Goal: Task Accomplishment & Management: Manage account settings

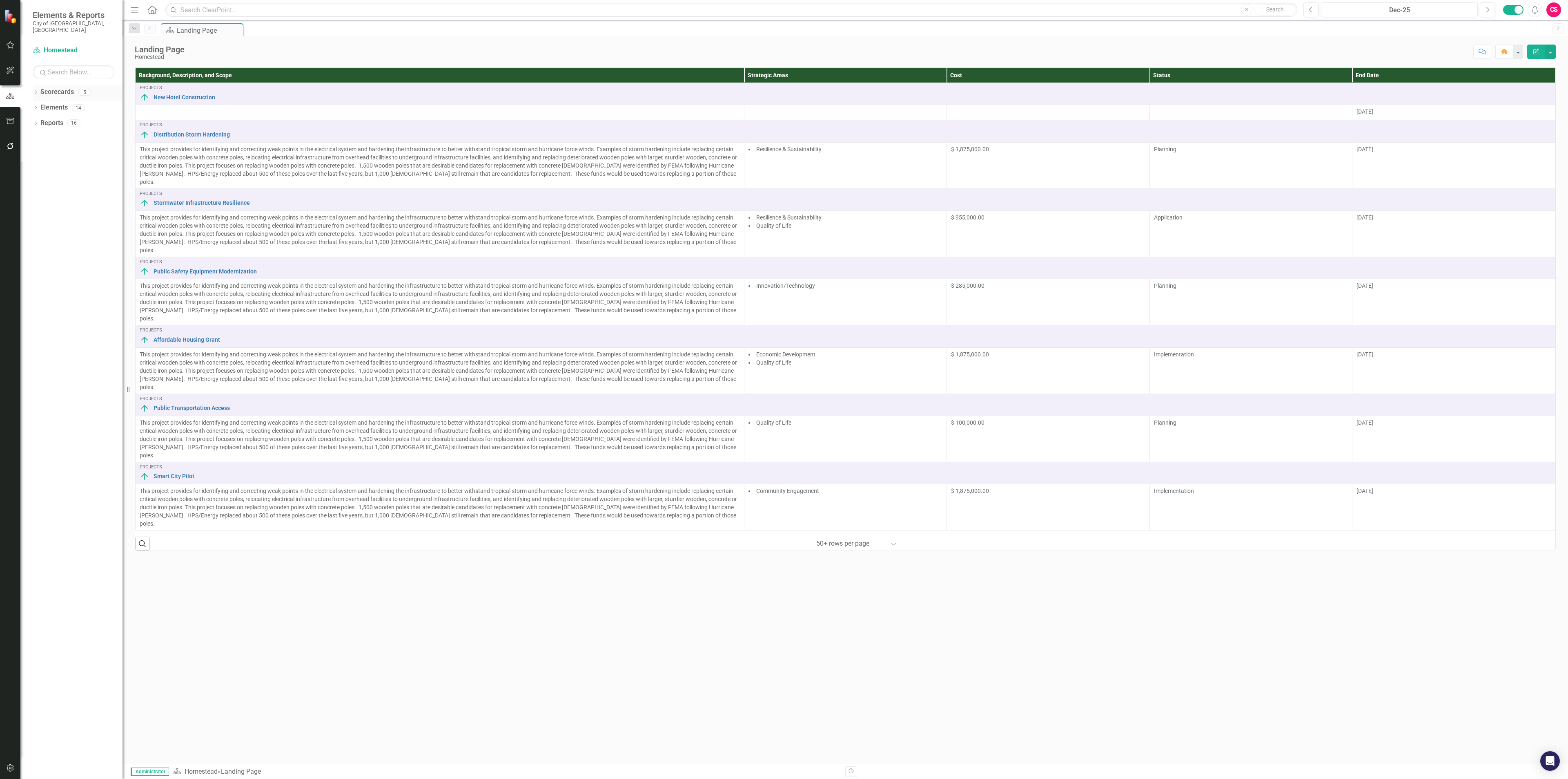
click at [37, 91] on icon "Dropdown" at bounding box center [35, 93] width 5 height 4
click at [52, 103] on link "Homestead" at bounding box center [83, 107] width 77 height 9
click at [60, 88] on link "Scorecards" at bounding box center [57, 92] width 33 height 9
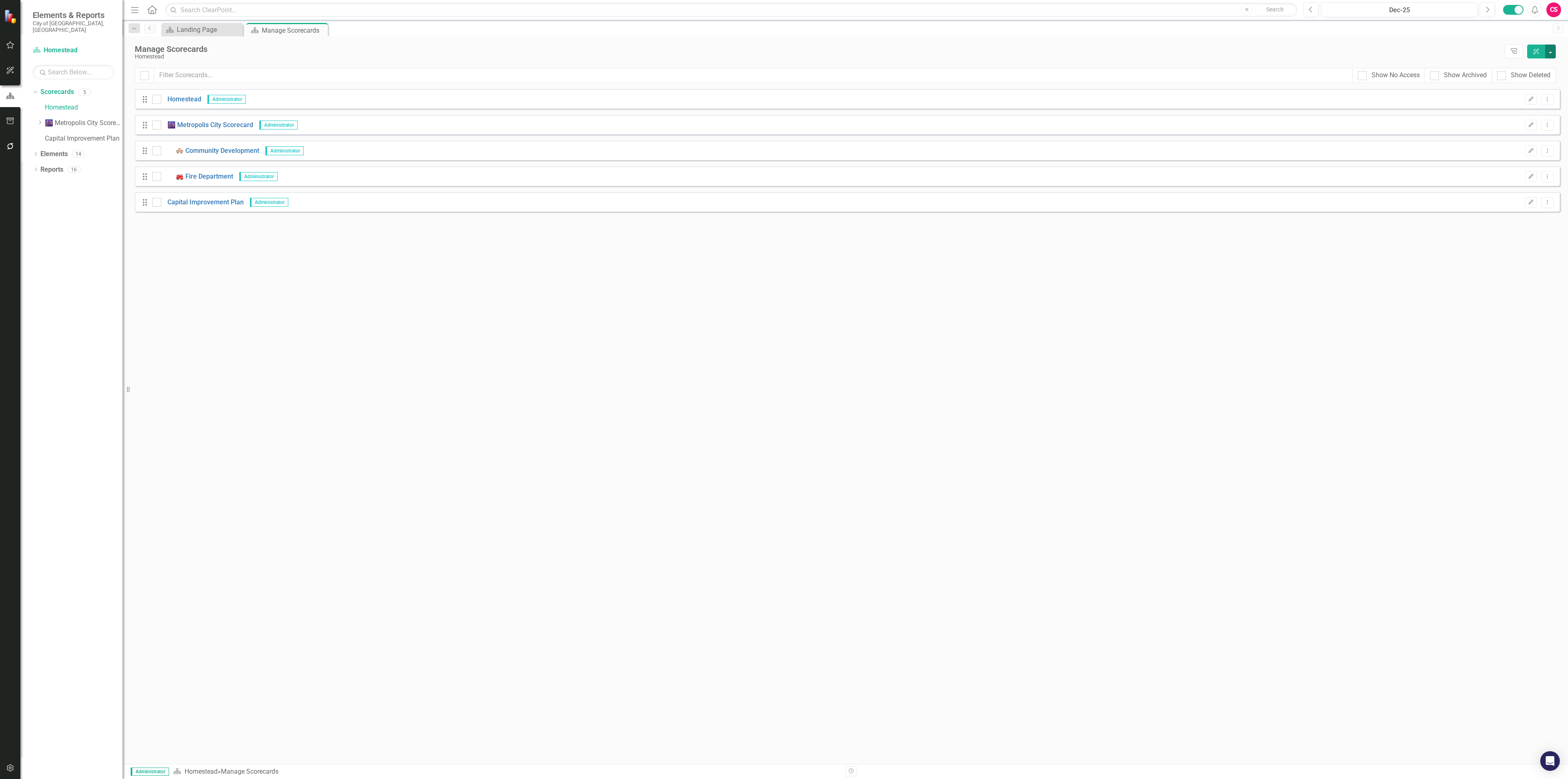
click at [1553, 48] on button "button" at bounding box center [1550, 51] width 10 height 14
click at [1517, 83] on link "Add Add Scorecard" at bounding box center [1513, 83] width 85 height 15
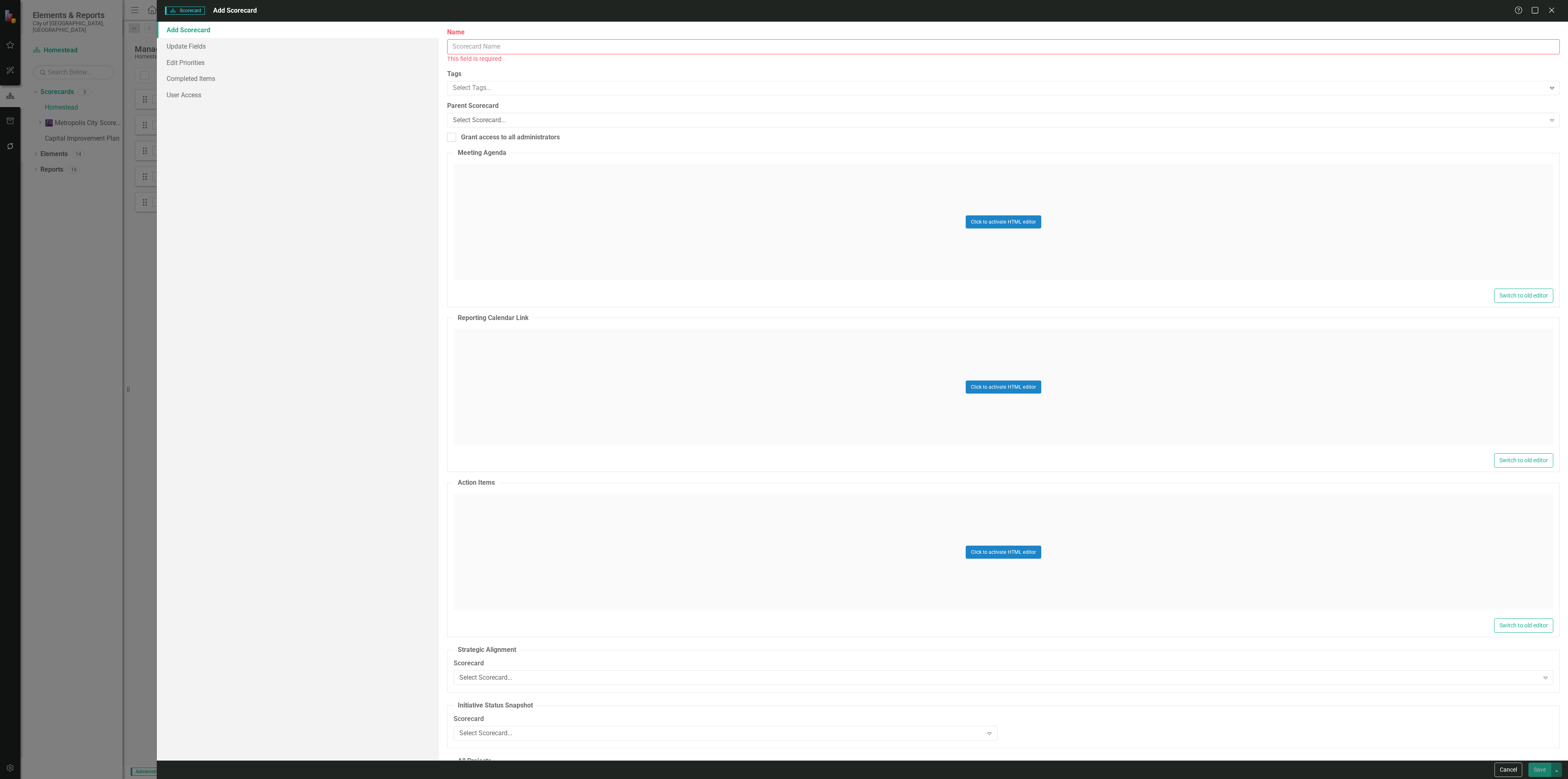
click at [483, 46] on input "Name" at bounding box center [1004, 46] width 1113 height 15
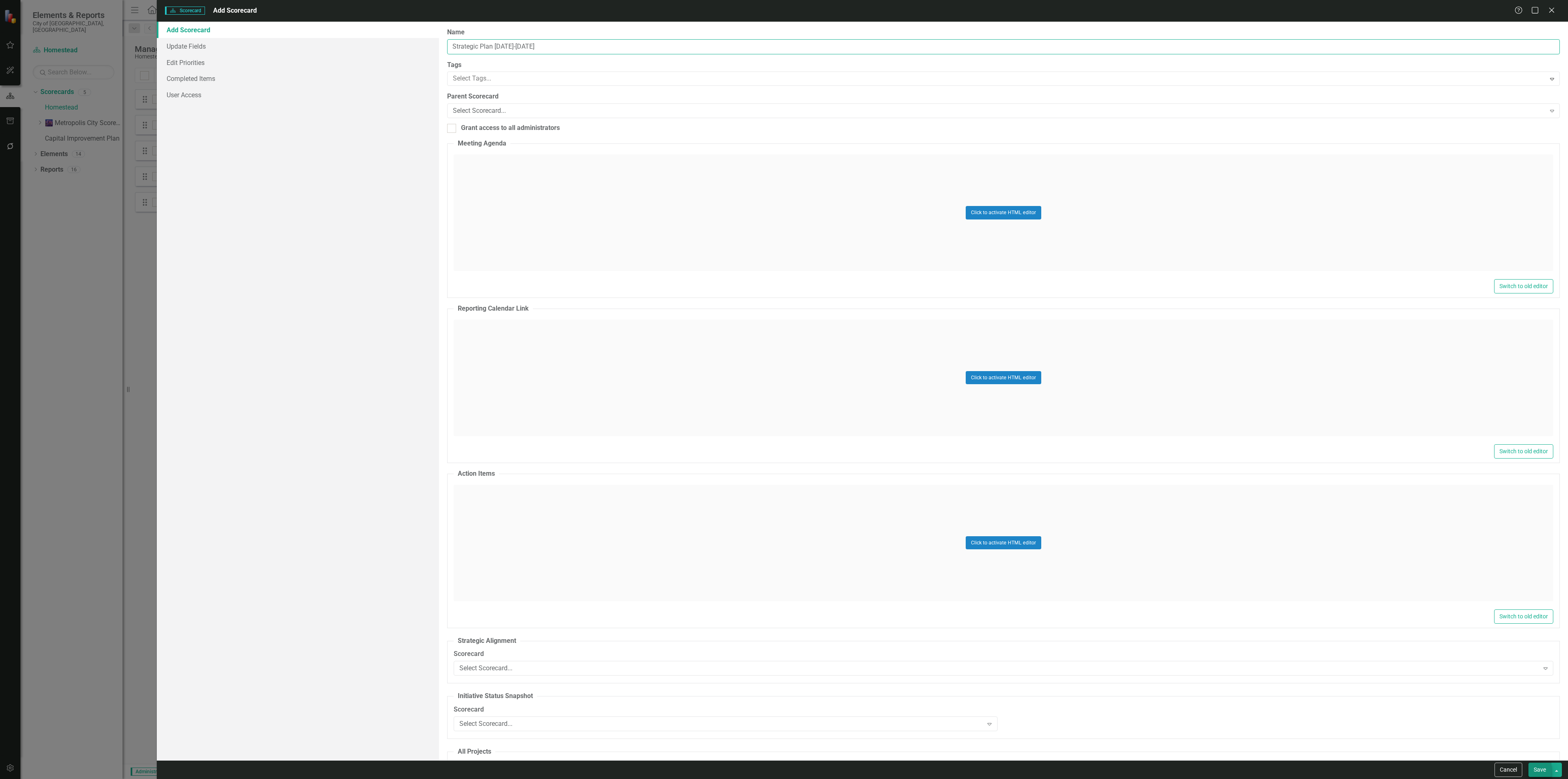
type input "Strategic Plan [DATE]-[DATE]"
click at [1539, 765] on button "Save" at bounding box center [1540, 769] width 23 height 14
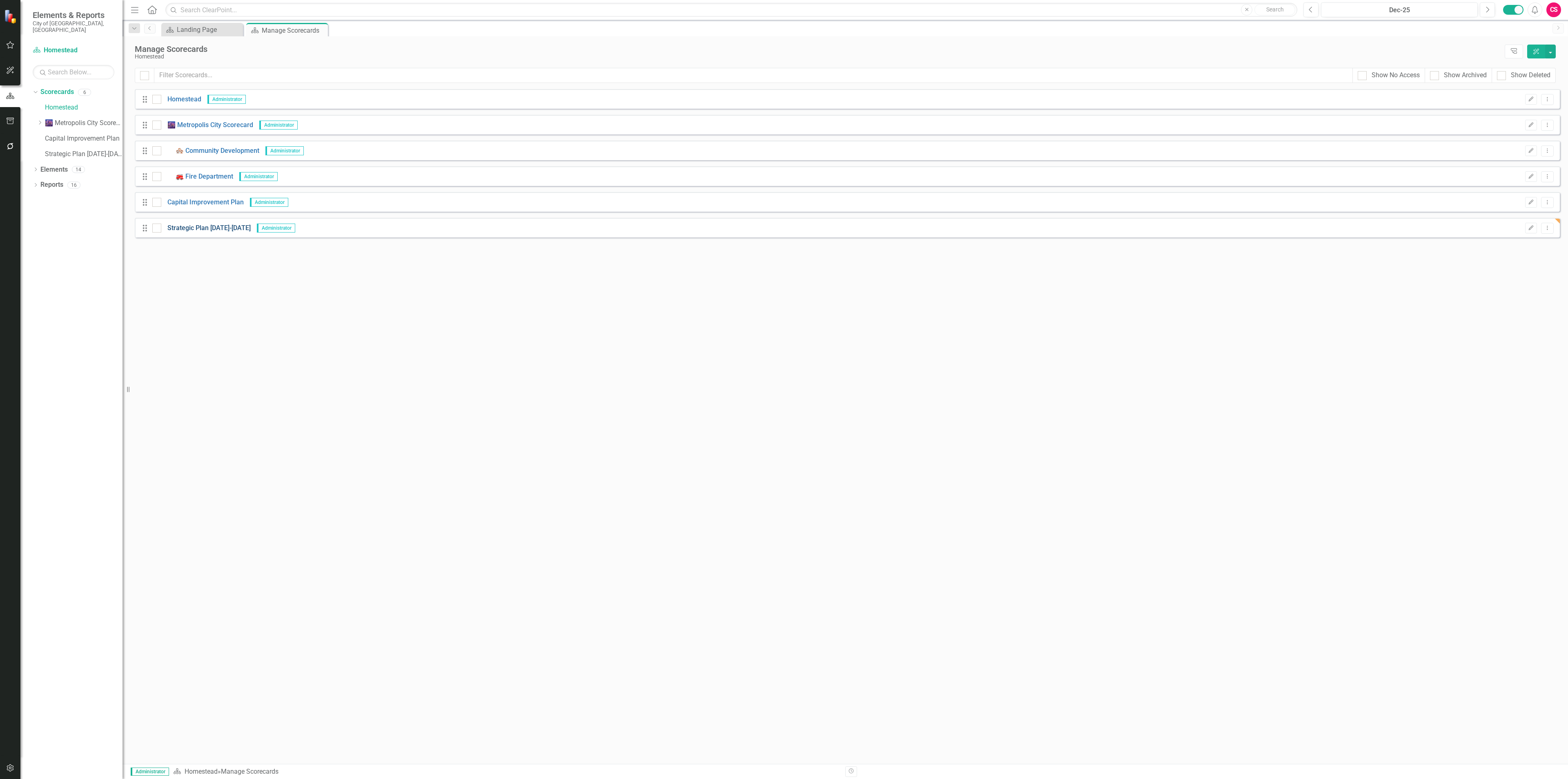
click at [182, 230] on link "Strategic Plan [DATE]-[DATE]" at bounding box center [206, 228] width 89 height 9
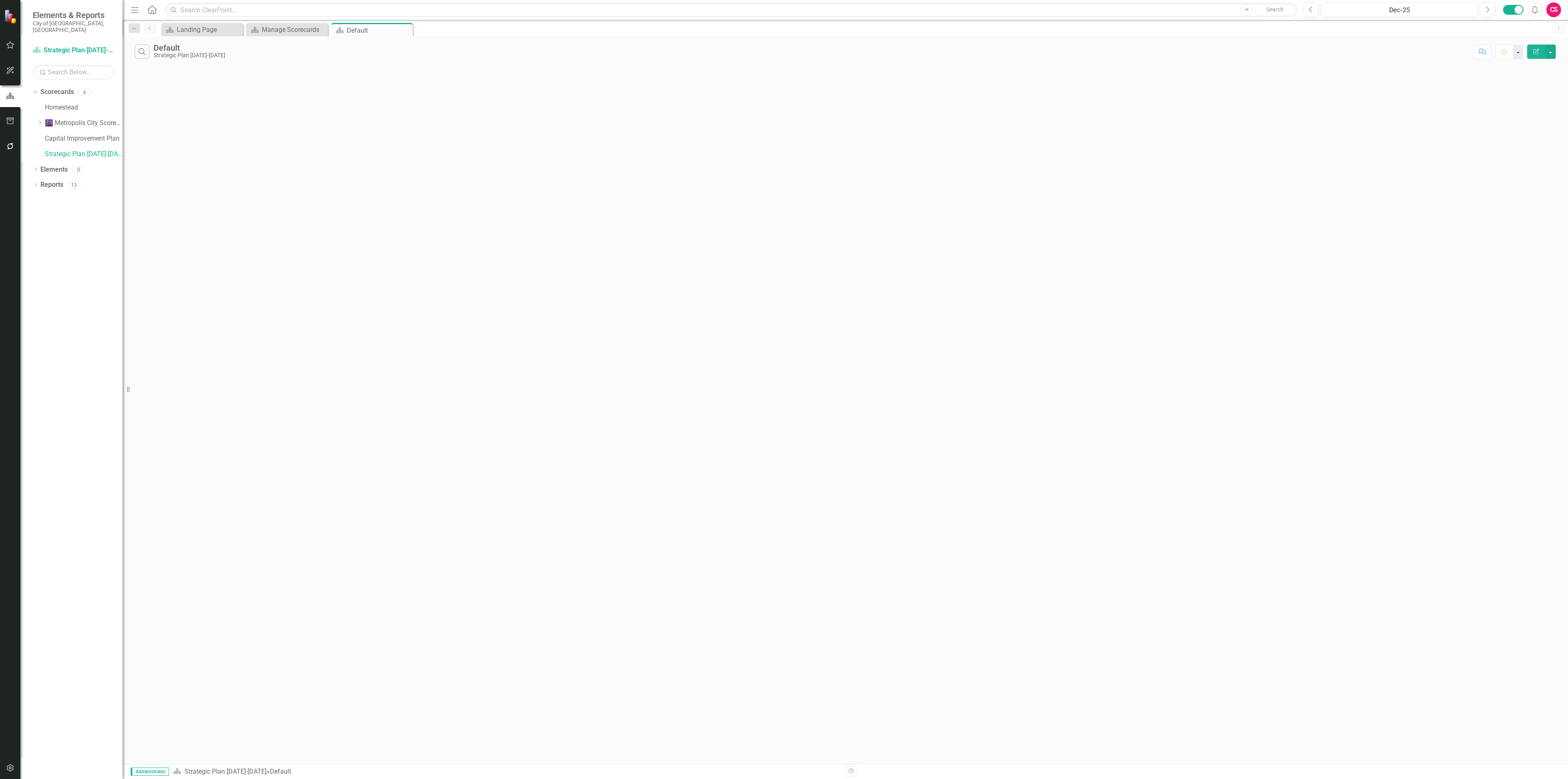
click at [15, 769] on button "button" at bounding box center [10, 768] width 18 height 17
click at [45, 191] on link "System Setup" at bounding box center [74, 195] width 82 height 9
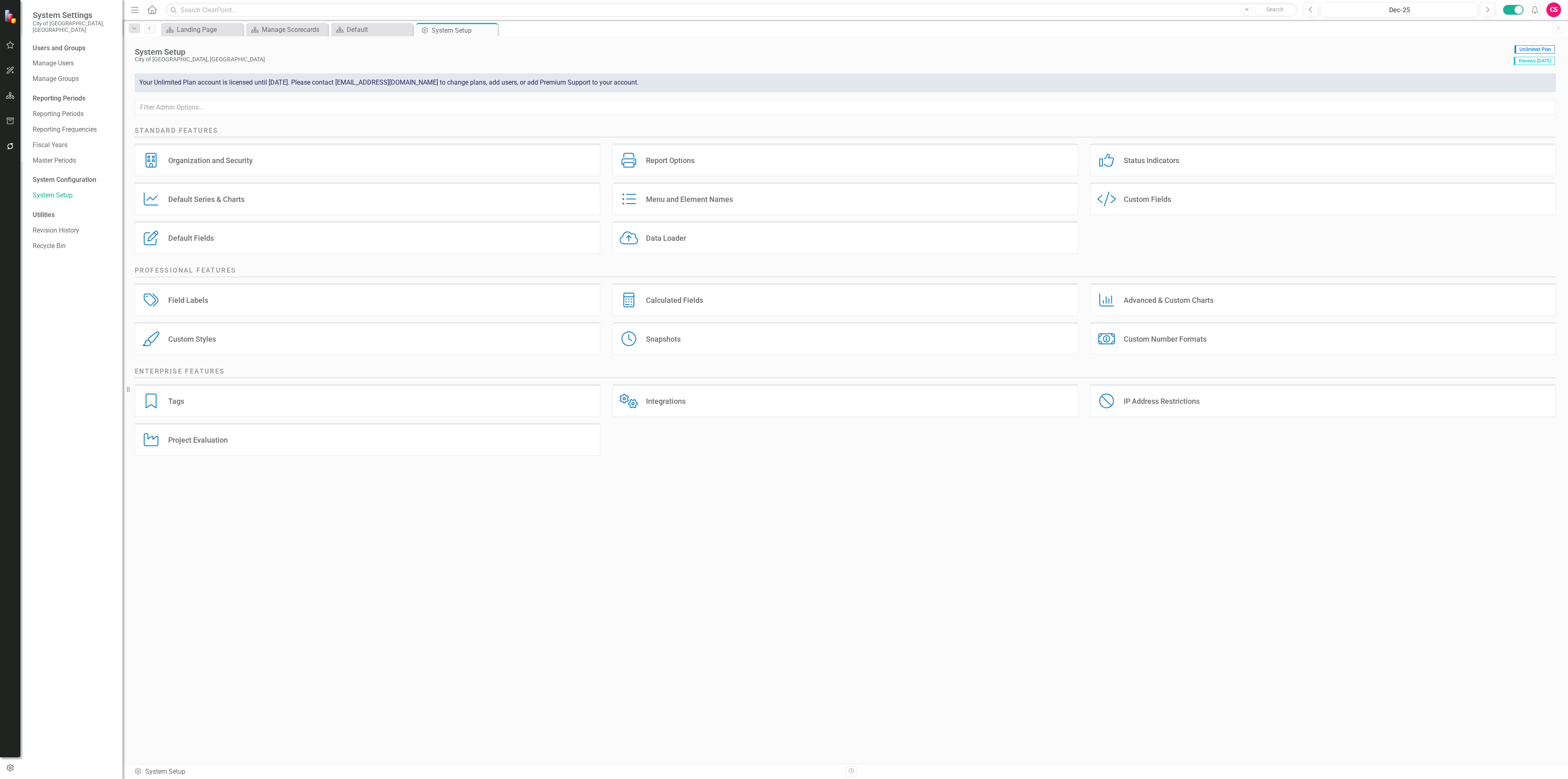
click at [793, 212] on div "Menu and Element Names Menu and Element Names" at bounding box center [845, 199] width 466 height 33
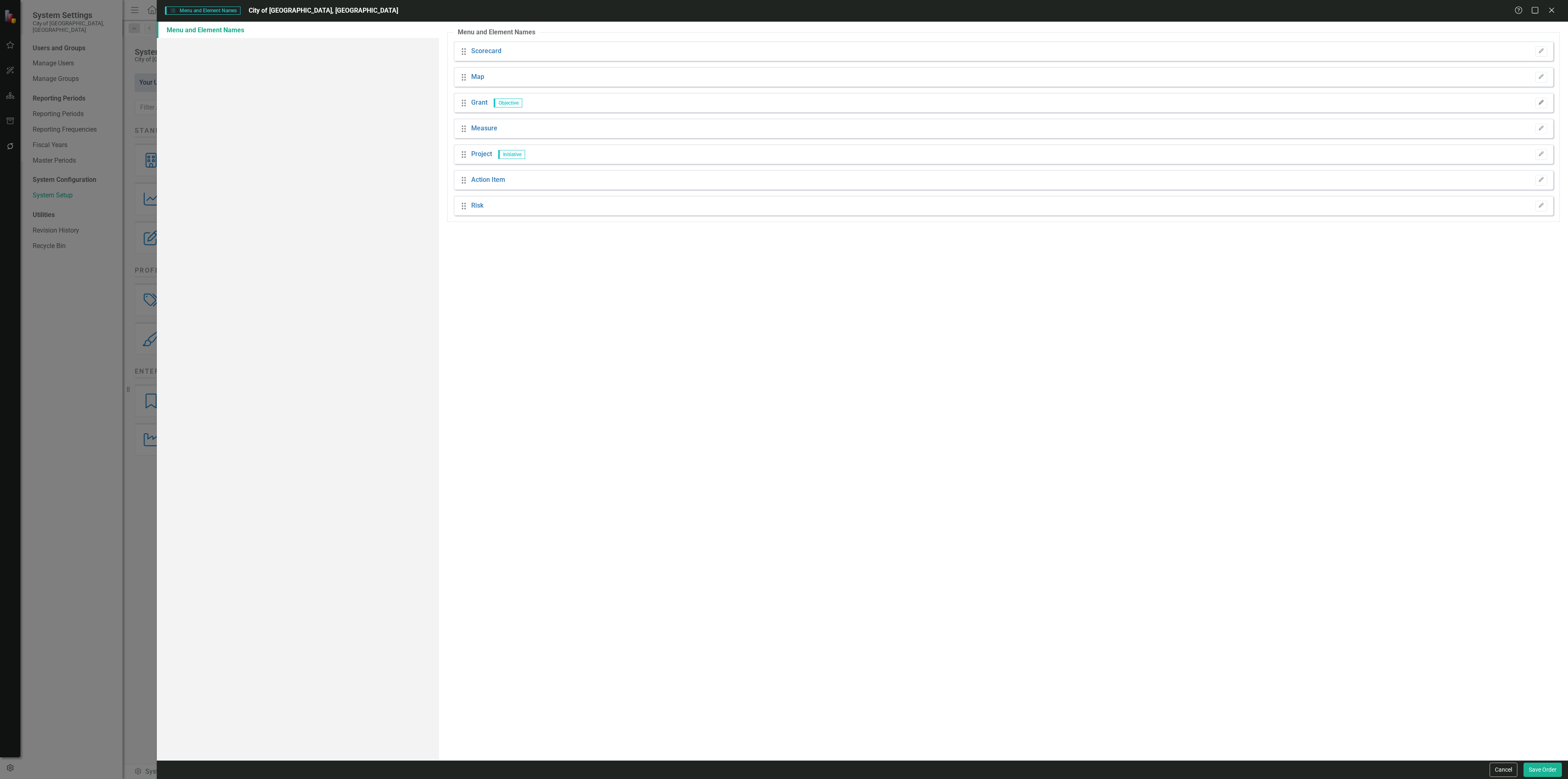
click at [1538, 99] on button "Edit" at bounding box center [1541, 102] width 12 height 10
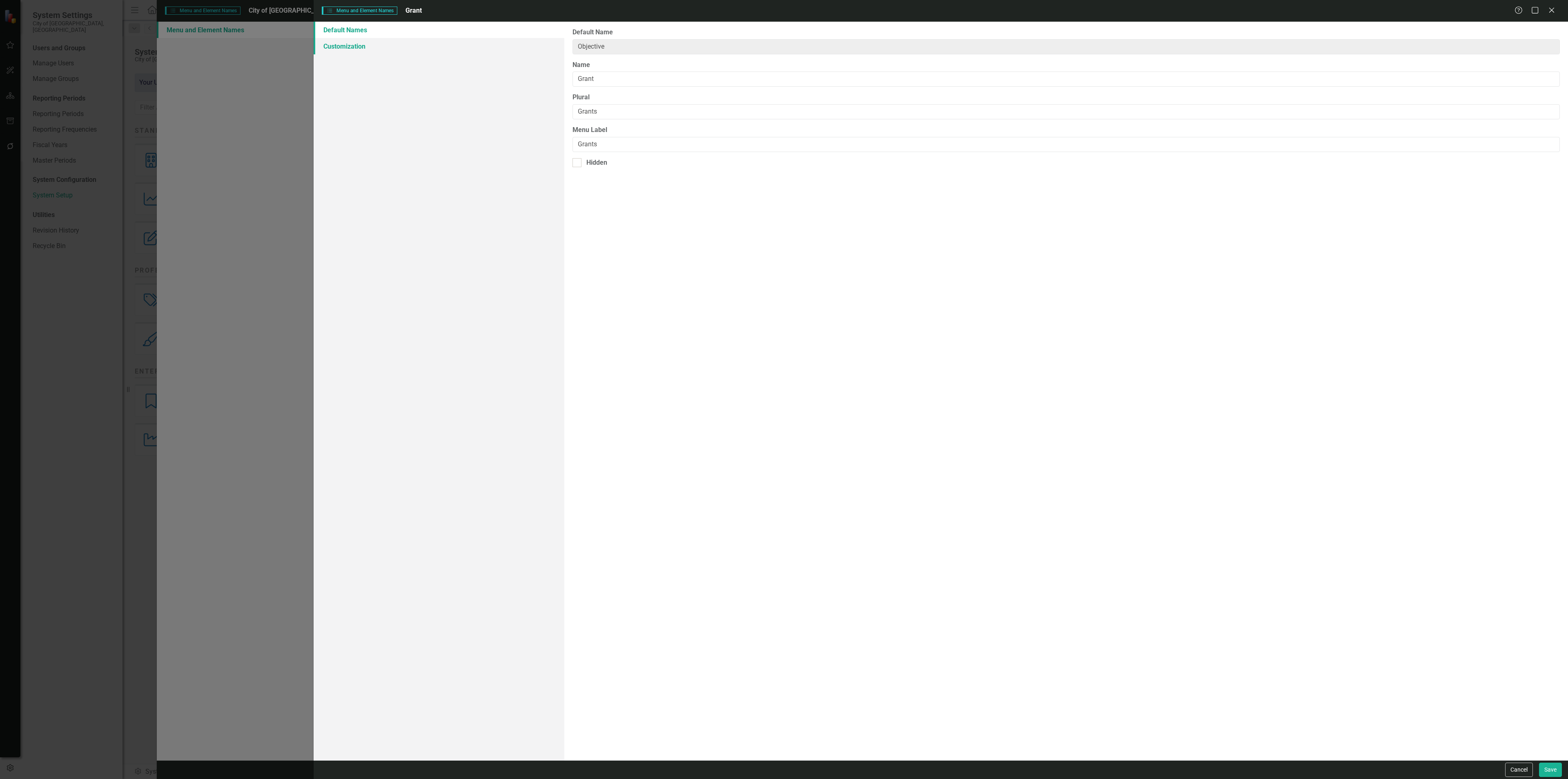
click at [365, 51] on link "Customization" at bounding box center [439, 46] width 251 height 16
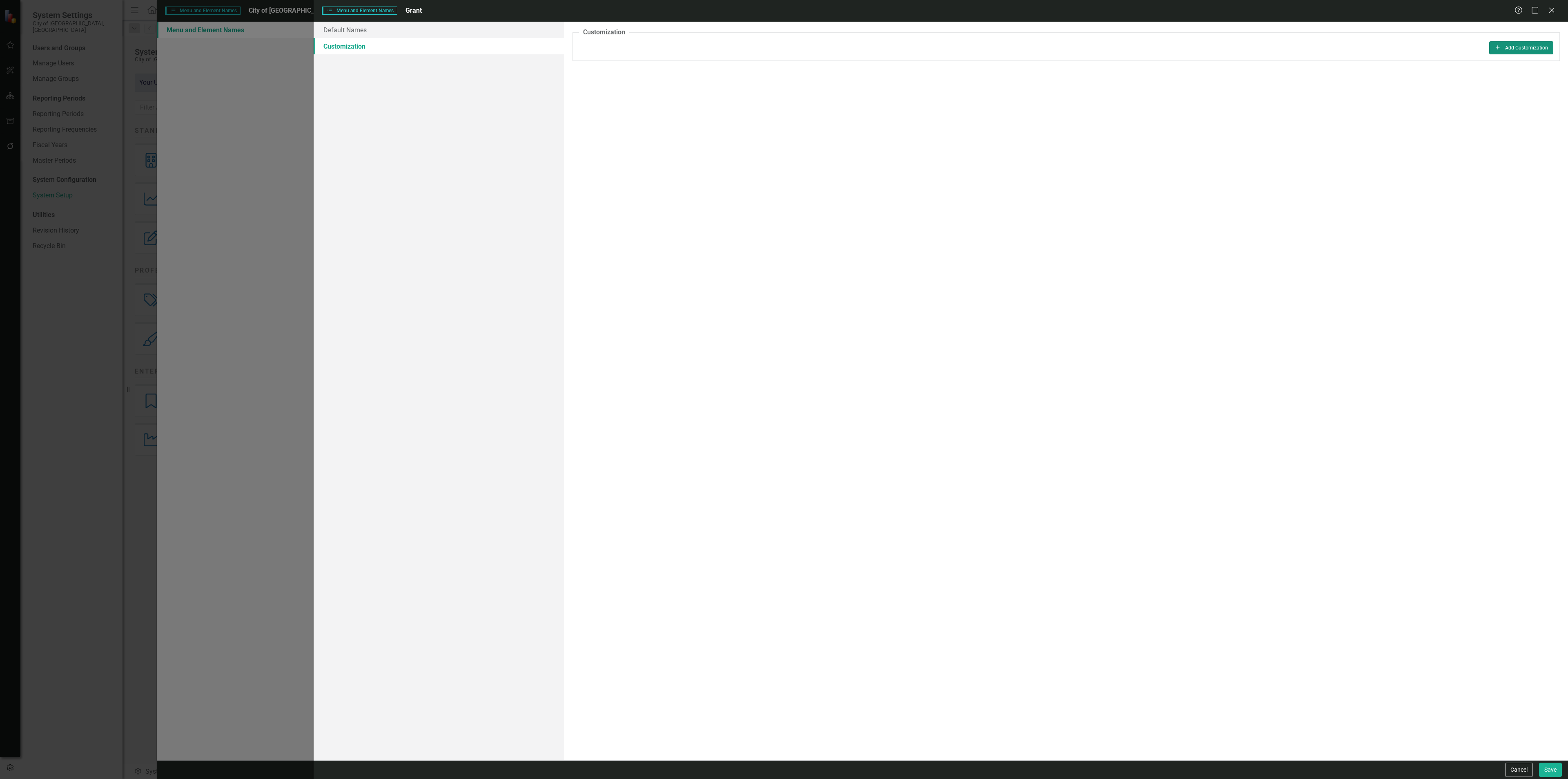
click at [1509, 48] on button "Add Add Customization" at bounding box center [1521, 48] width 64 height 13
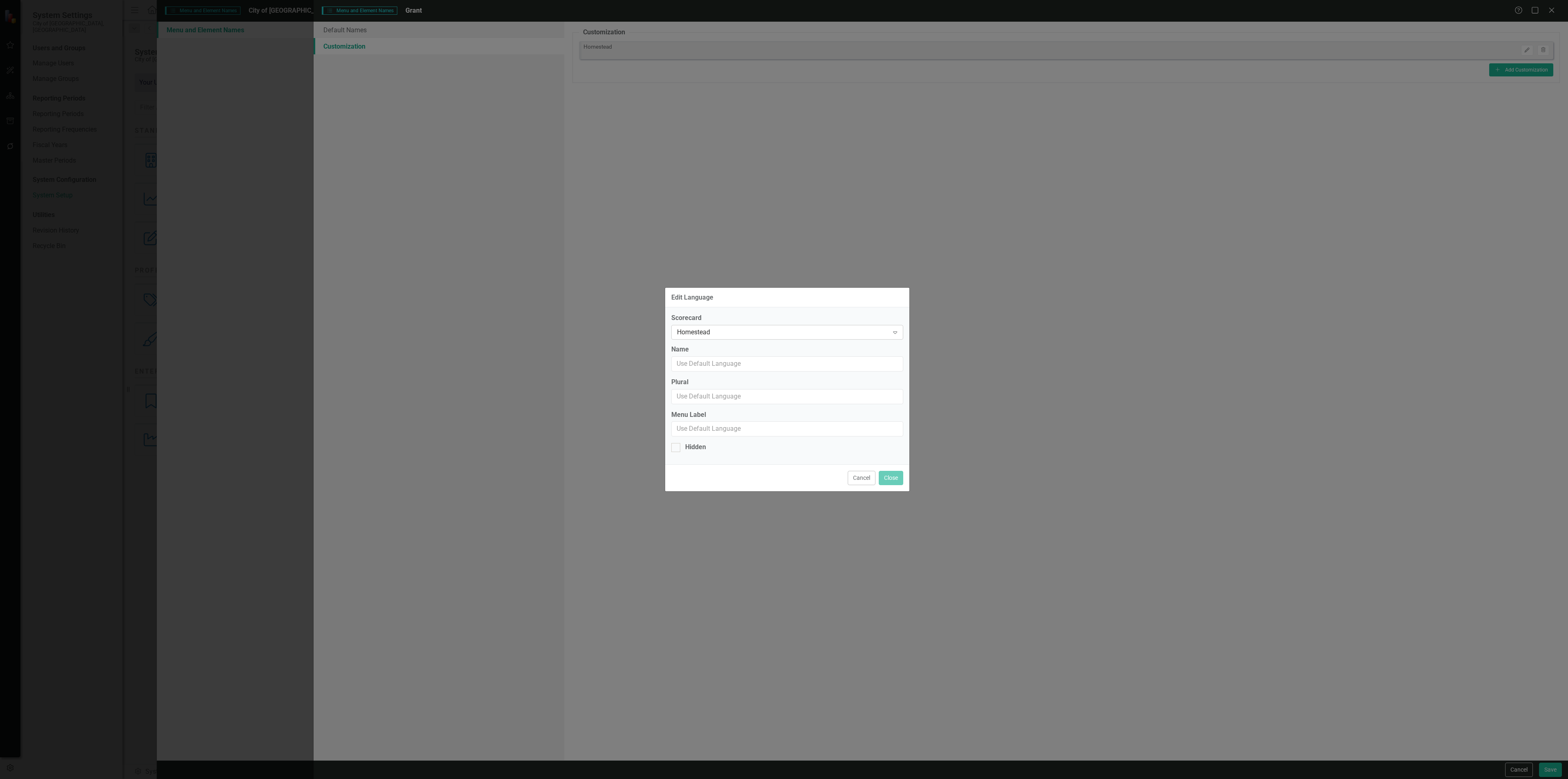
click at [752, 333] on div "Homestead" at bounding box center [783, 332] width 212 height 9
click at [741, 409] on div "Strategic Plan [DATE]-[DATE]" at bounding box center [788, 412] width 219 height 9
click at [713, 359] on input "Name" at bounding box center [787, 364] width 232 height 15
type input "Objective"
type input "Objectives"
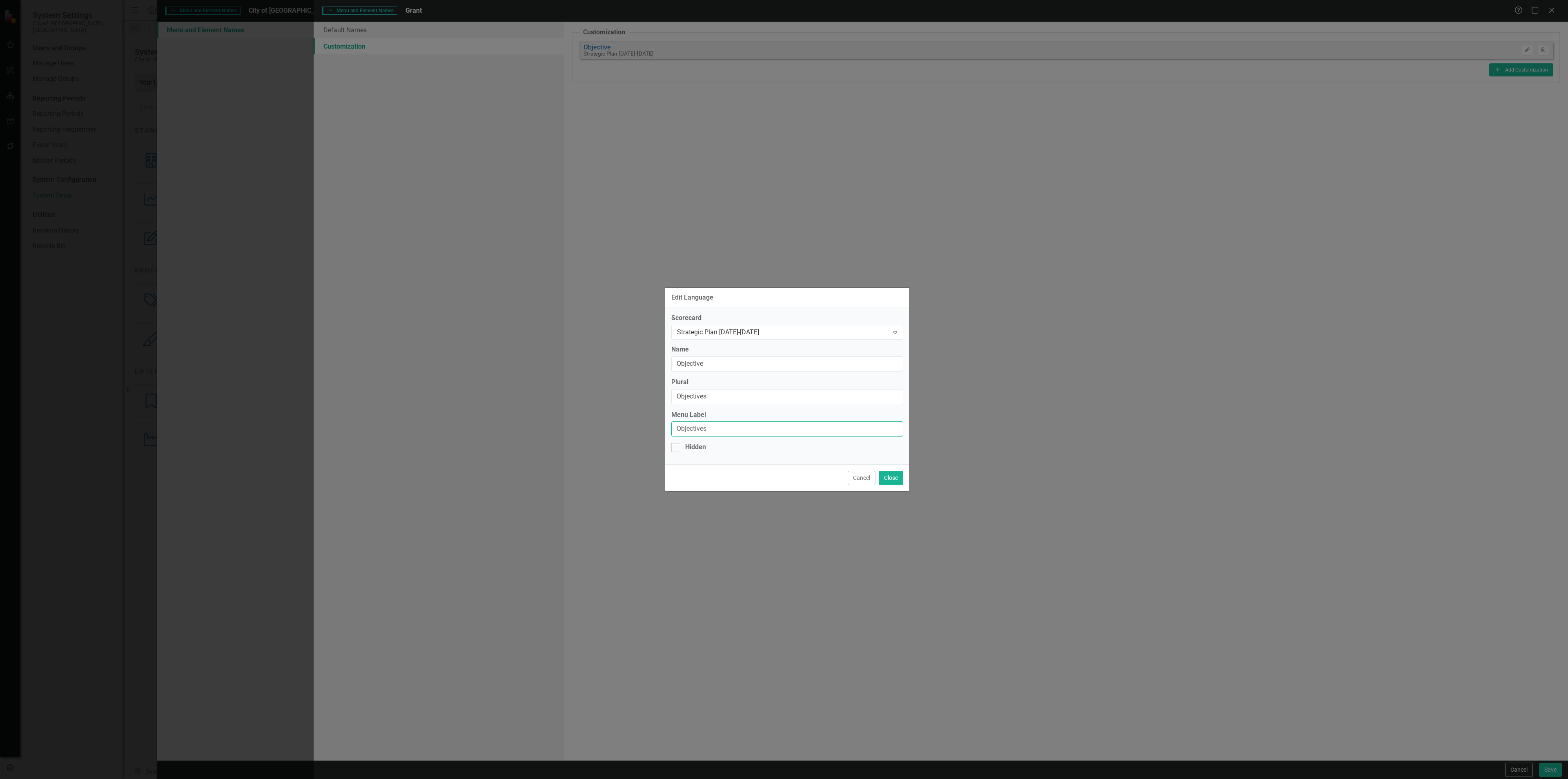
type input "Objectives"
click button "Close" at bounding box center [891, 478] width 24 height 14
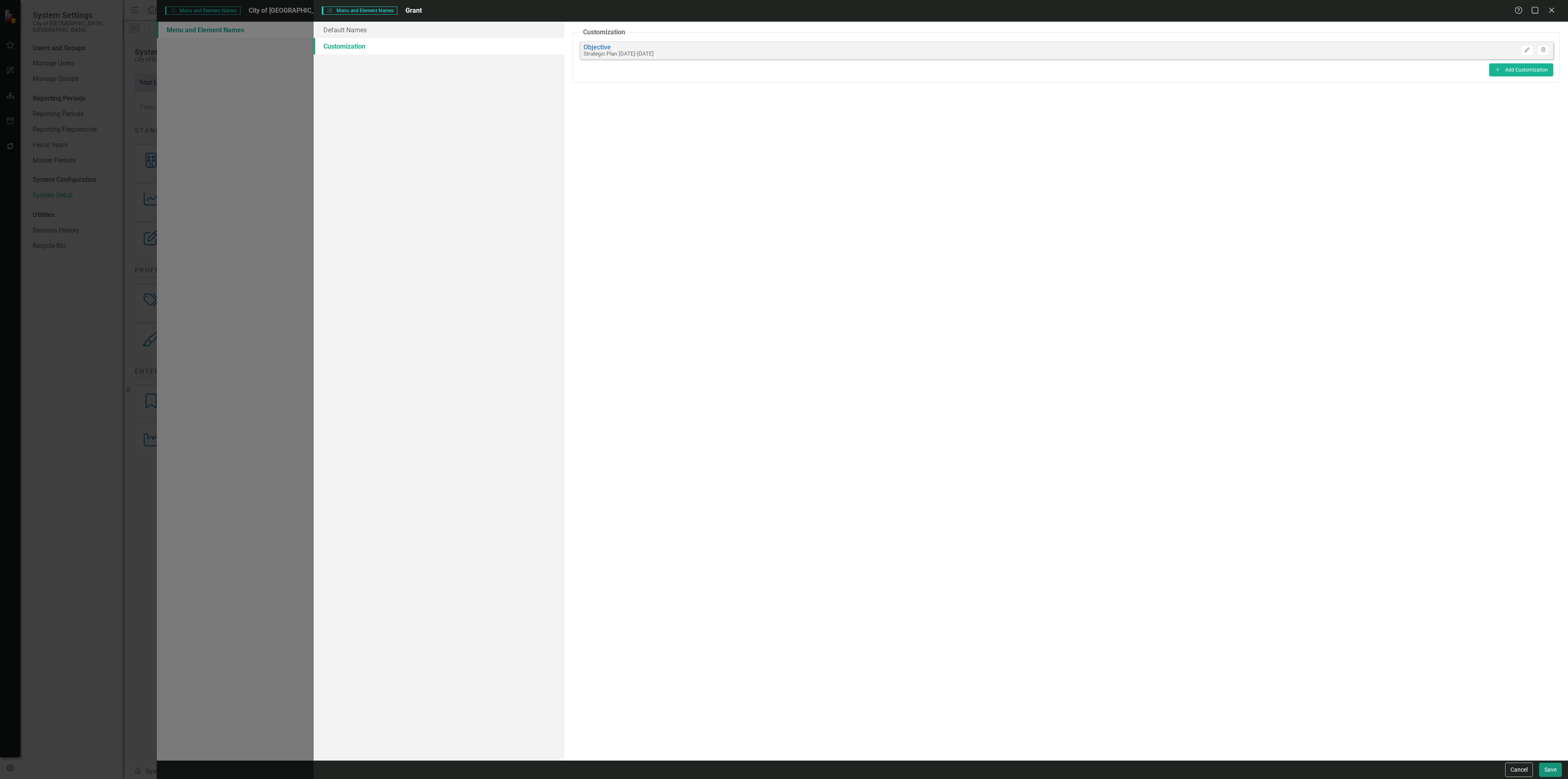
click at [1549, 766] on button "Save" at bounding box center [1550, 769] width 23 height 14
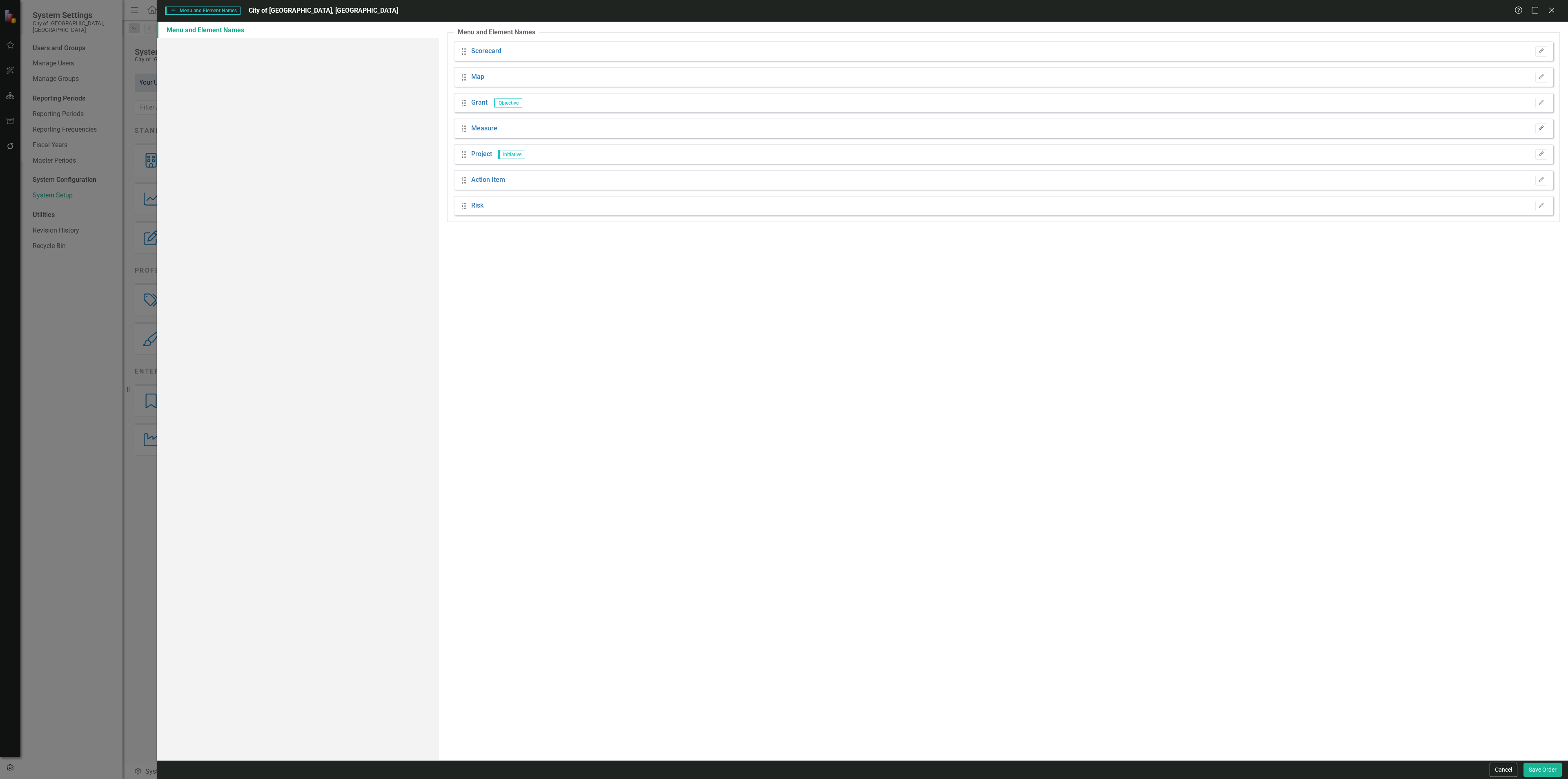
click at [1540, 126] on icon "Edit" at bounding box center [1541, 129] width 6 height 5
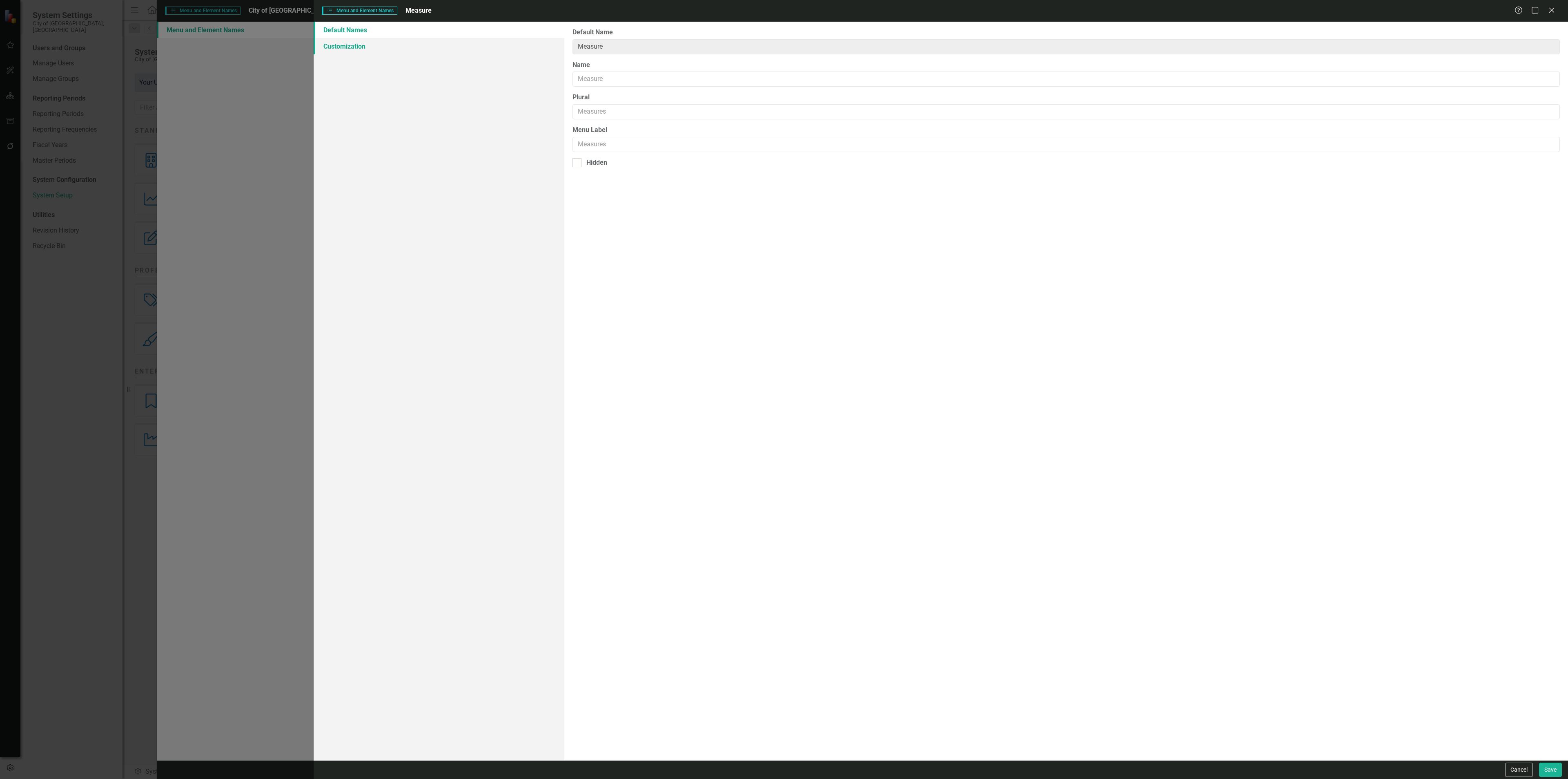
click at [360, 44] on link "Customization" at bounding box center [439, 46] width 251 height 16
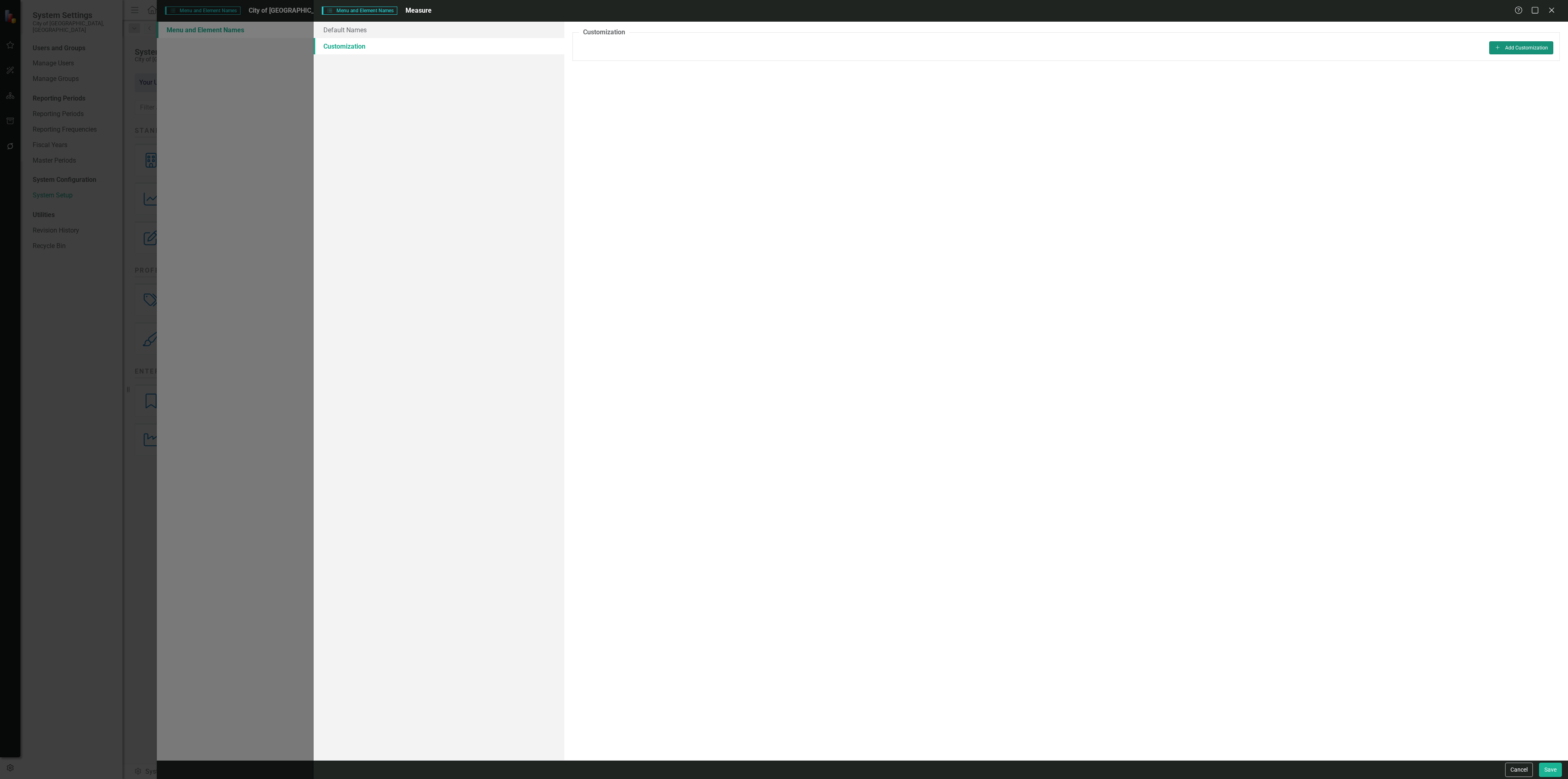
click at [1496, 49] on icon "Add" at bounding box center [1497, 48] width 7 height 5
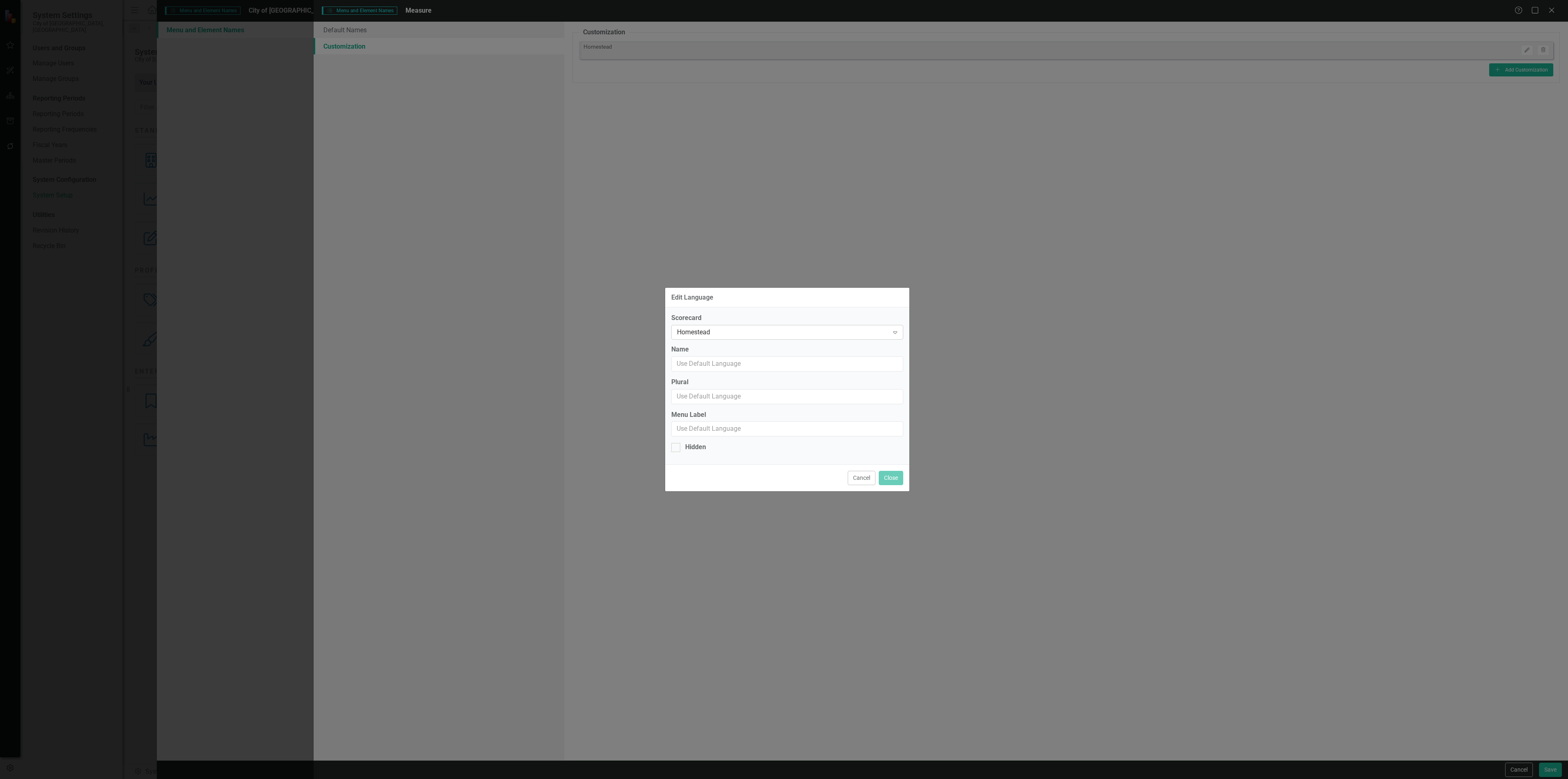
click at [769, 331] on div "Homestead" at bounding box center [783, 332] width 212 height 9
click at [721, 411] on div "Strategic Plan [DATE]-[DATE]" at bounding box center [788, 412] width 219 height 9
click at [724, 362] on input "Name" at bounding box center [787, 364] width 232 height 15
type input "What are we doing?"
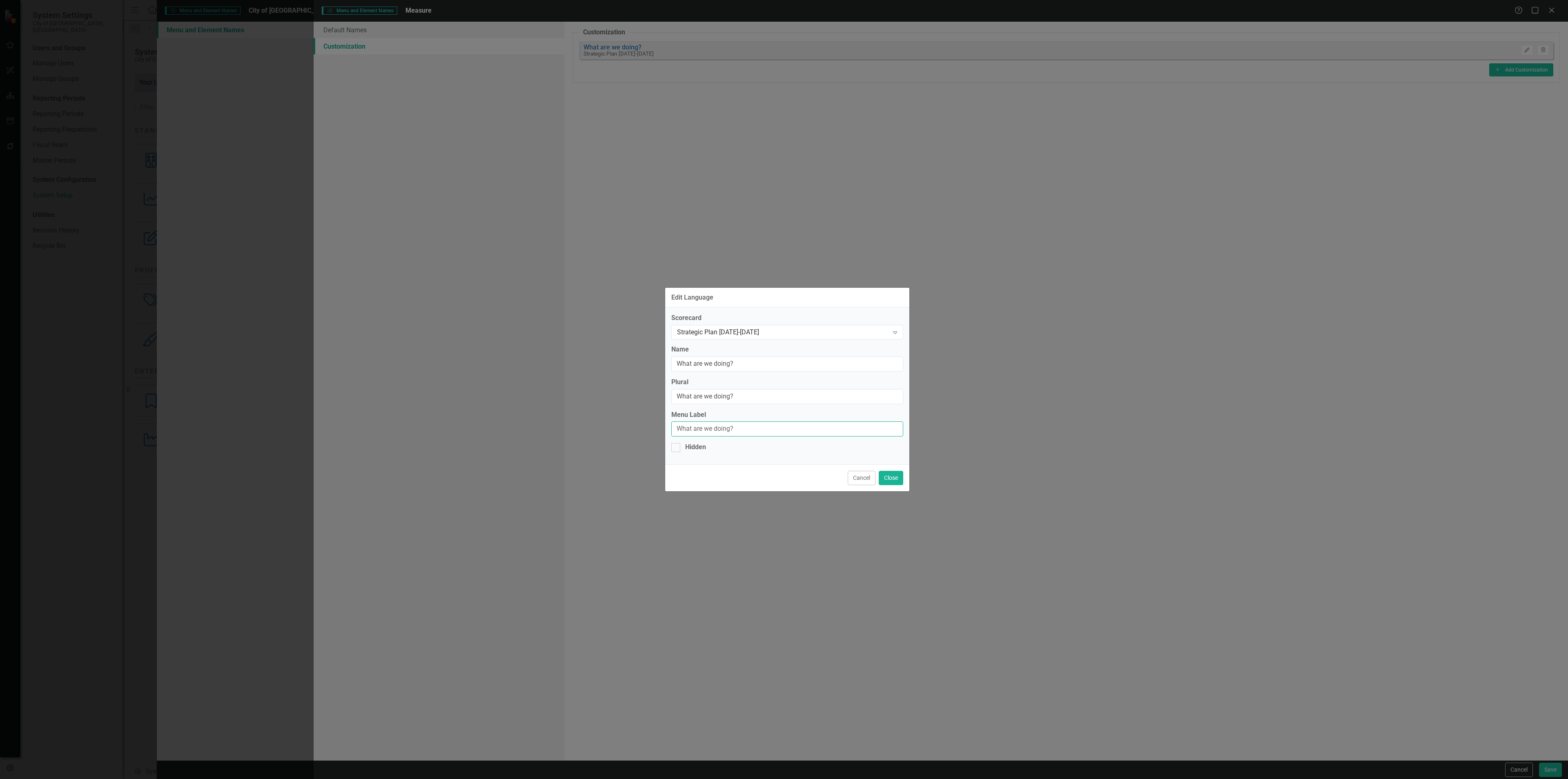
type input "What are we doing?"
click button "Close" at bounding box center [891, 478] width 24 height 14
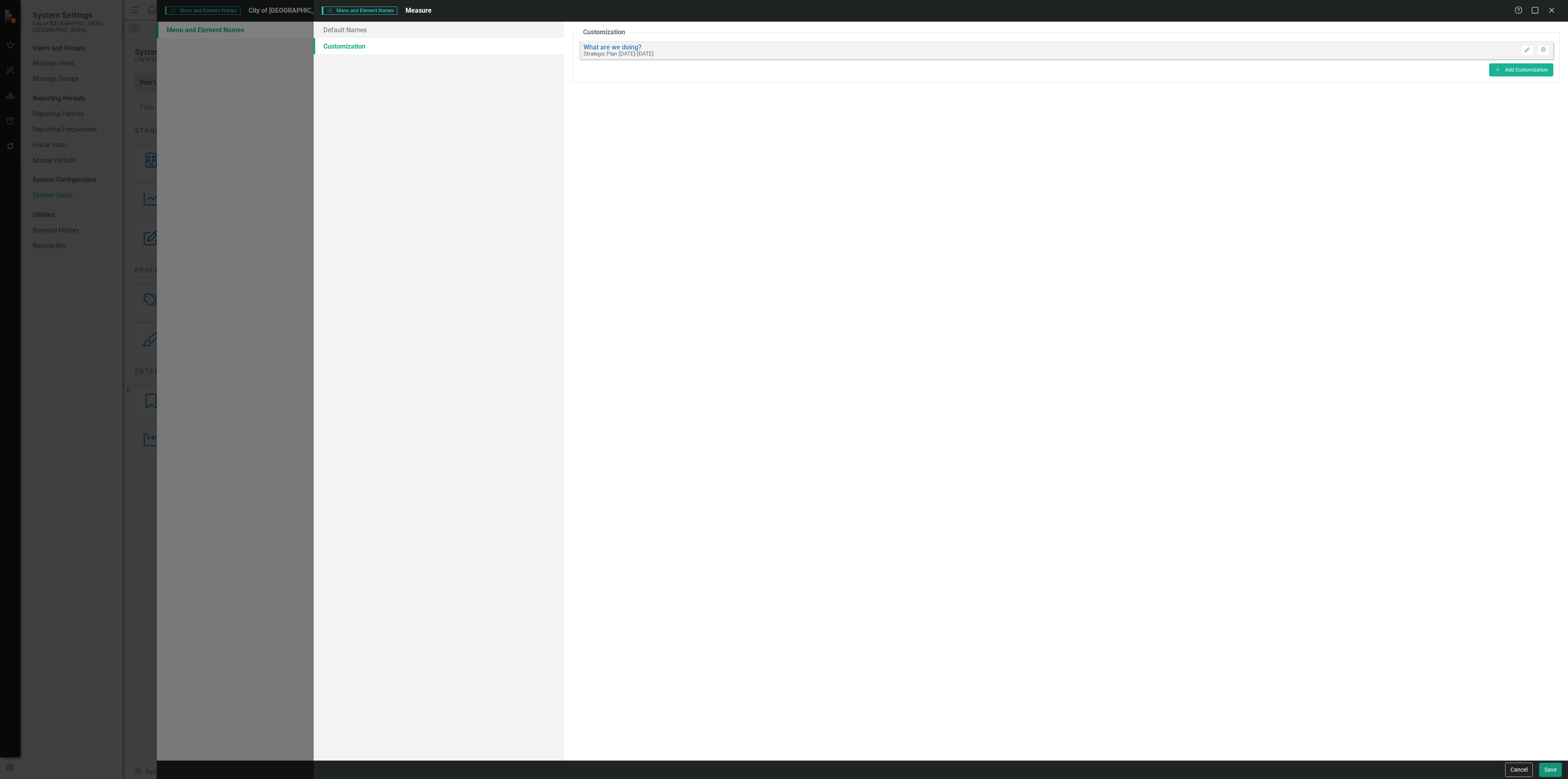
click at [1550, 765] on button "Save" at bounding box center [1550, 769] width 23 height 14
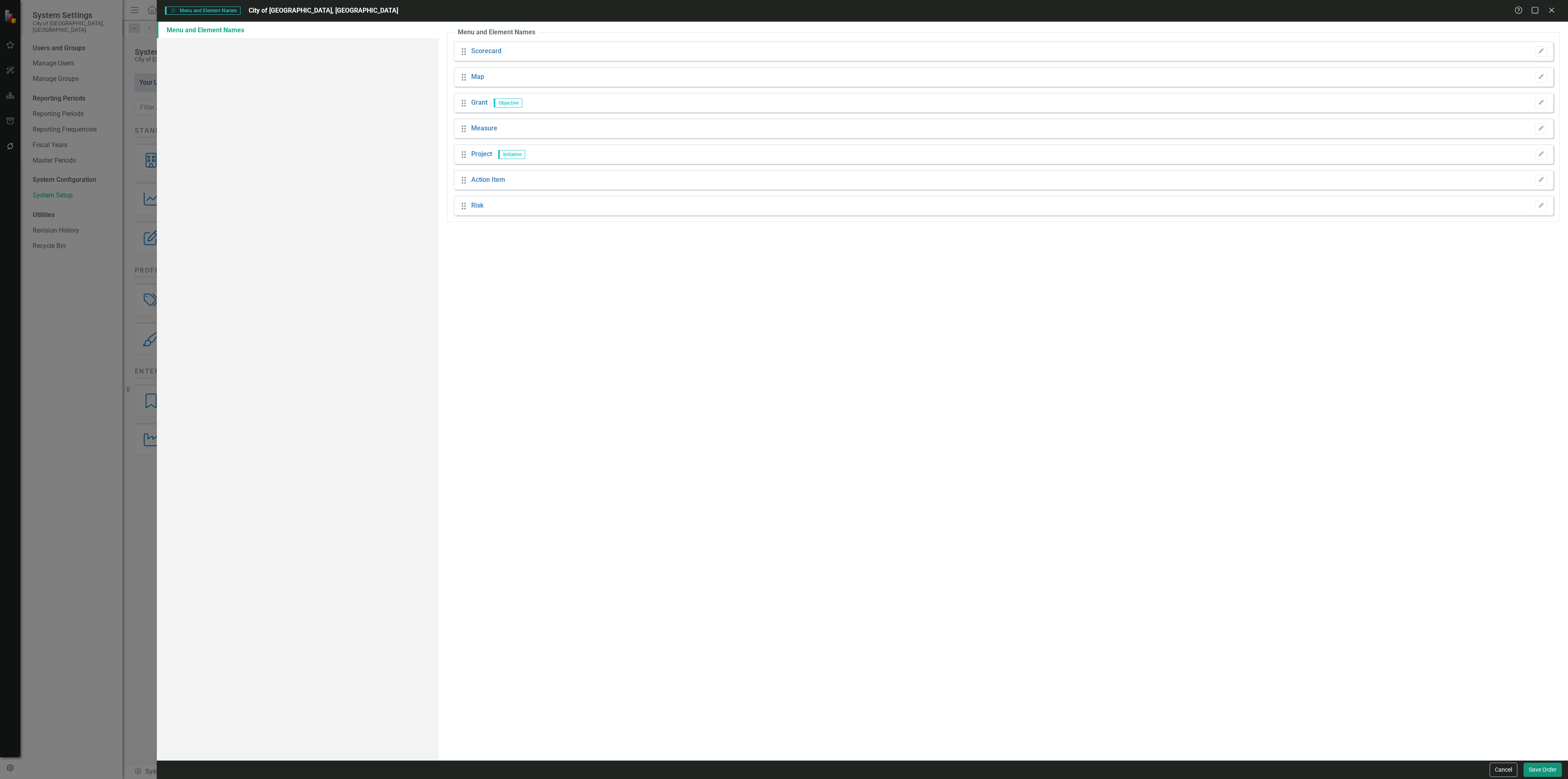
click at [1530, 767] on button "Save Order" at bounding box center [1542, 769] width 38 height 14
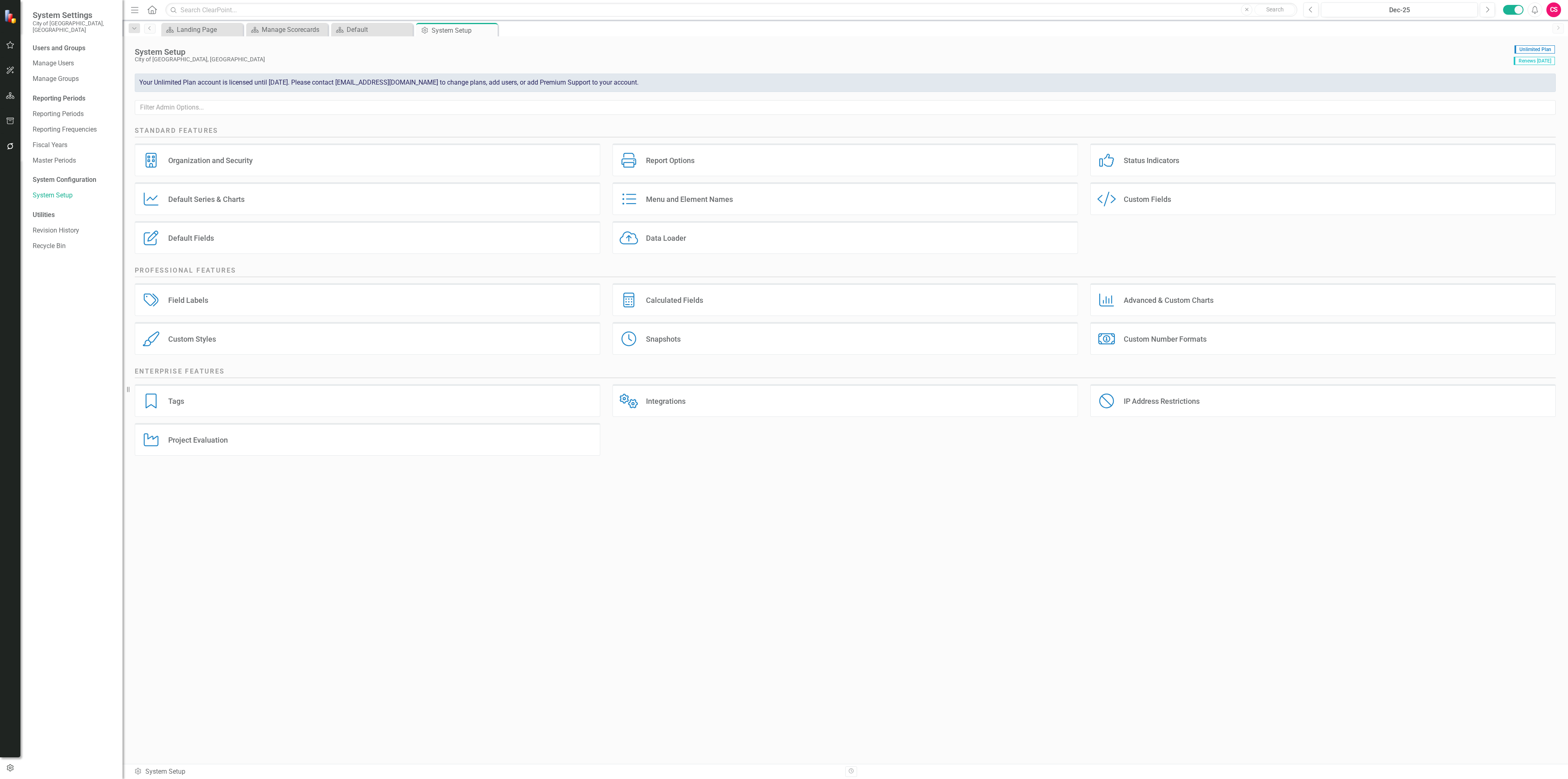
click at [722, 195] on div "Menu and Element Names" at bounding box center [689, 199] width 87 height 9
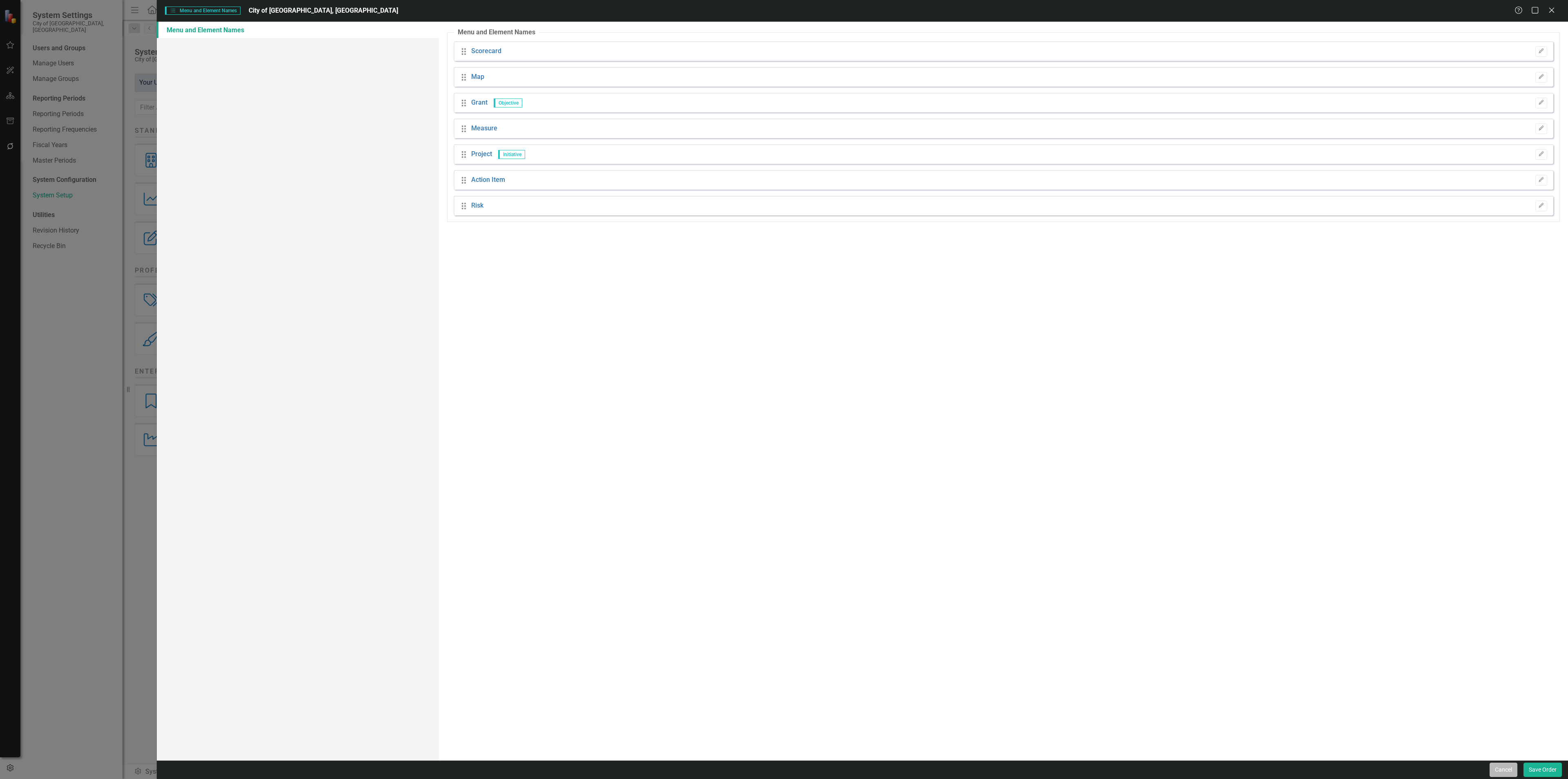
click at [1500, 771] on button "Cancel" at bounding box center [1503, 769] width 28 height 14
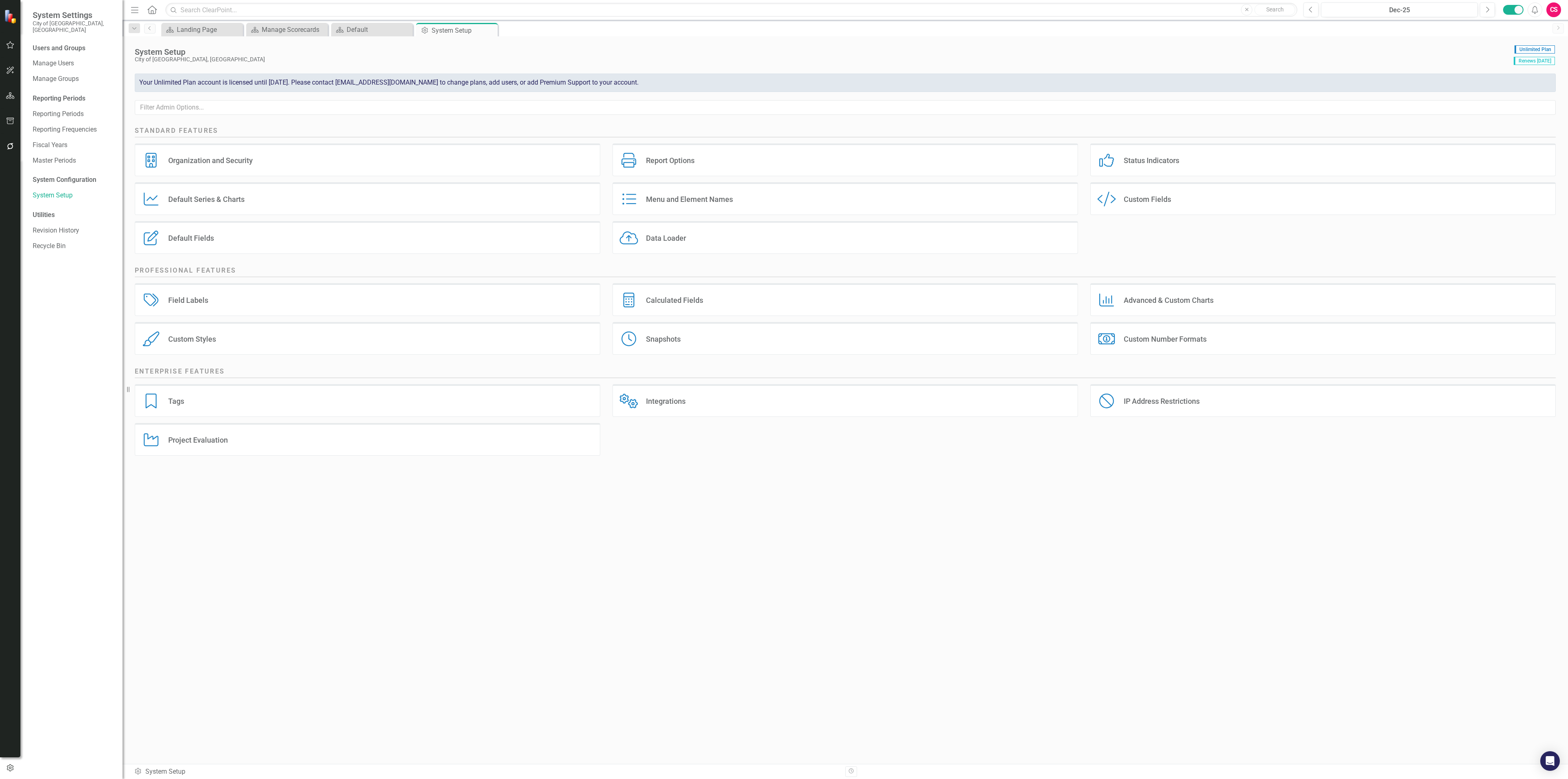
click at [268, 241] on div "Default Fields Default Fields" at bounding box center [367, 238] width 466 height 33
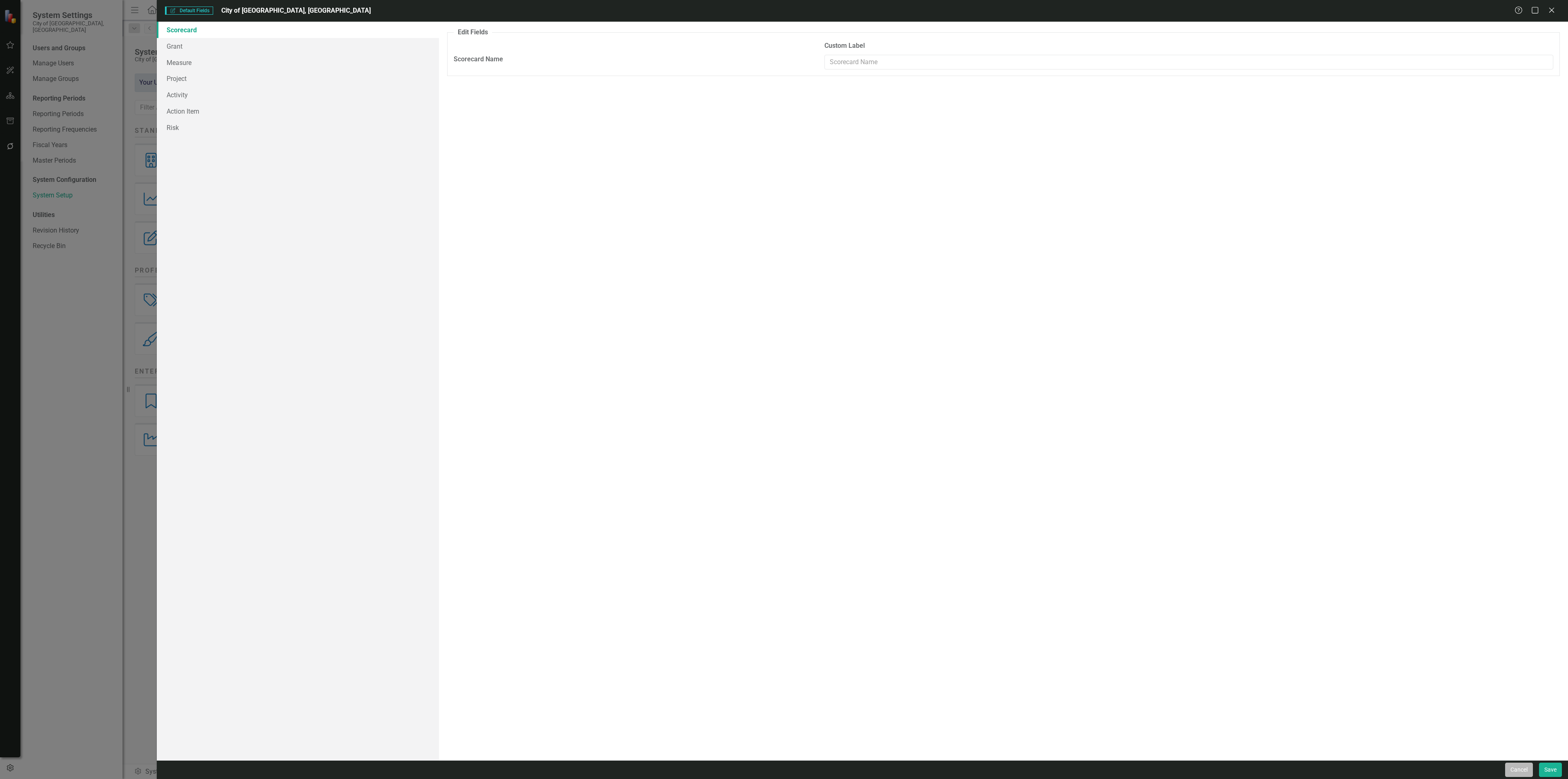
click at [1527, 765] on button "Cancel" at bounding box center [1519, 769] width 28 height 14
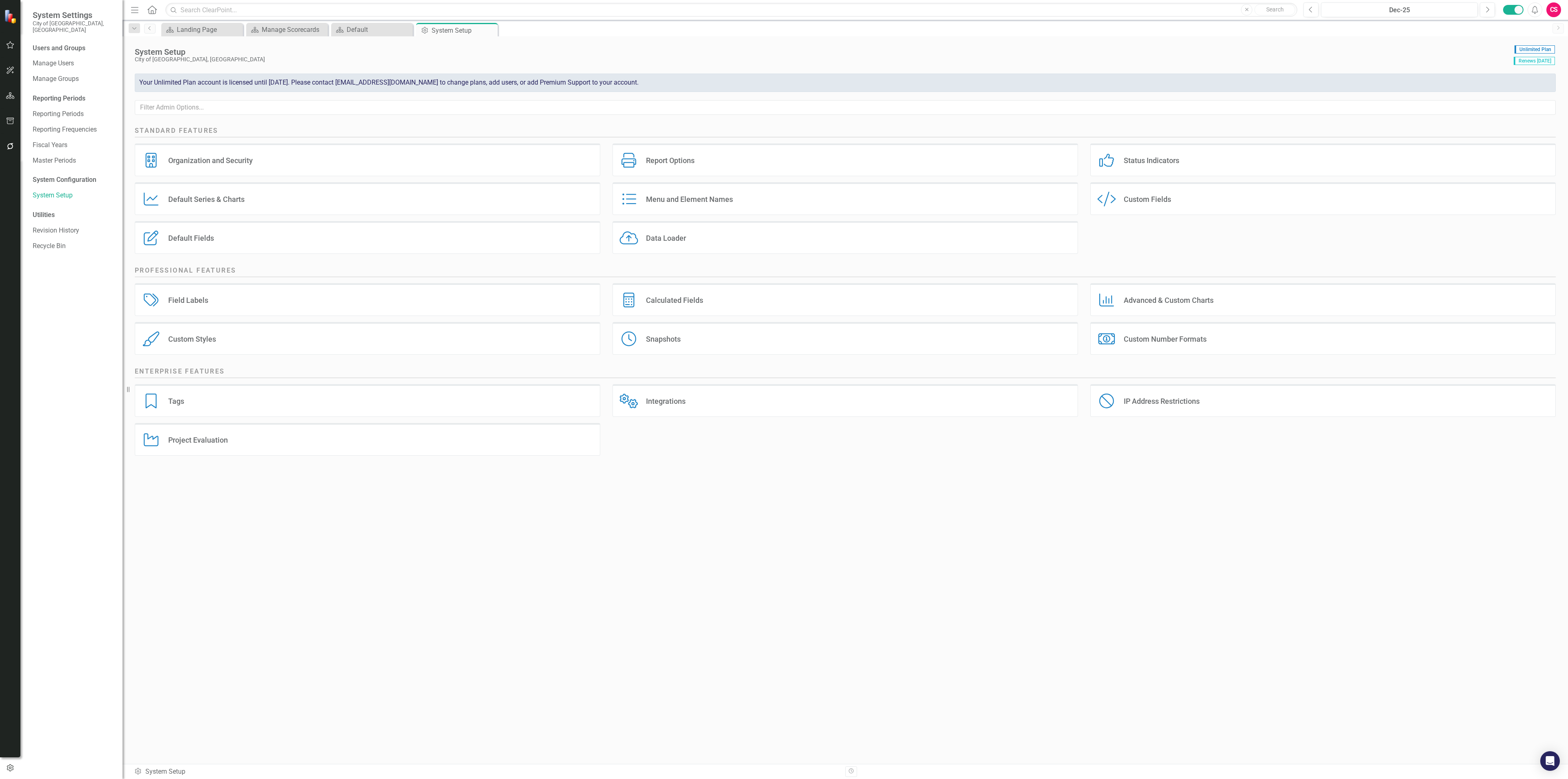
click at [272, 291] on div "Field Labels Field Labels" at bounding box center [367, 300] width 466 height 33
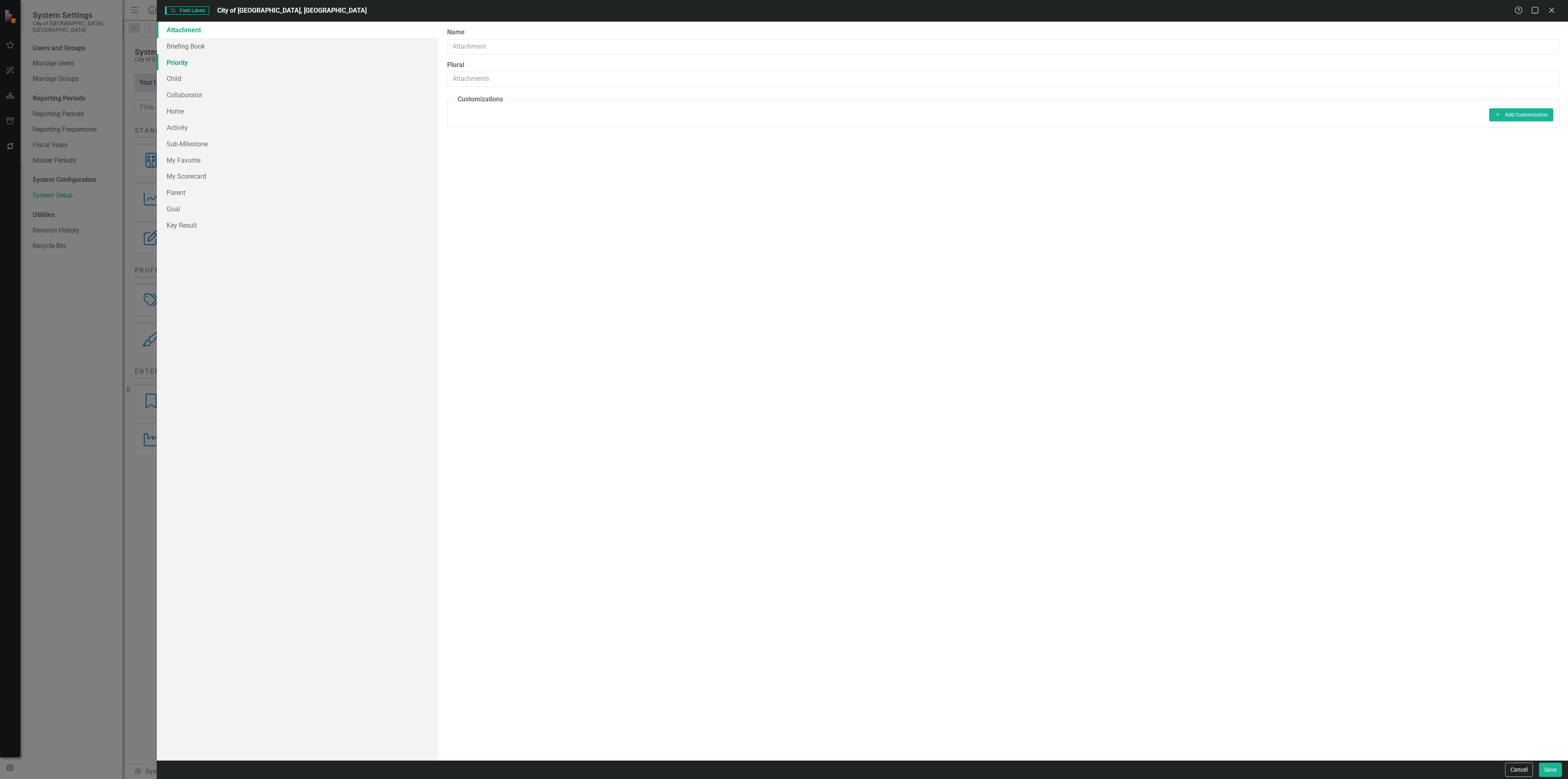
click at [182, 62] on link "Priority" at bounding box center [298, 62] width 282 height 16
click at [458, 44] on input "Priority" at bounding box center [1004, 46] width 1113 height 15
paste input "Priority"
type input "Priority"
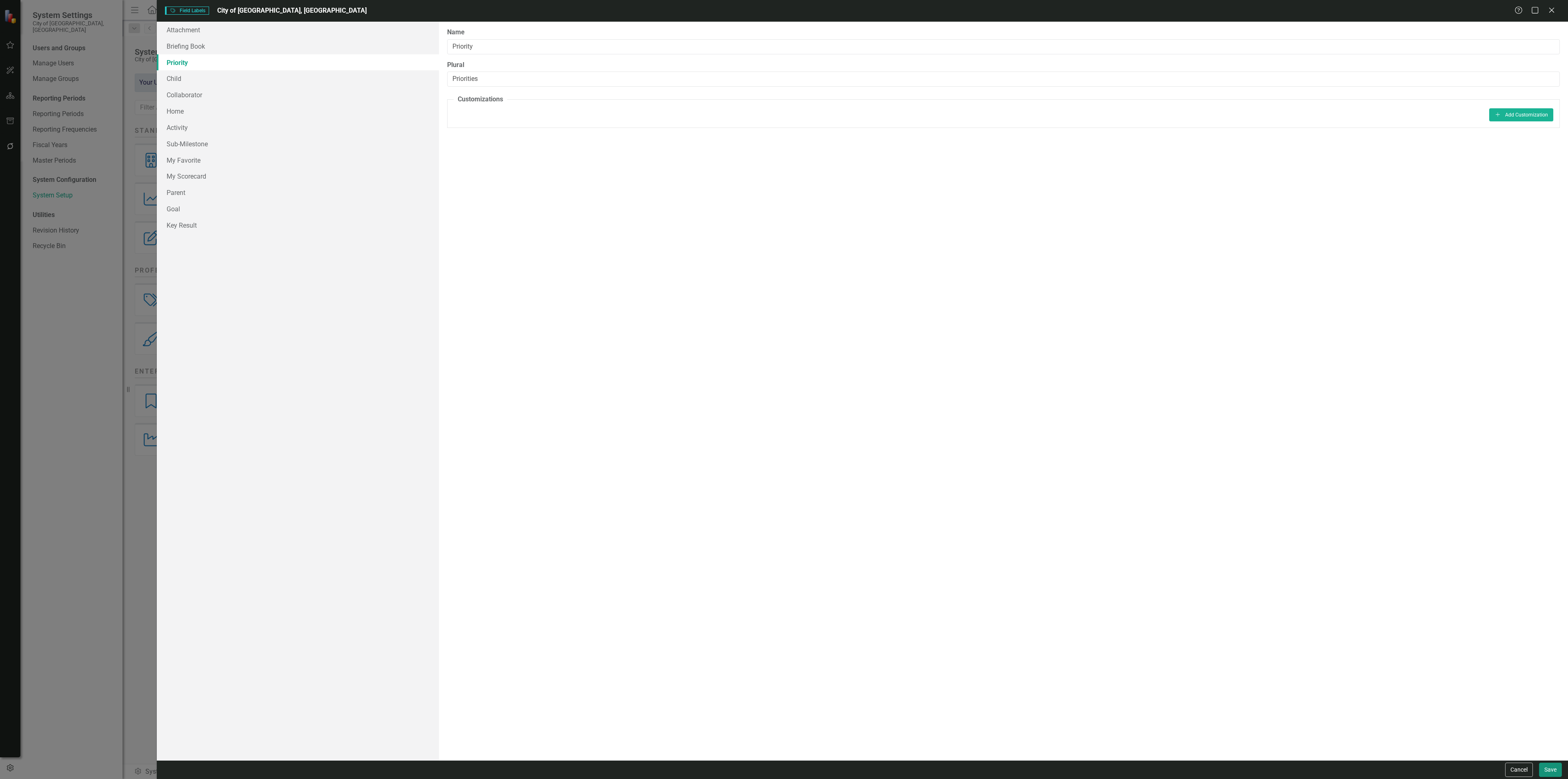
click at [1558, 765] on button "Save" at bounding box center [1550, 769] width 23 height 14
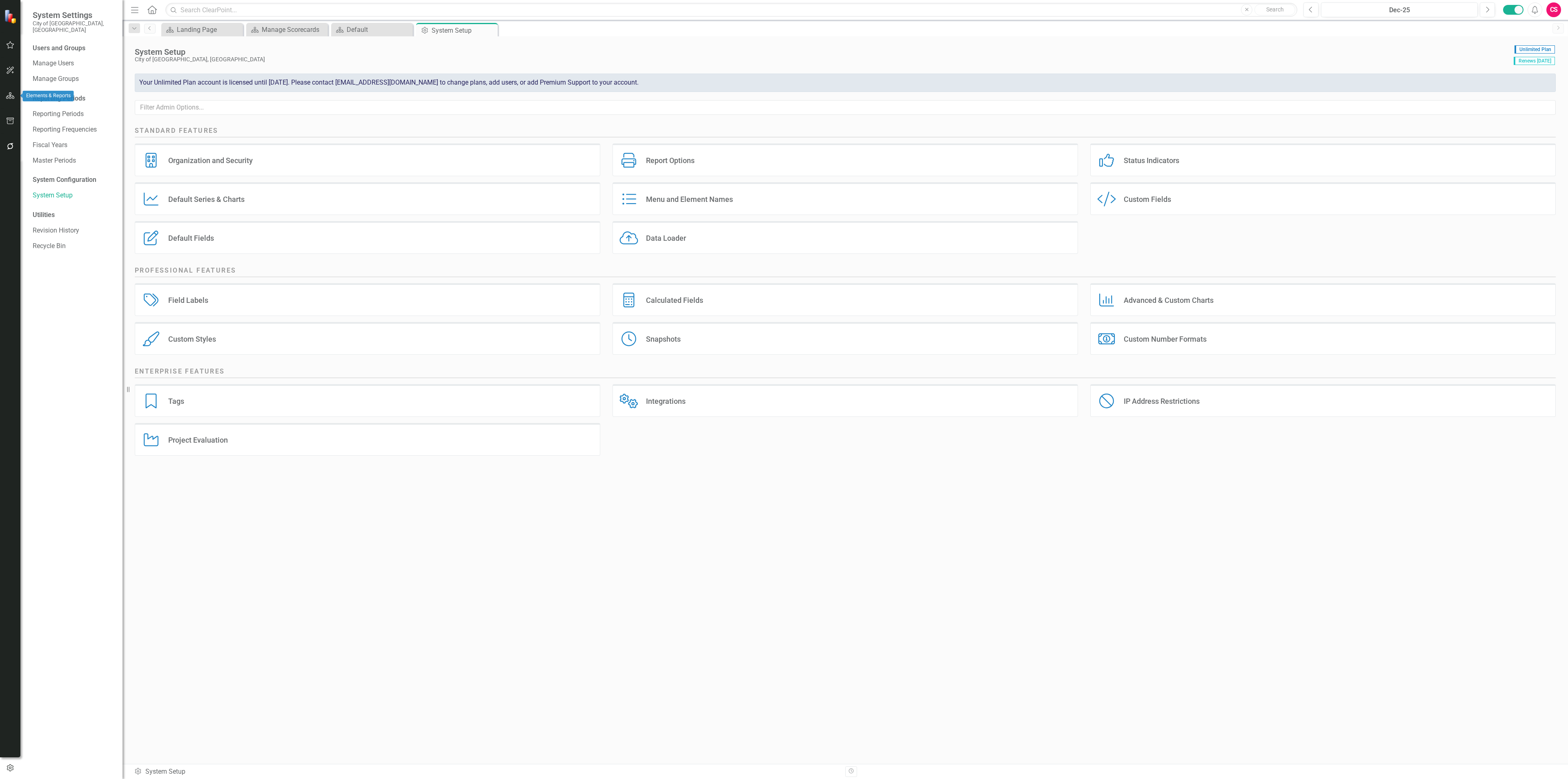
click at [9, 99] on icon "button" at bounding box center [10, 96] width 9 height 7
click at [686, 245] on div "Data Loader Data Loader" at bounding box center [845, 238] width 466 height 33
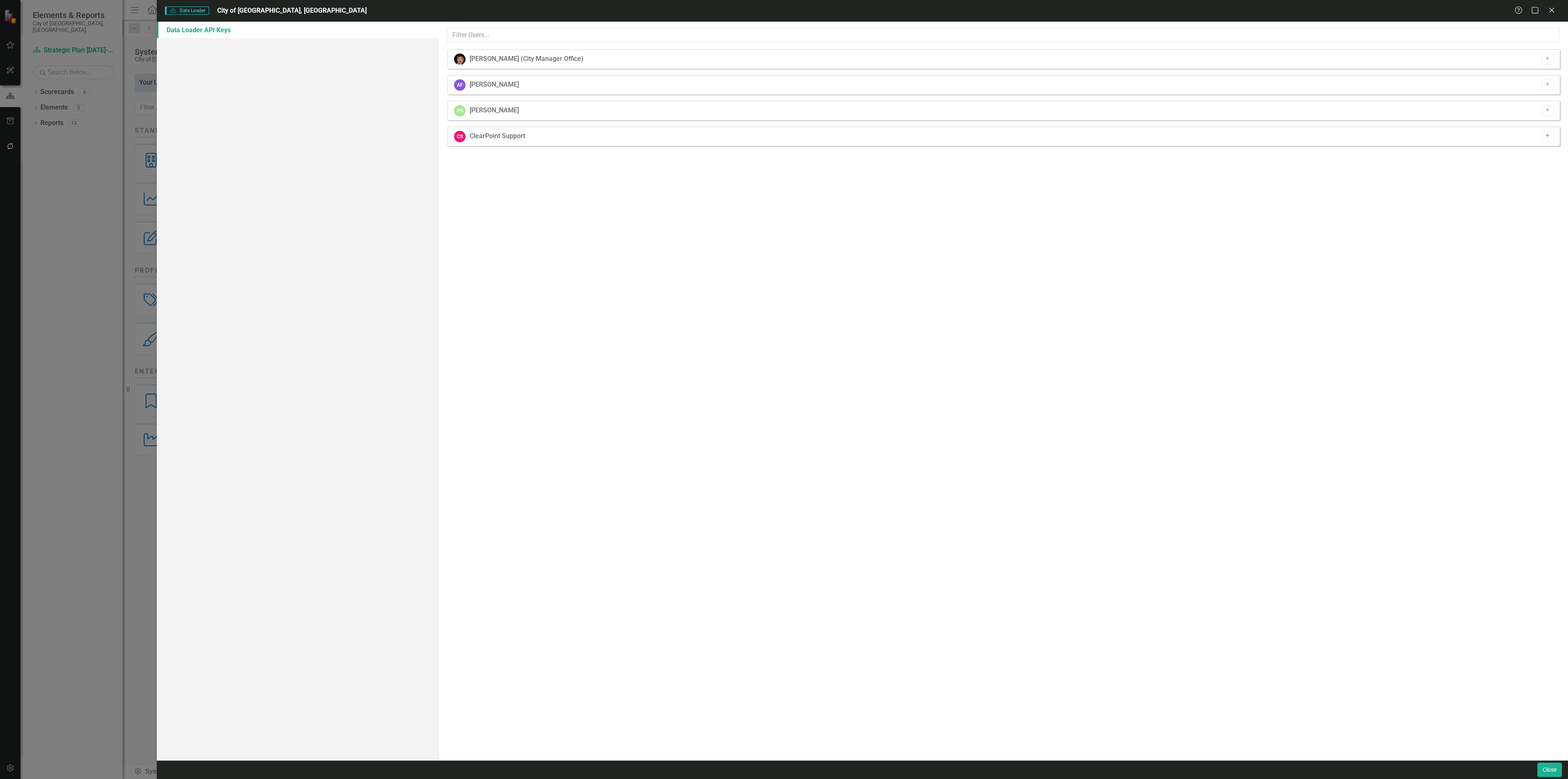
click at [1546, 135] on icon "Add" at bounding box center [1548, 136] width 6 height 5
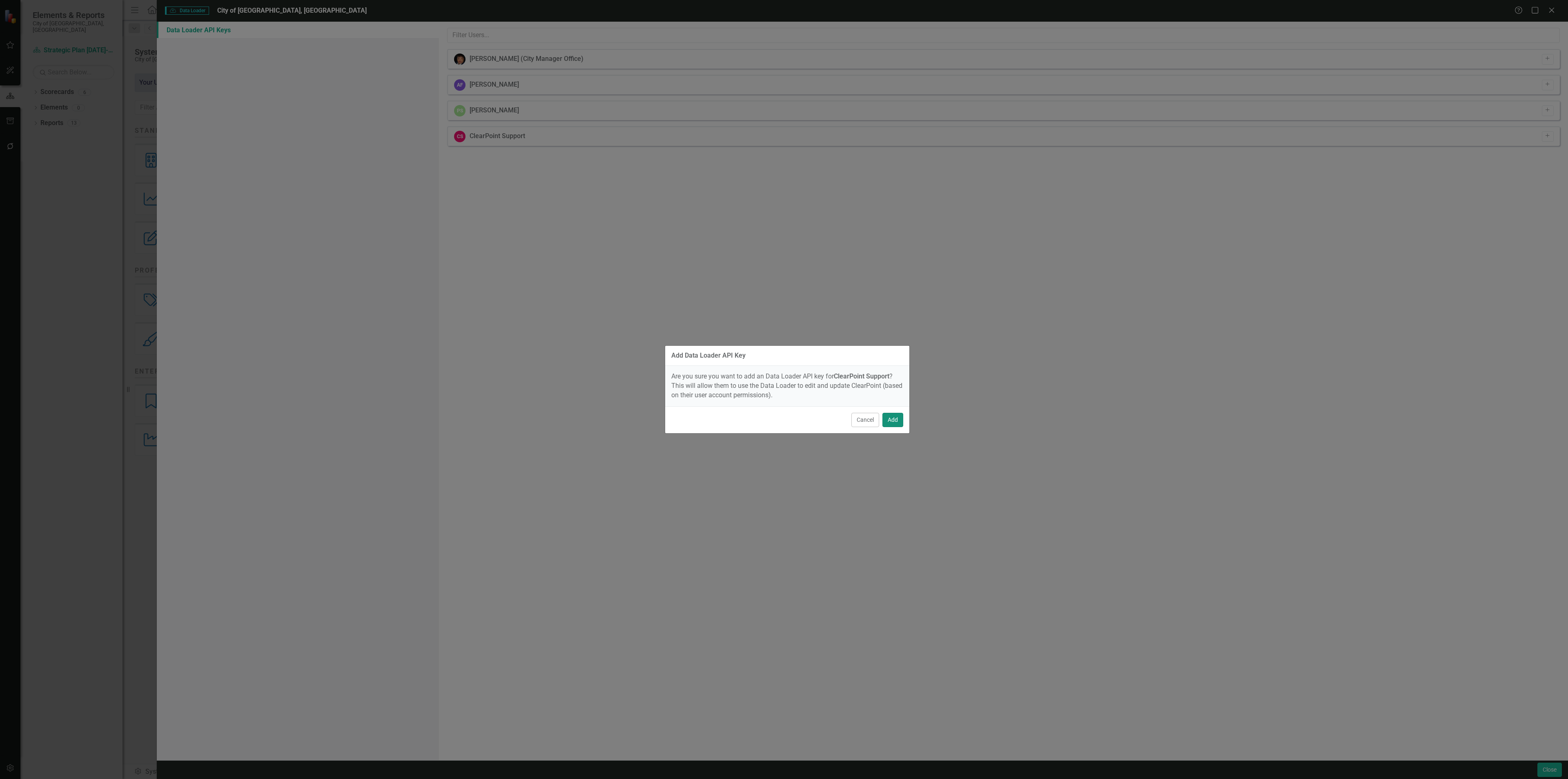
click at [898, 417] on button "Add" at bounding box center [893, 420] width 21 height 14
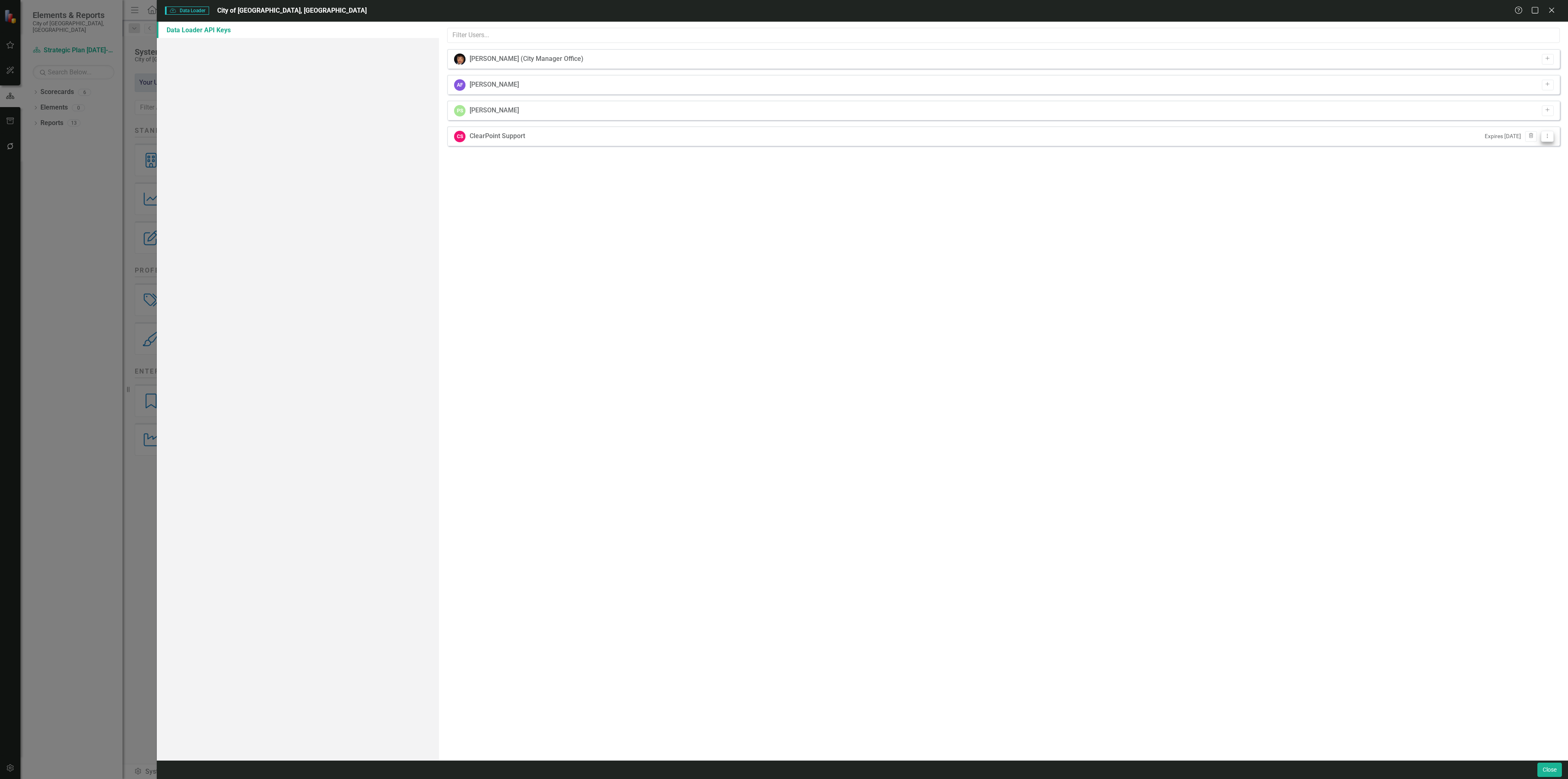
click at [1549, 137] on icon "Dropdown Menu" at bounding box center [1547, 136] width 7 height 5
click at [1521, 152] on link "API Key View API Key" at bounding box center [1522, 150] width 65 height 15
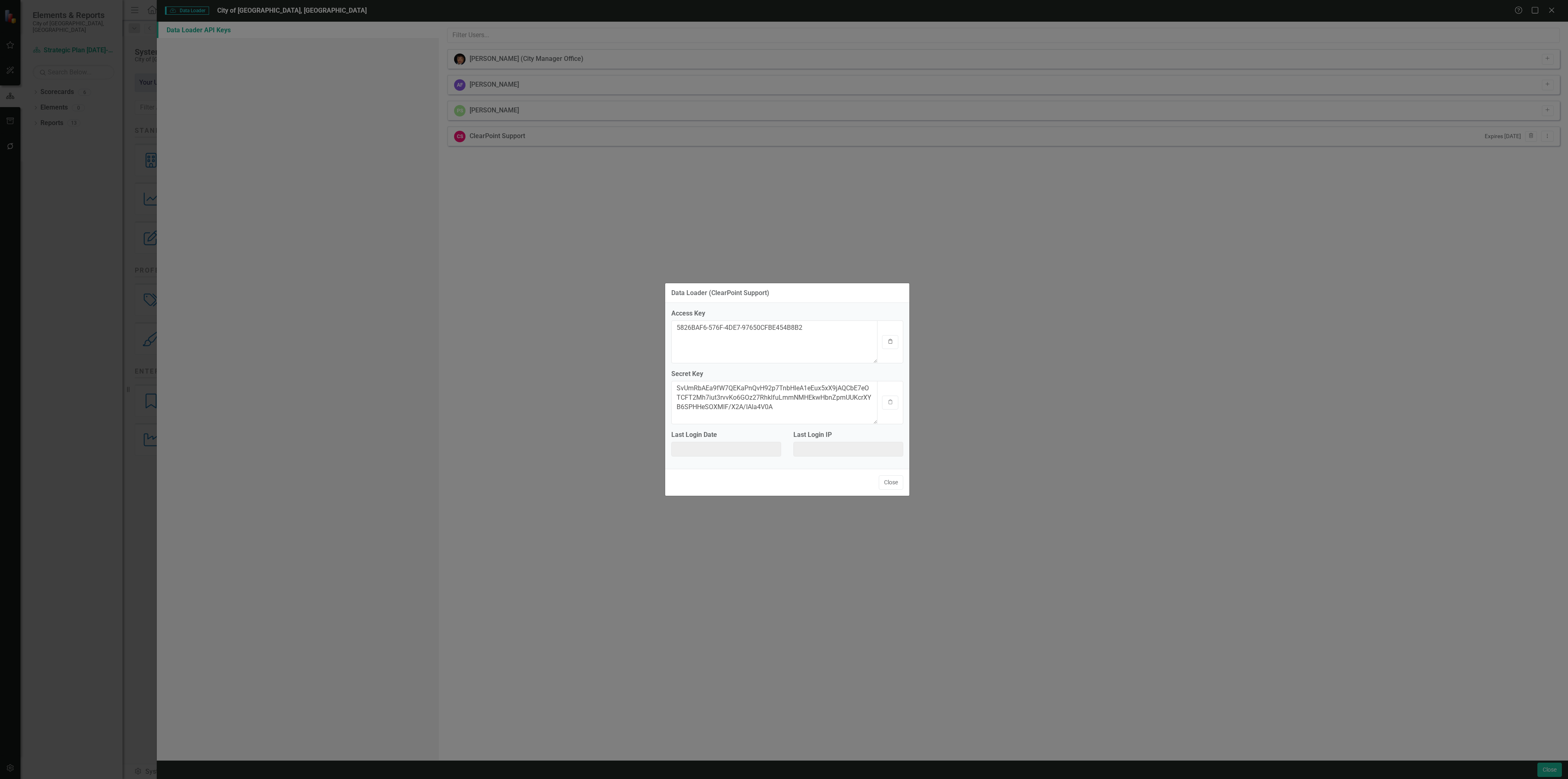
click at [885, 335] on button "Clipboard" at bounding box center [890, 342] width 16 height 14
click at [887, 338] on button "Clipboard" at bounding box center [890, 342] width 16 height 14
click at [892, 404] on icon "Clipboard" at bounding box center [891, 402] width 6 height 5
click at [886, 477] on button "Close" at bounding box center [891, 482] width 24 height 14
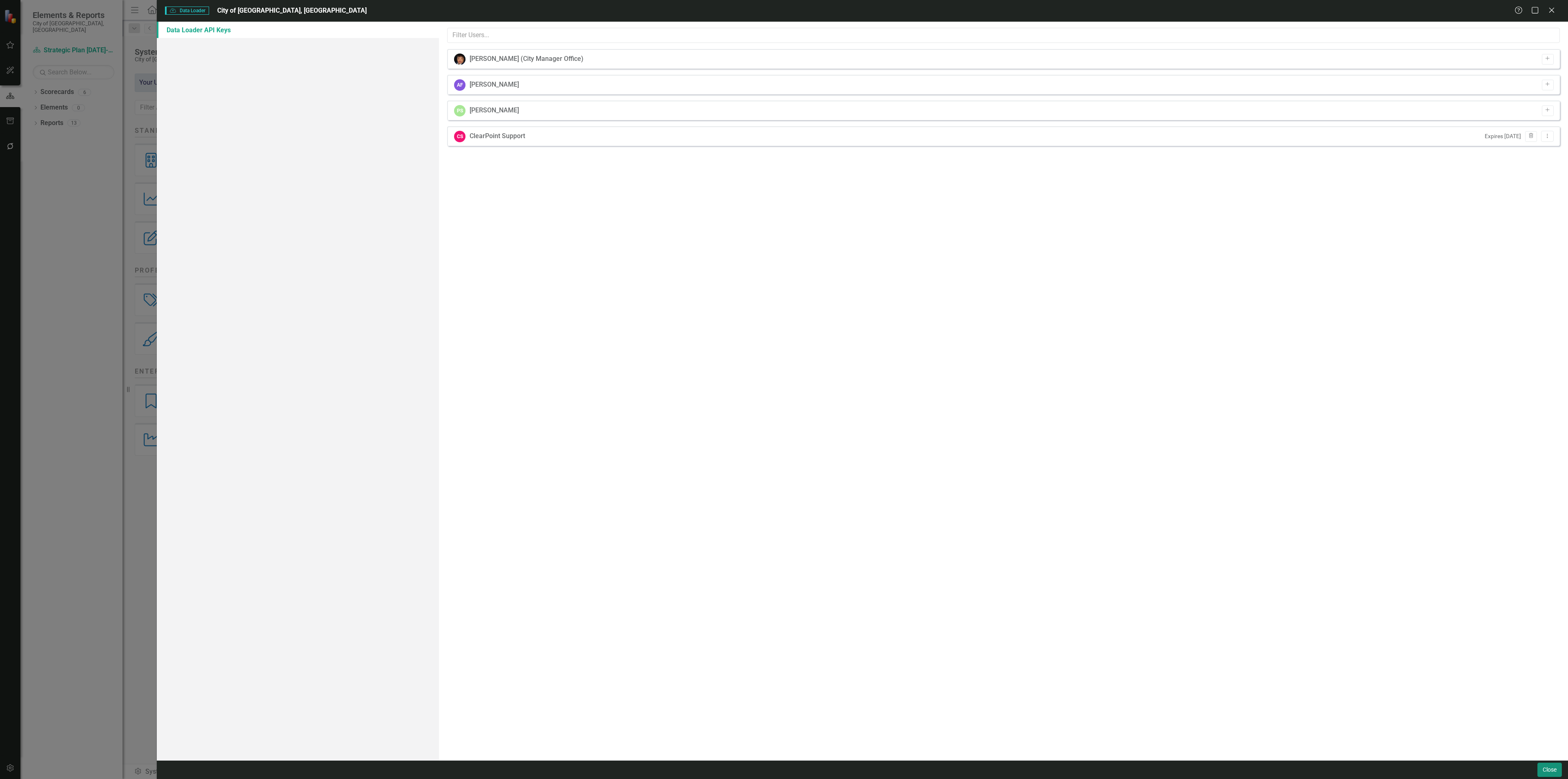
click at [1538, 769] on button "Close" at bounding box center [1550, 769] width 24 height 14
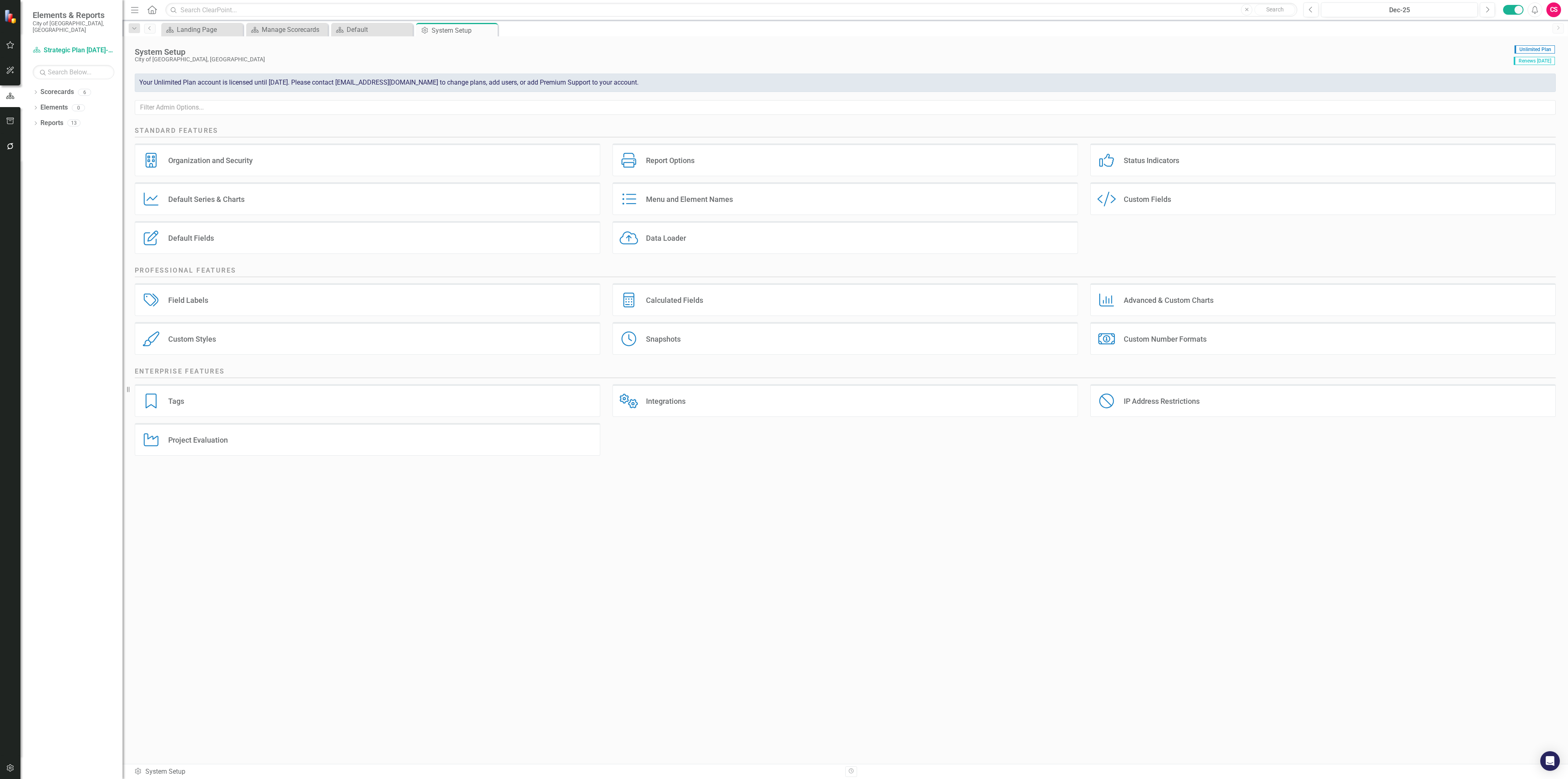
click at [789, 217] on div "Menu and Element Names Menu and Element Names" at bounding box center [845, 202] width 478 height 39
click at [789, 208] on div "Menu and Element Names Menu and Element Names" at bounding box center [845, 199] width 466 height 33
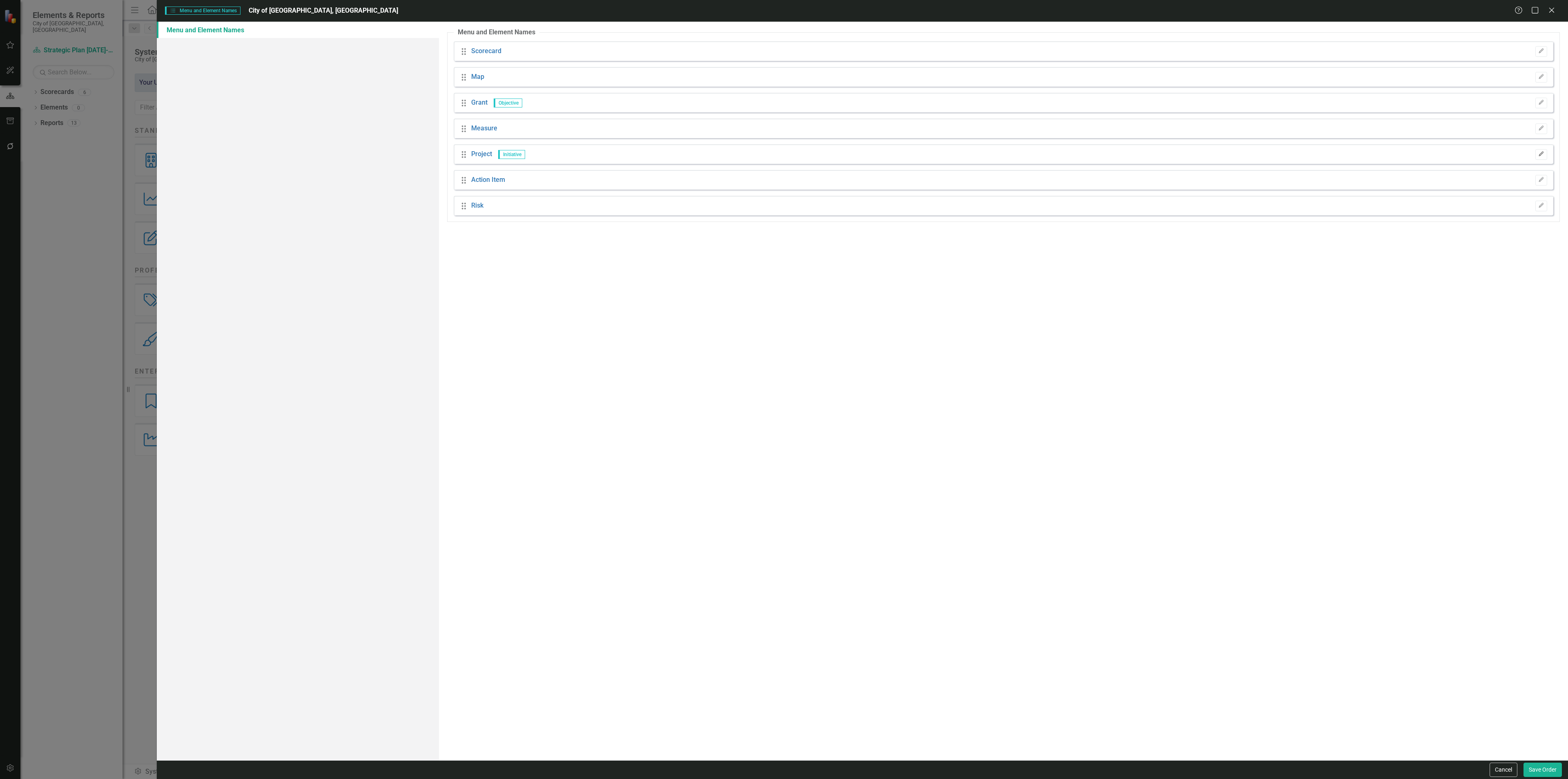
click at [1536, 156] on button "Edit" at bounding box center [1541, 154] width 12 height 10
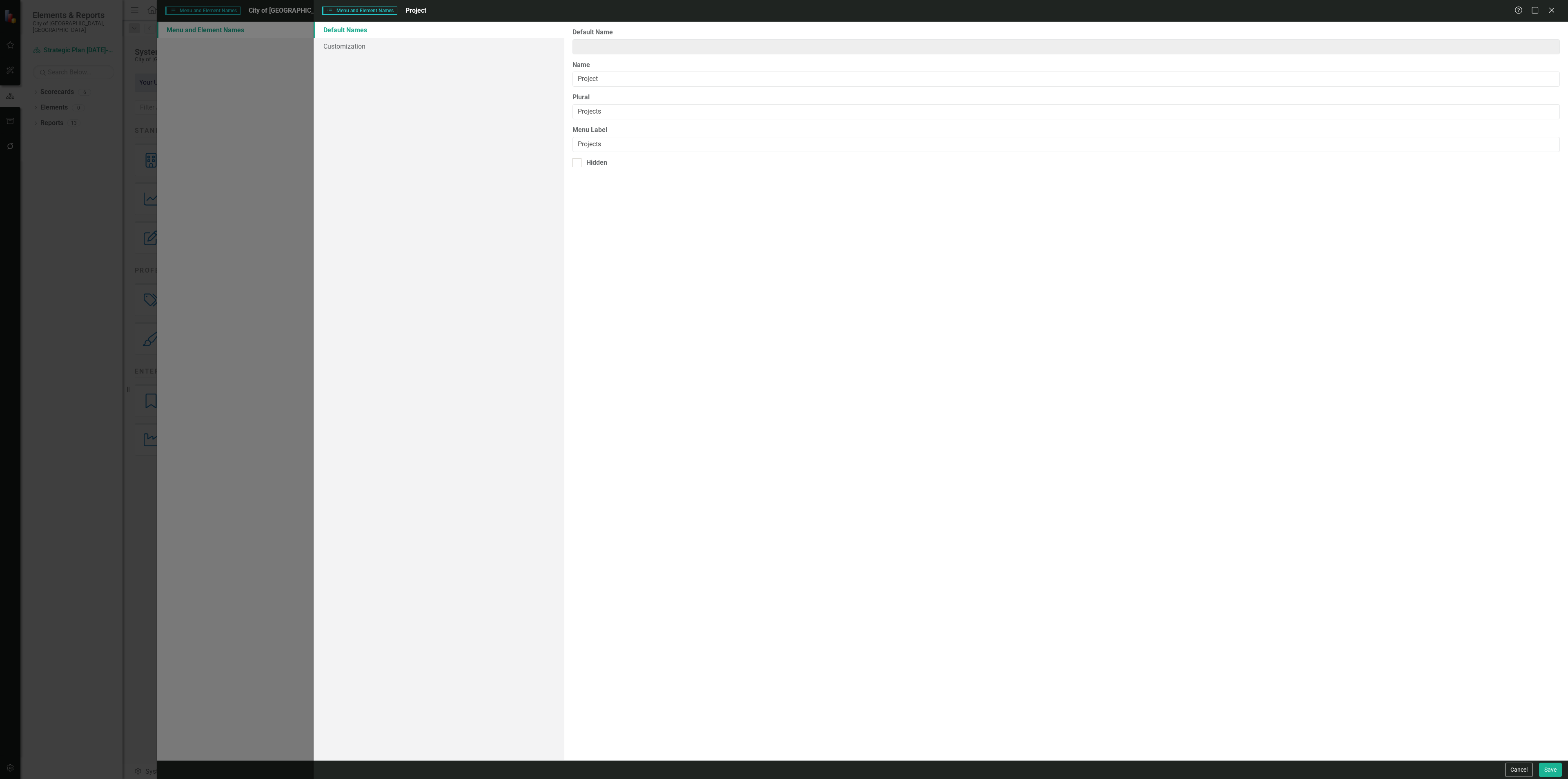
type input "Initiative"
click at [443, 41] on link "Customization" at bounding box center [439, 46] width 251 height 16
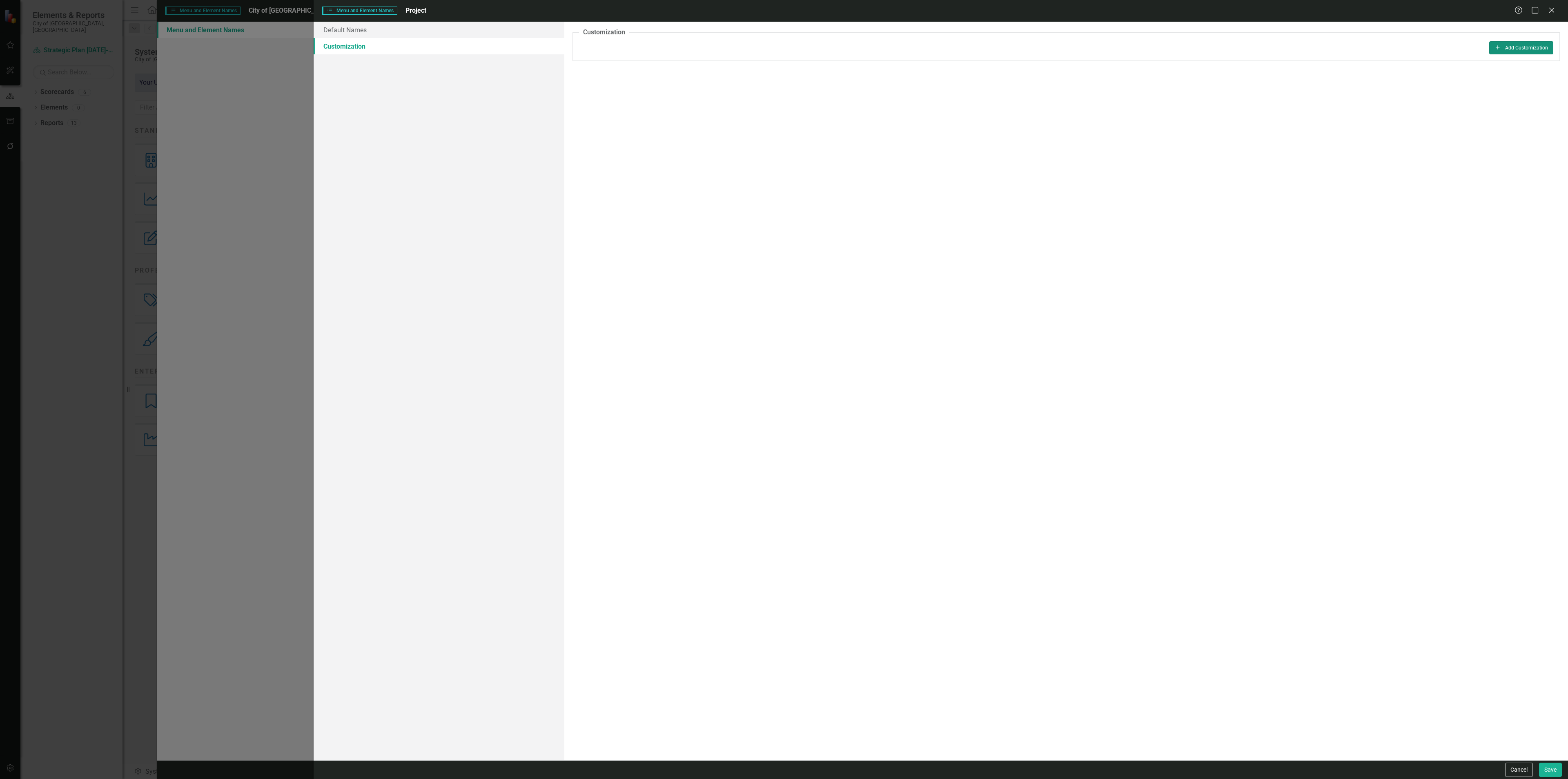
click at [1511, 52] on button "Add Add Customization" at bounding box center [1521, 48] width 64 height 13
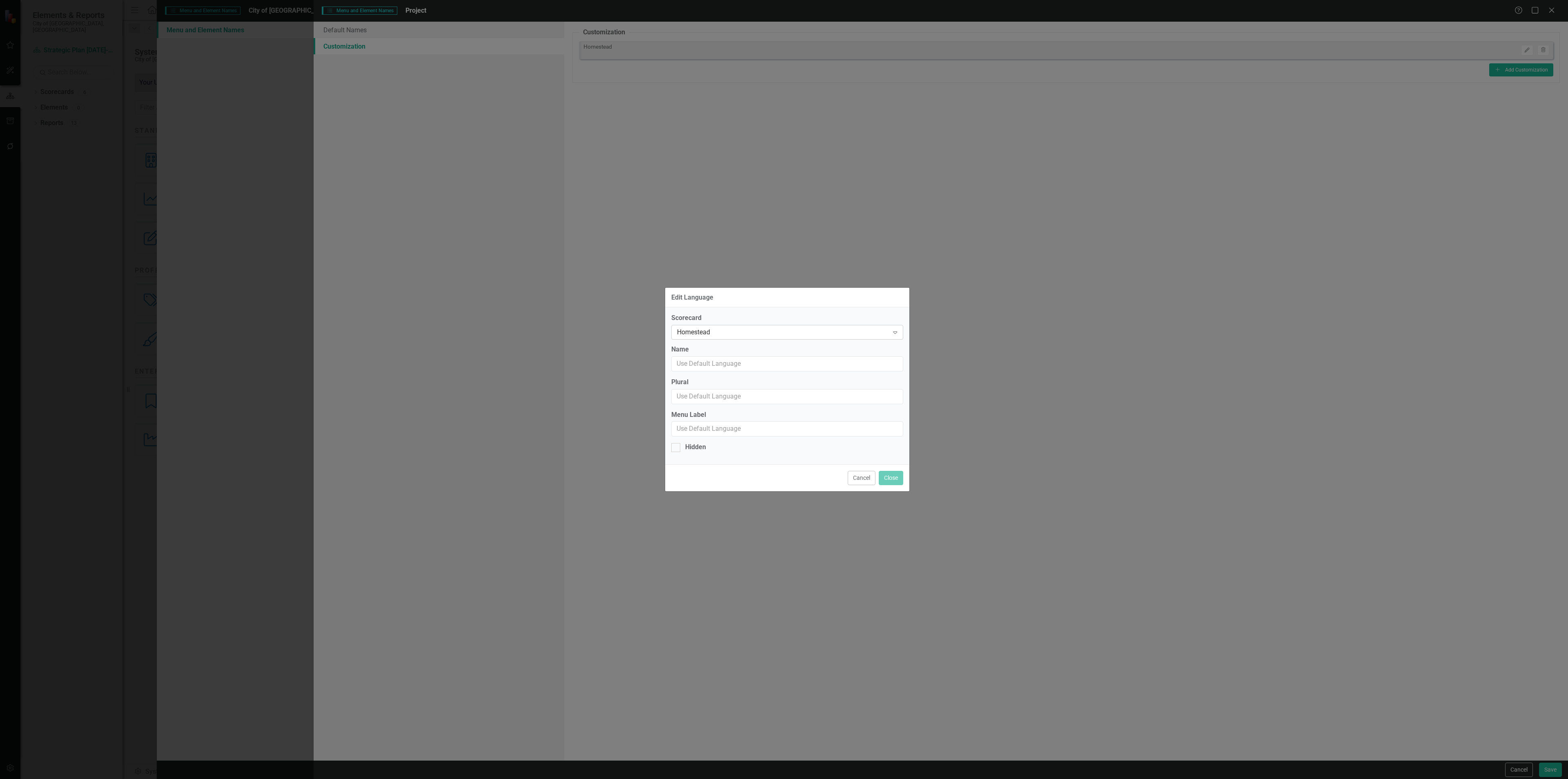
click at [728, 331] on div "Homestead" at bounding box center [783, 332] width 212 height 9
click at [709, 406] on div "Strategic Plan [DATE]-[DATE]" at bounding box center [787, 413] width 231 height 13
click at [712, 362] on input "Name" at bounding box center [787, 364] width 232 height 15
type input "What are we doing?"
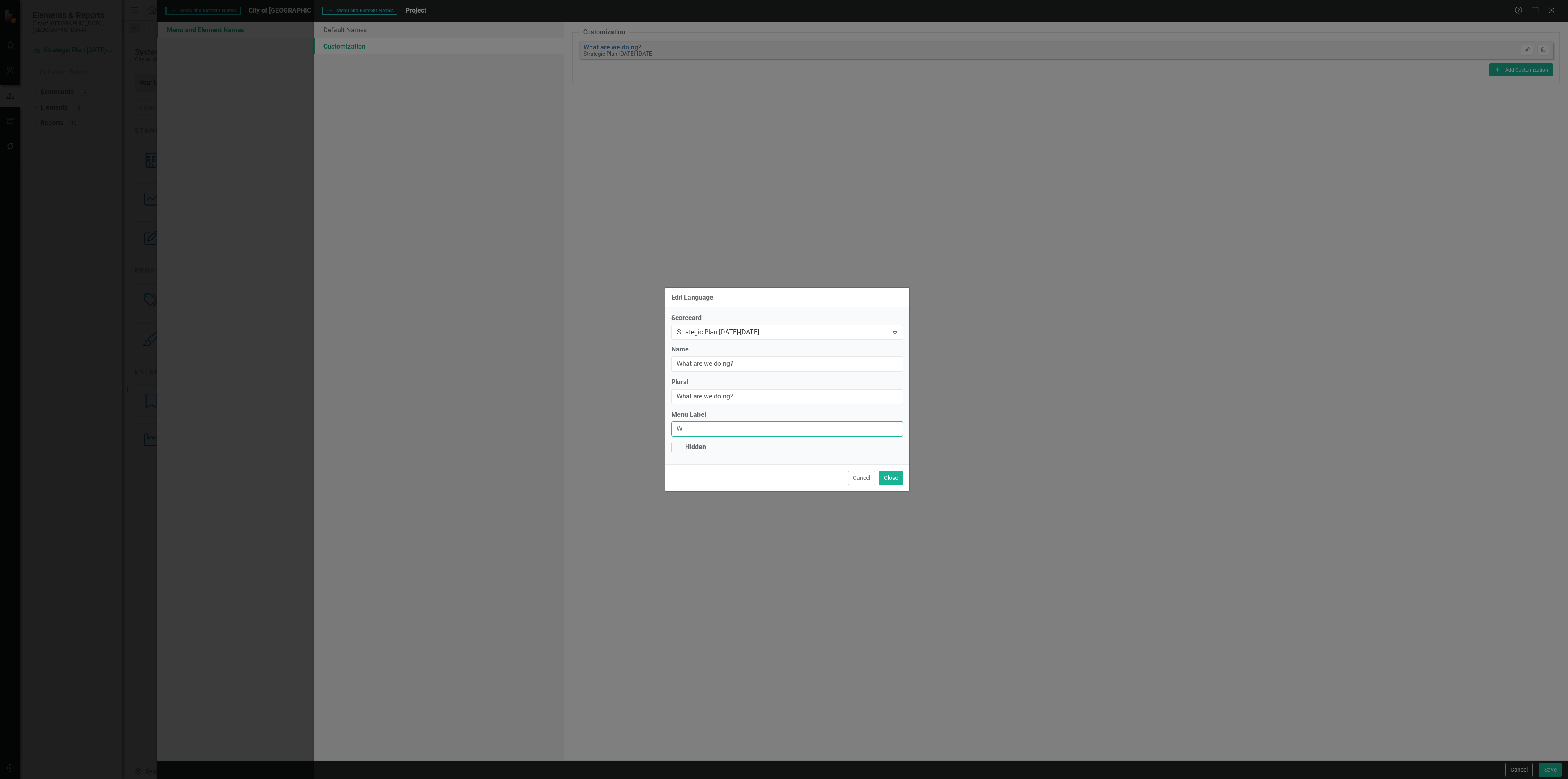
type input "What are we doing?"
click button "Close" at bounding box center [891, 478] width 24 height 14
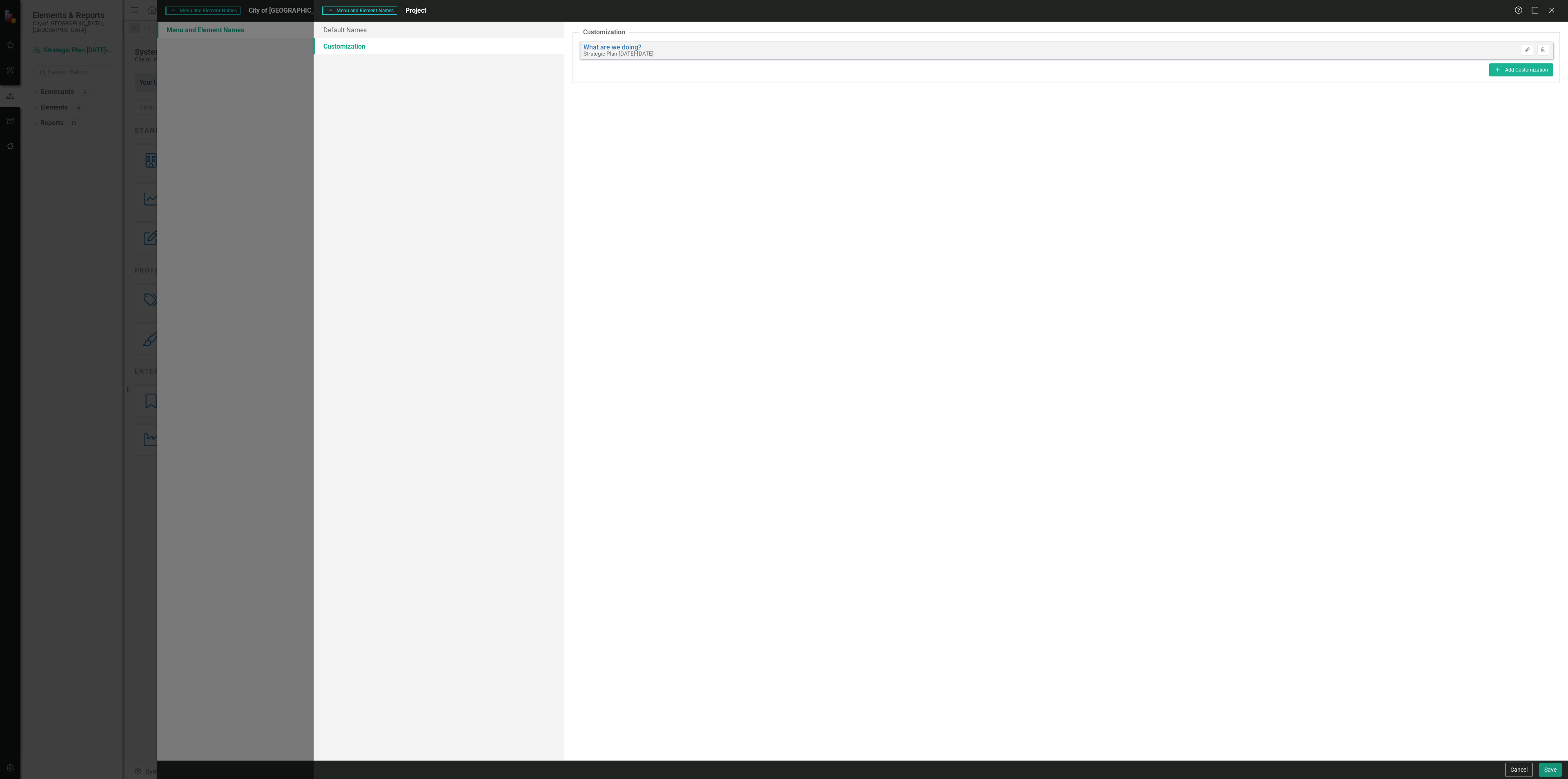
click at [1551, 764] on button "Save" at bounding box center [1550, 769] width 23 height 14
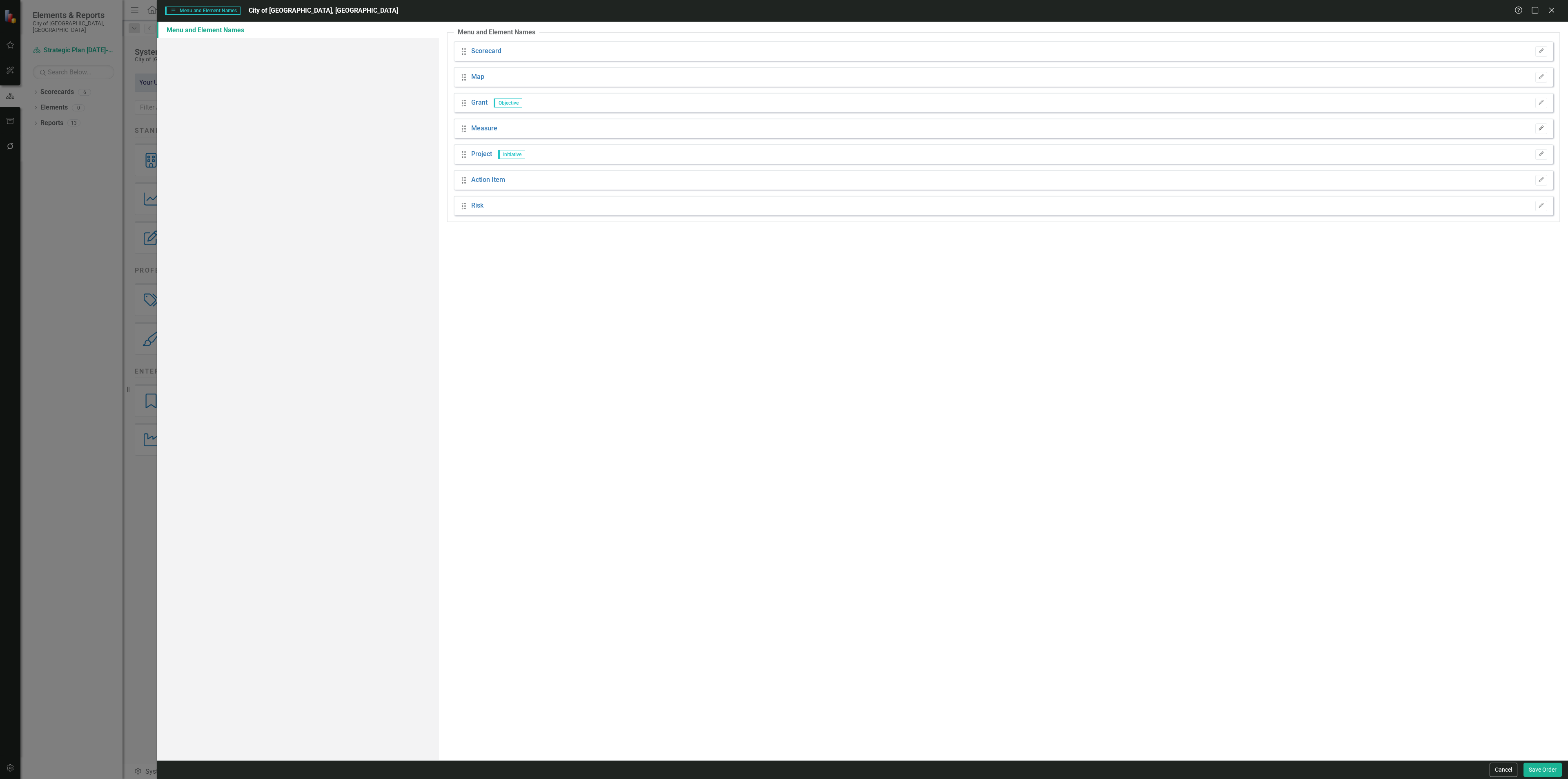
click at [1539, 124] on button "Edit" at bounding box center [1541, 129] width 12 height 10
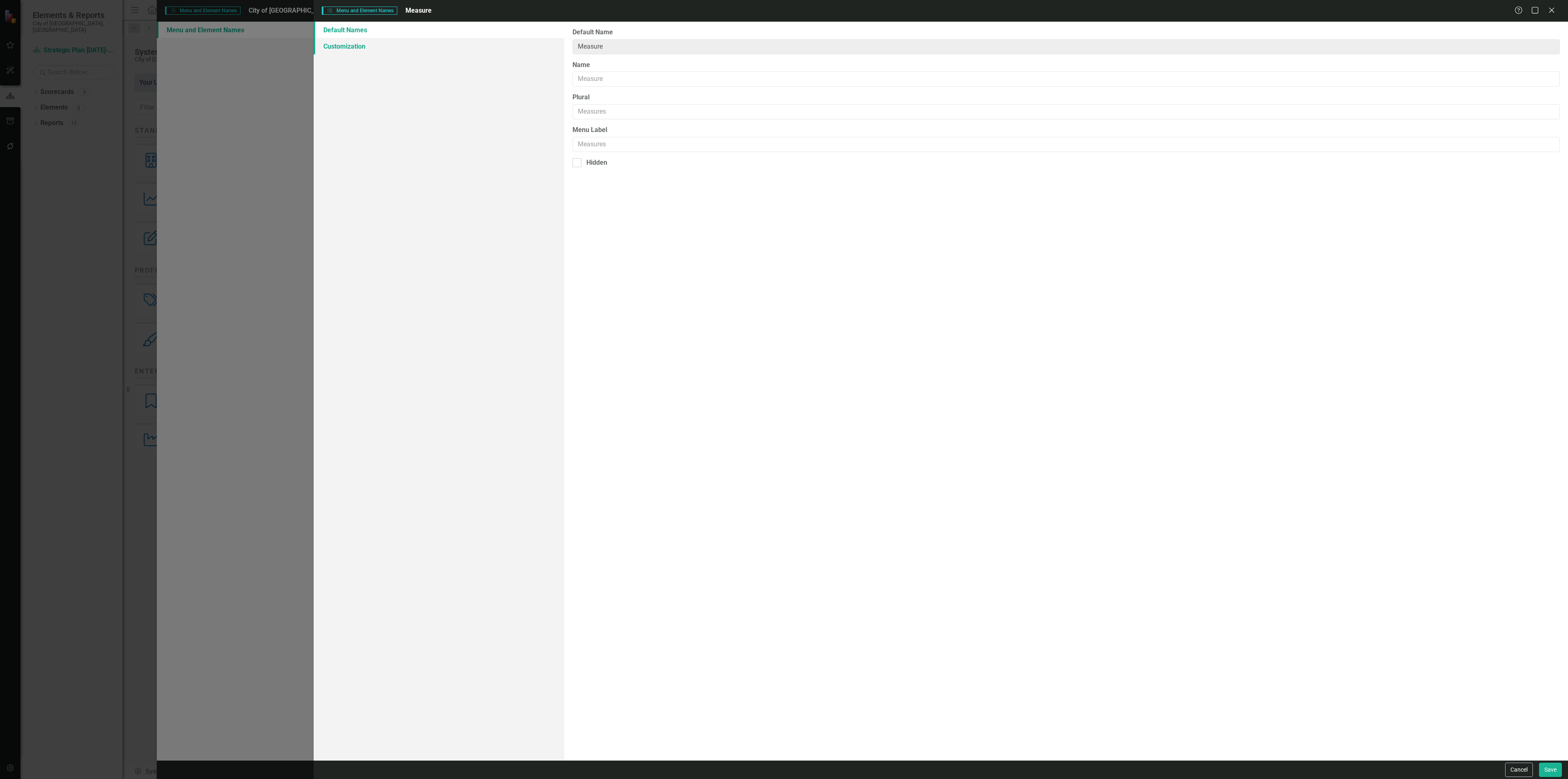
click at [399, 51] on link "Customization" at bounding box center [439, 46] width 251 height 16
click at [1530, 49] on button "Edit" at bounding box center [1527, 50] width 12 height 10
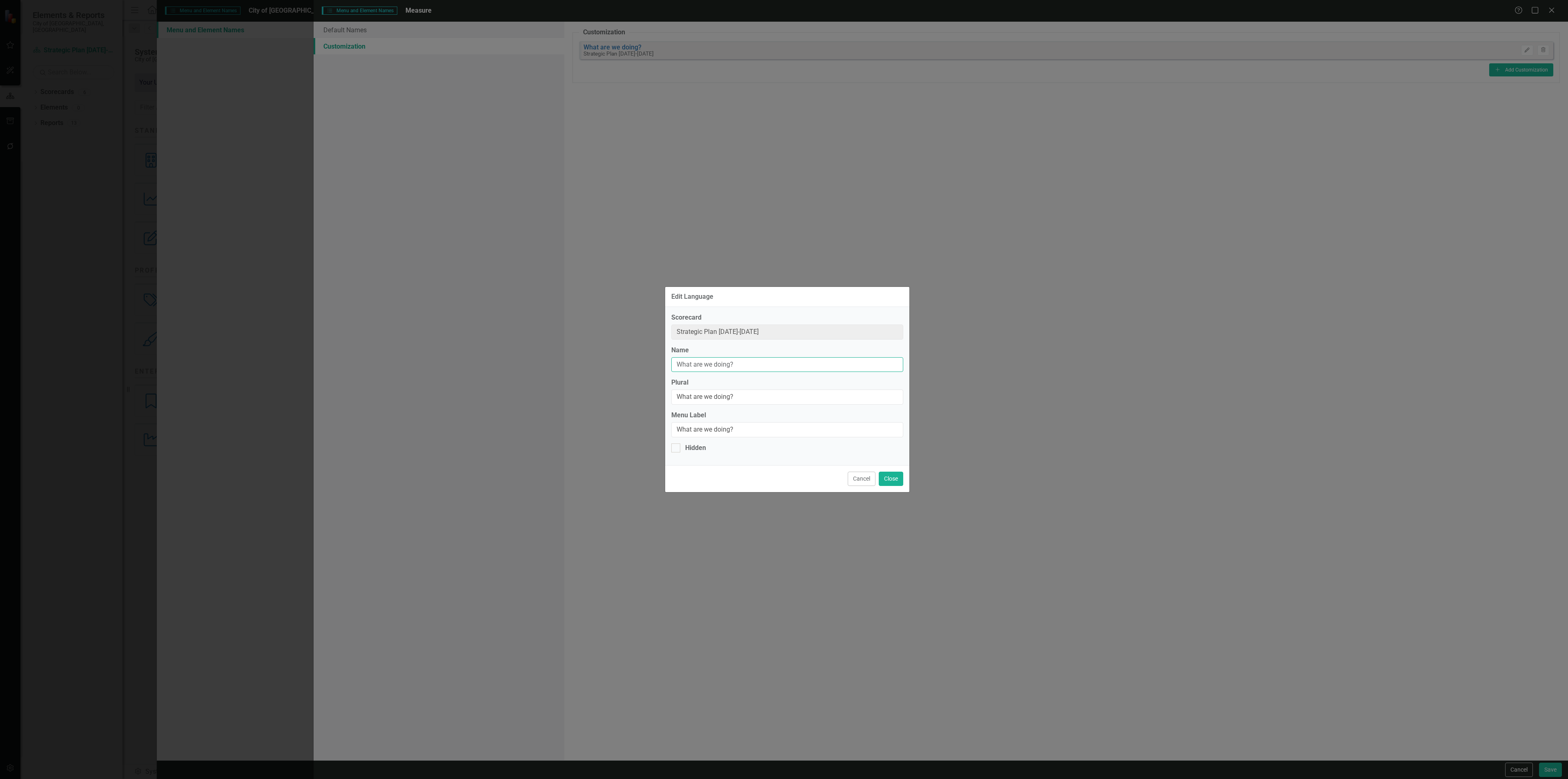
click at [746, 358] on input "What are we doing?" at bounding box center [787, 364] width 232 height 15
click at [747, 359] on input "What are we doing?" at bounding box center [787, 364] width 232 height 15
type input "Performance Measure"
type input "Performance Measures"
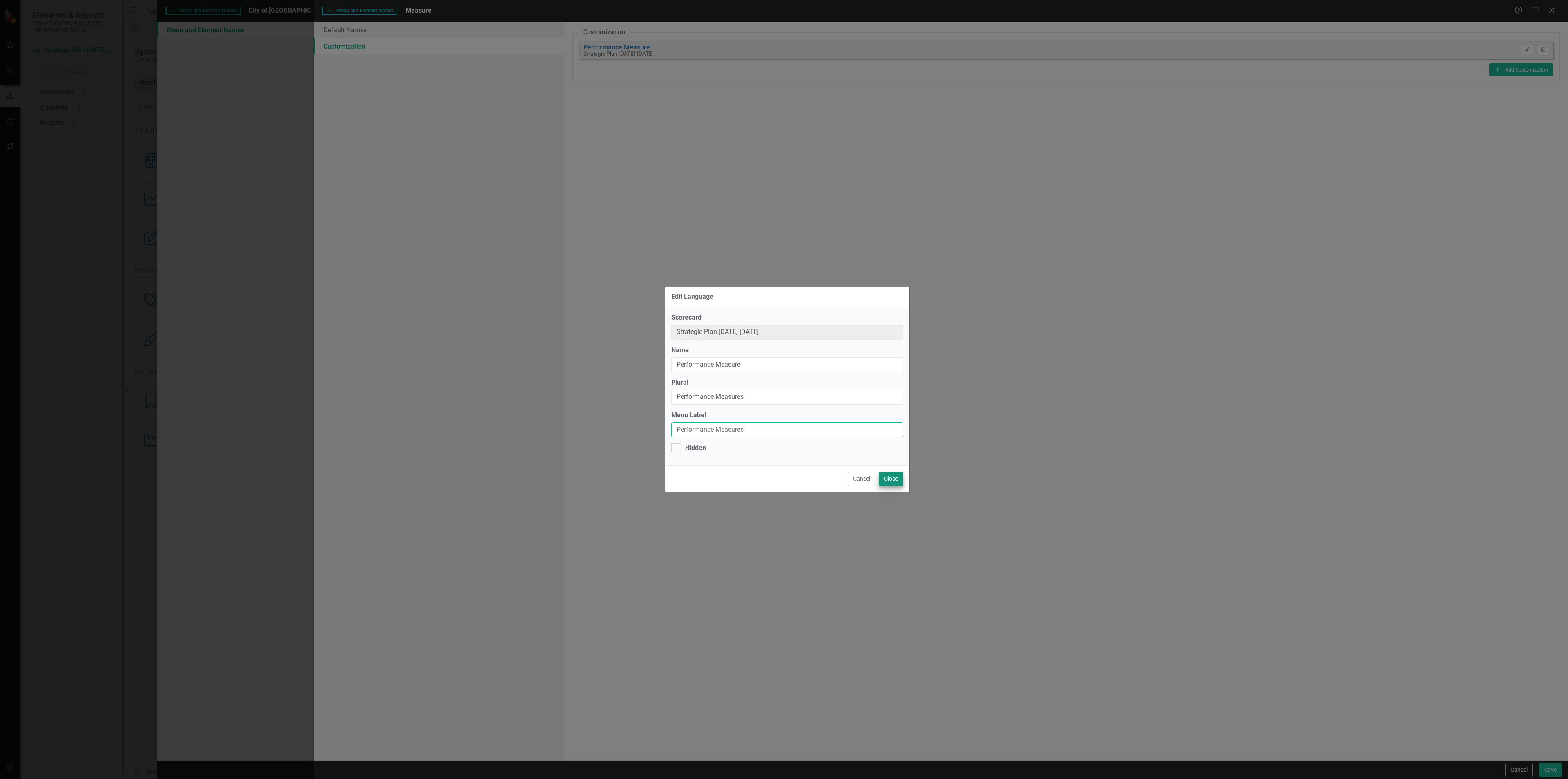
type input "Performance Measures"
click at [887, 477] on button "Close" at bounding box center [891, 478] width 24 height 14
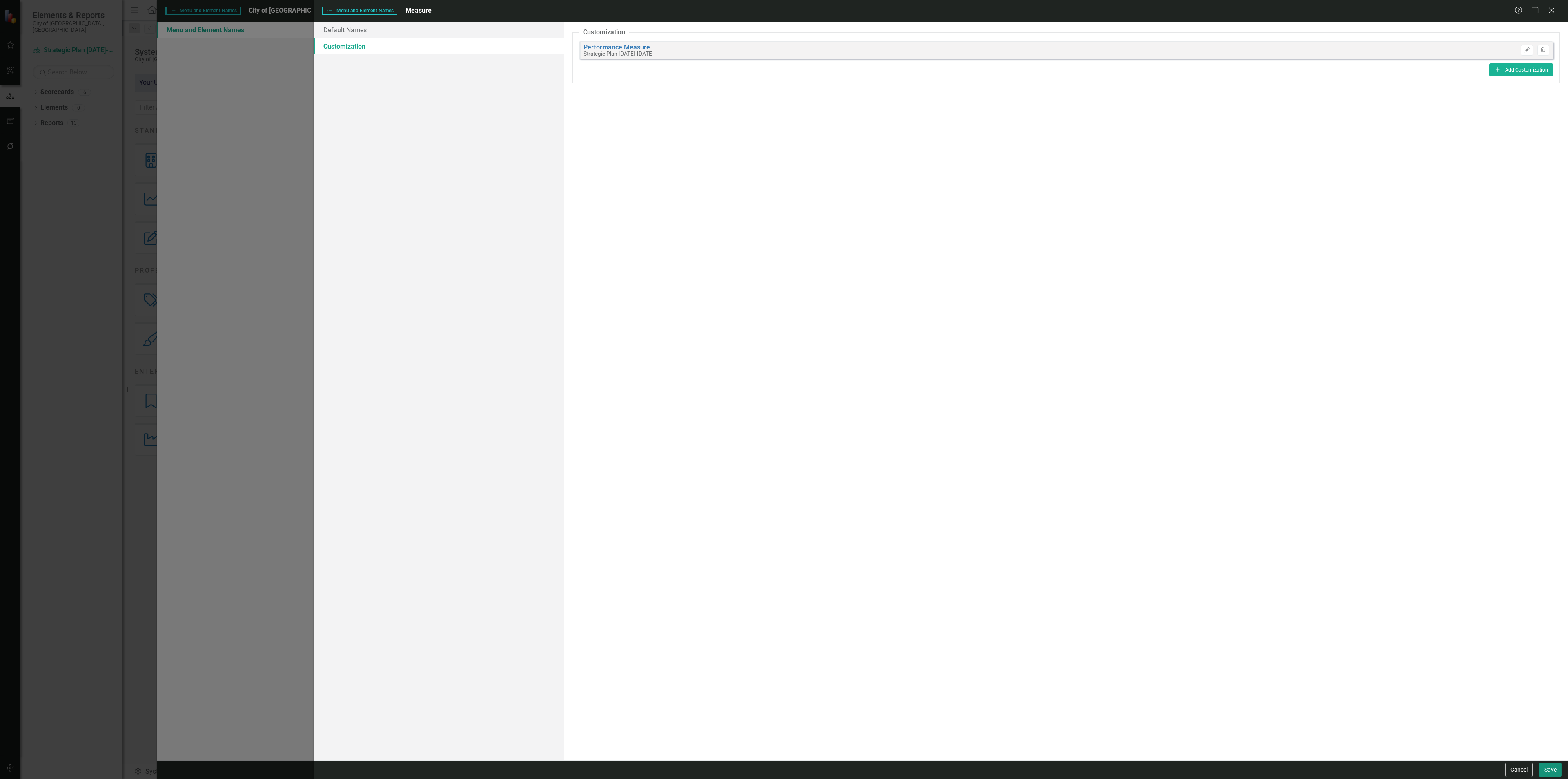
click at [1545, 769] on button "Save" at bounding box center [1550, 769] width 23 height 14
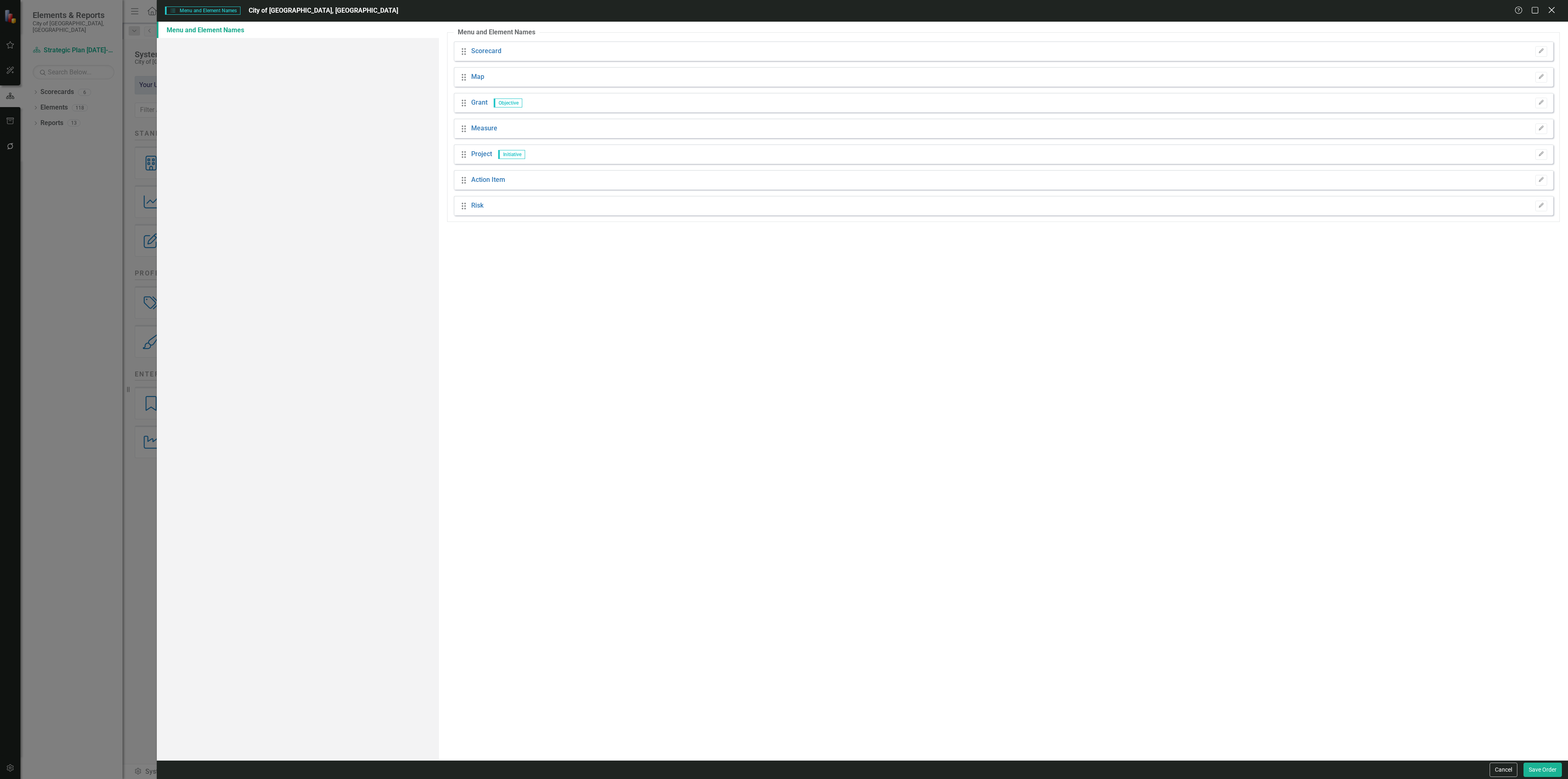
click at [1556, 7] on icon "Close" at bounding box center [1551, 10] width 10 height 8
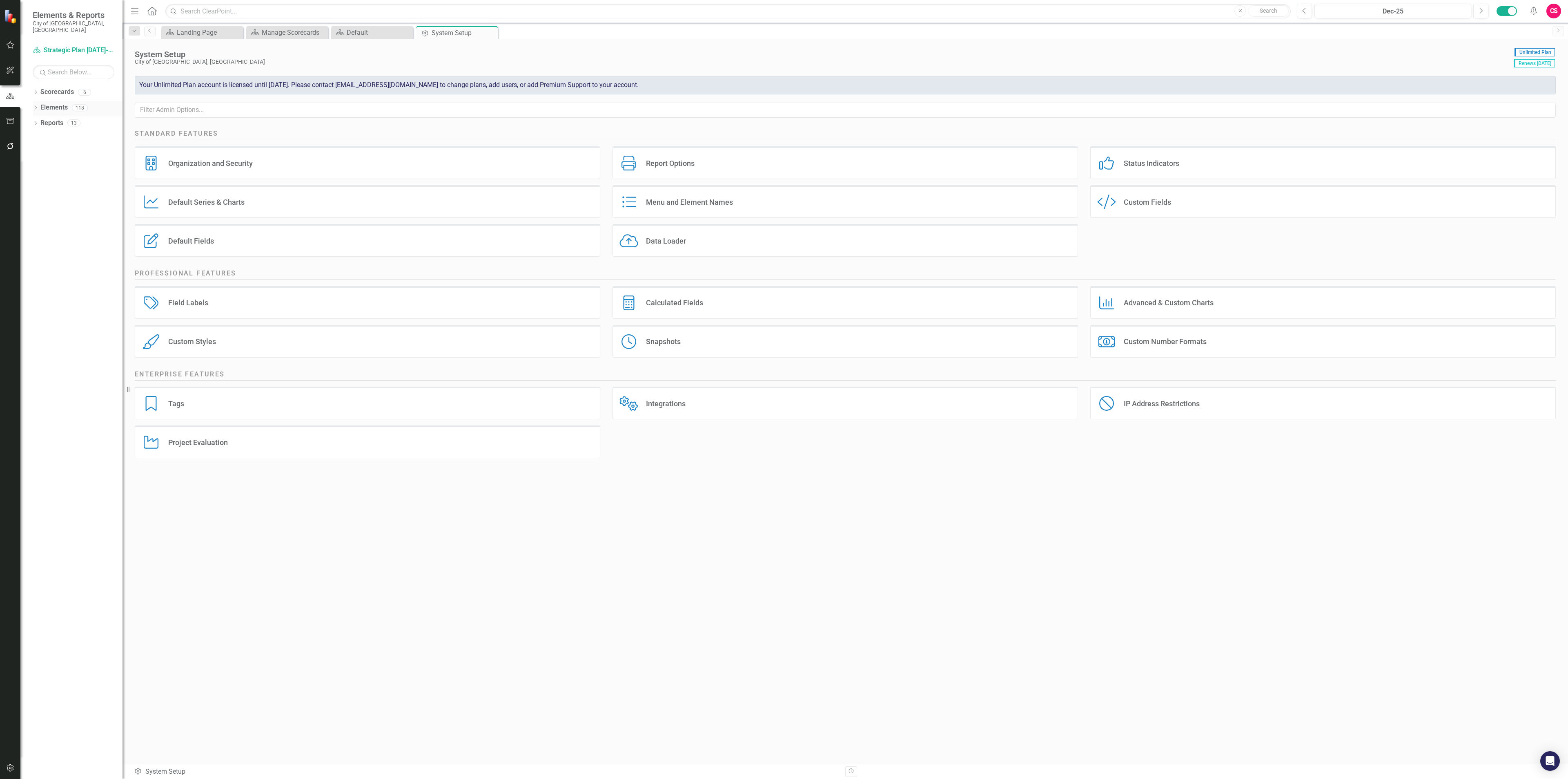
click at [54, 106] on link "Elements" at bounding box center [54, 107] width 27 height 9
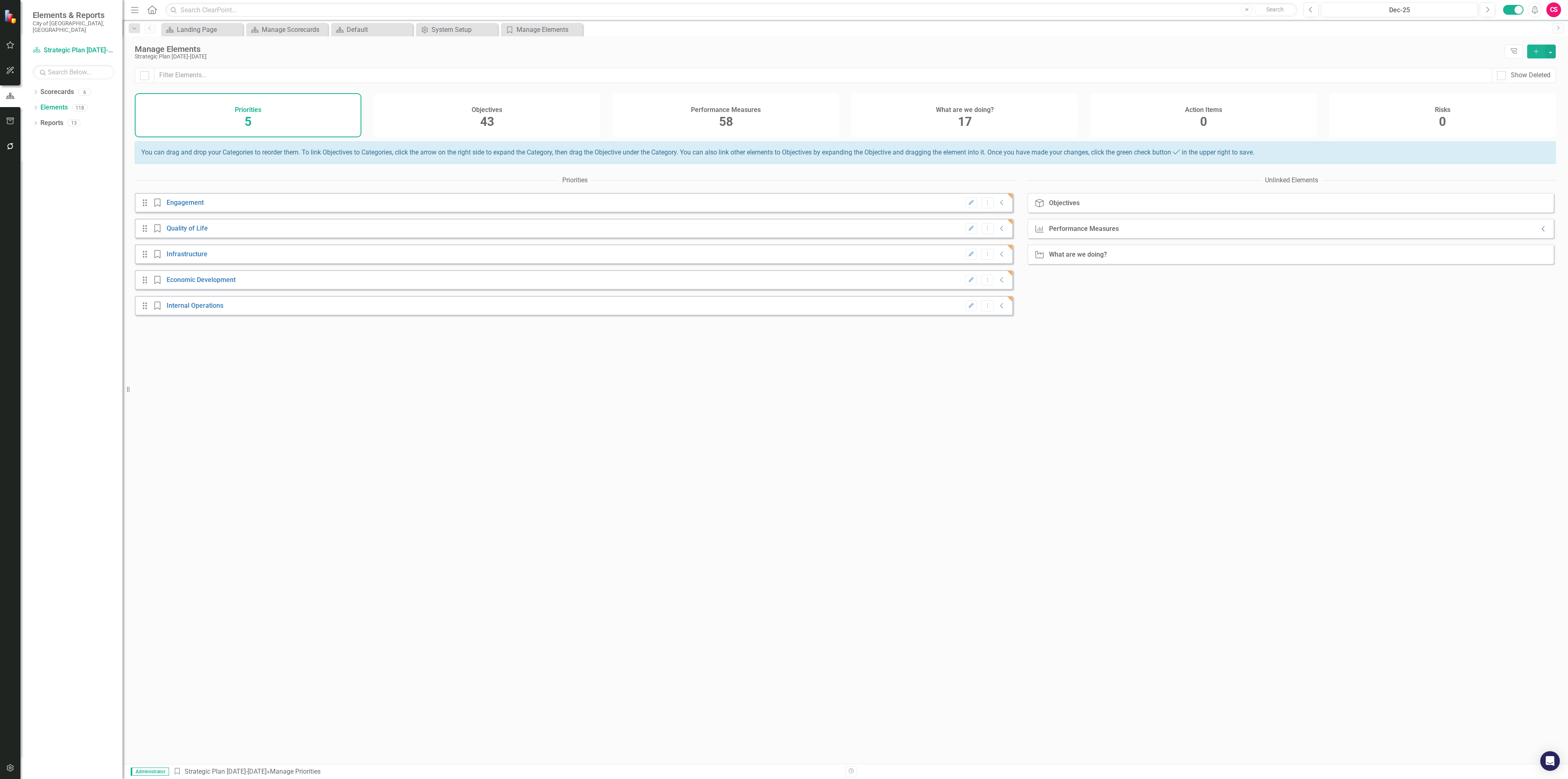
click at [1539, 232] on icon "Collapse" at bounding box center [1543, 228] width 8 height 7
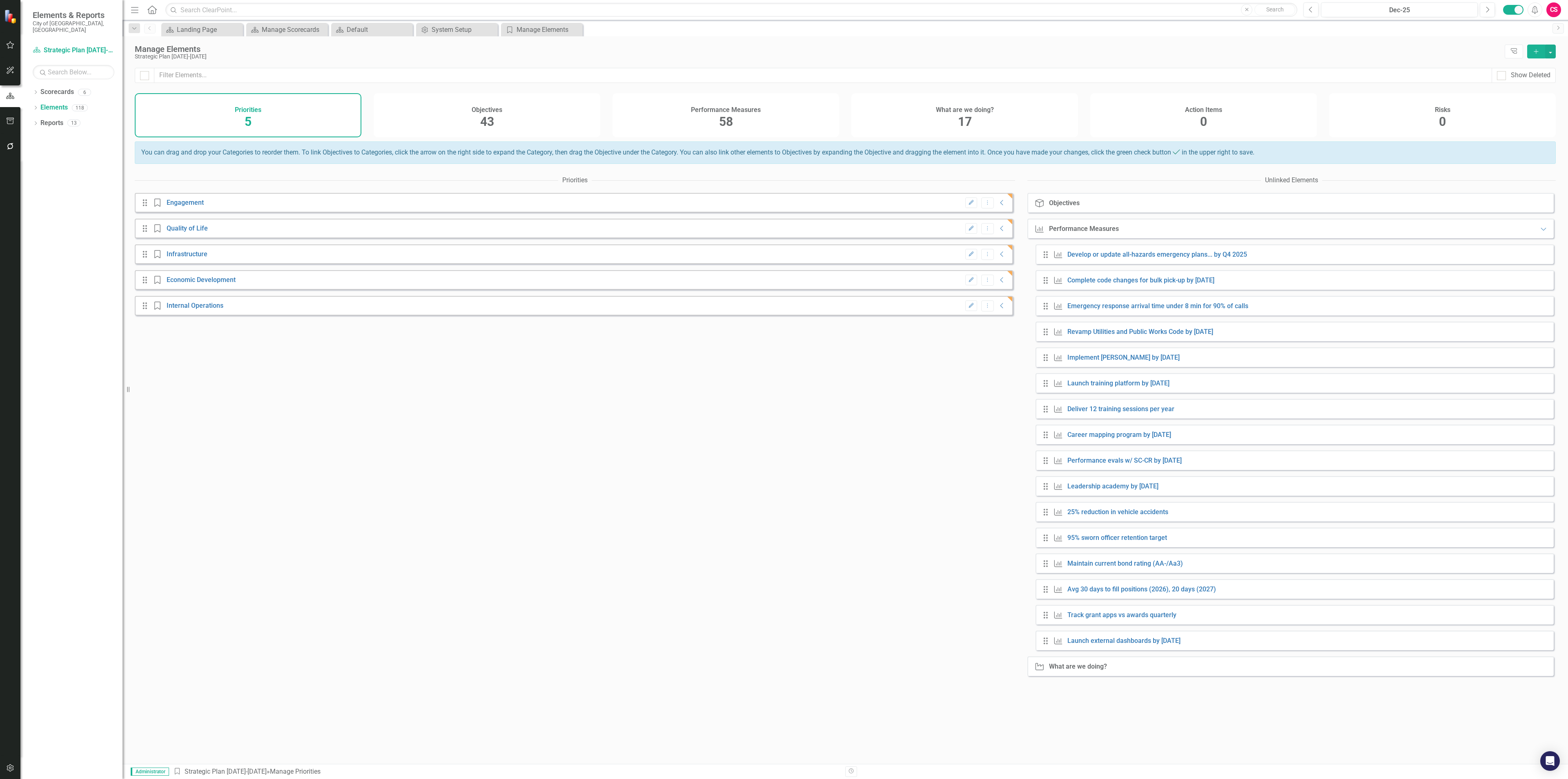
click at [998, 206] on icon "Collapse" at bounding box center [1002, 202] width 8 height 7
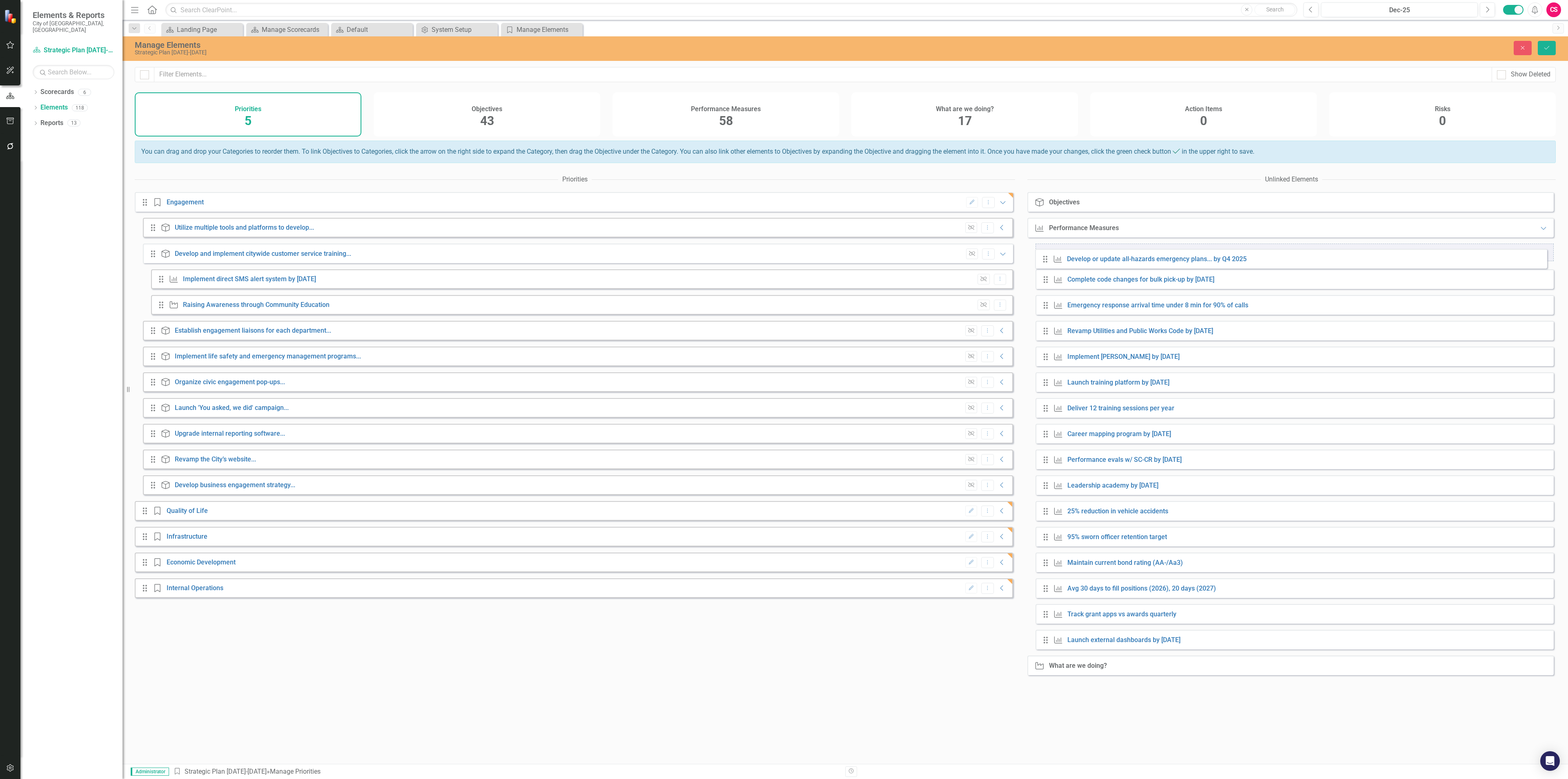
click at [1048, 260] on div "Drag Performance Measure Develop or update all-hazards emergency plans... by Q4…" at bounding box center [1294, 446] width 518 height 406
click at [998, 334] on icon "Collapse" at bounding box center [1002, 330] width 8 height 7
click at [998, 411] on icon "Collapse" at bounding box center [1002, 407] width 8 height 7
click at [1001, 488] on icon at bounding box center [1002, 485] width 3 height 5
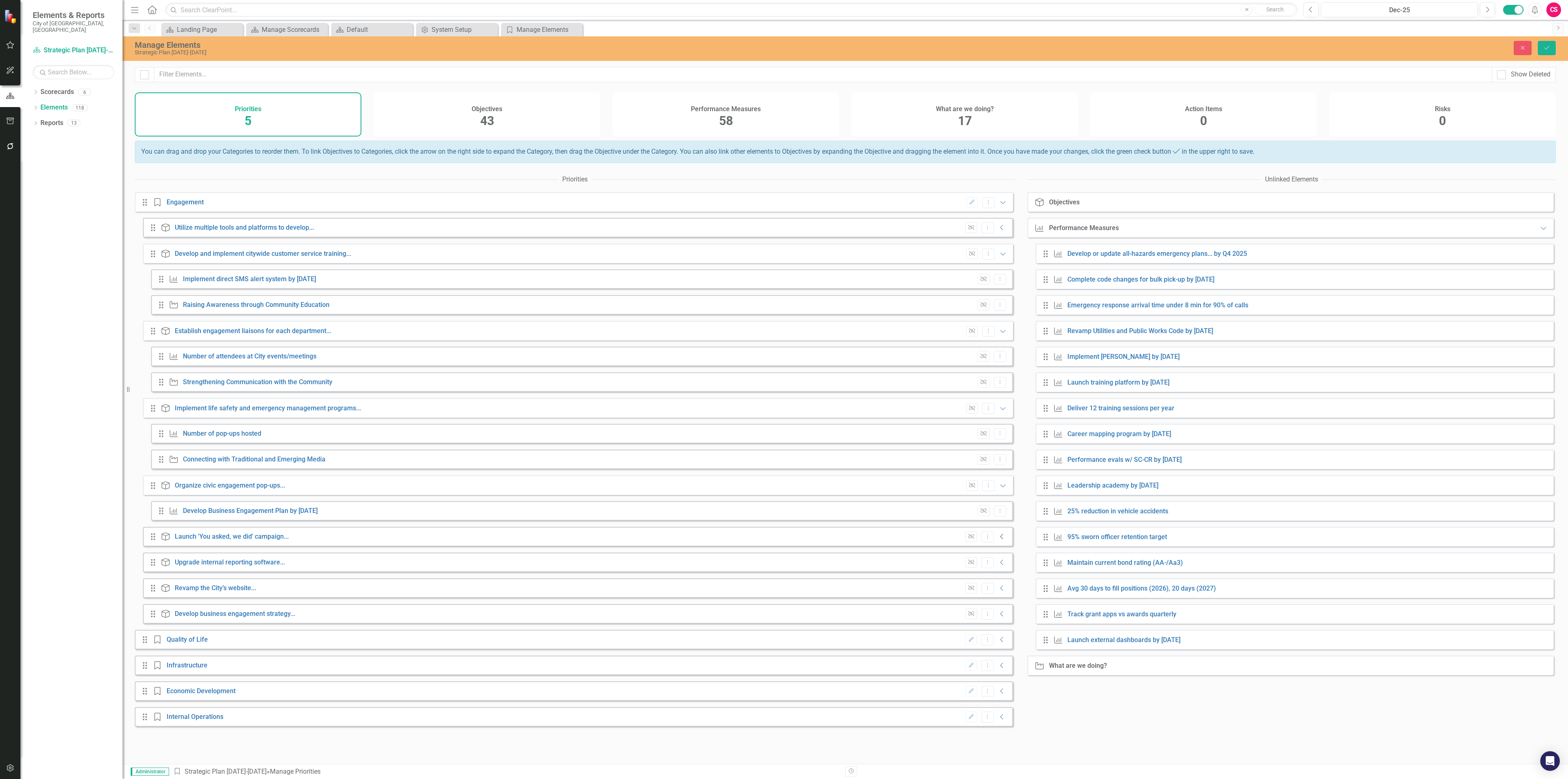
click at [999, 540] on icon "Collapse" at bounding box center [1002, 536] width 8 height 7
click at [998, 591] on icon "Collapse" at bounding box center [1002, 588] width 8 height 7
click at [999, 645] on div "Unlink Dropdown Menu Collapse" at bounding box center [984, 640] width 45 height 11
click at [995, 645] on div "Unlink Dropdown Menu Collapse" at bounding box center [984, 640] width 45 height 11
click at [998, 643] on icon "Collapse" at bounding box center [1002, 639] width 8 height 7
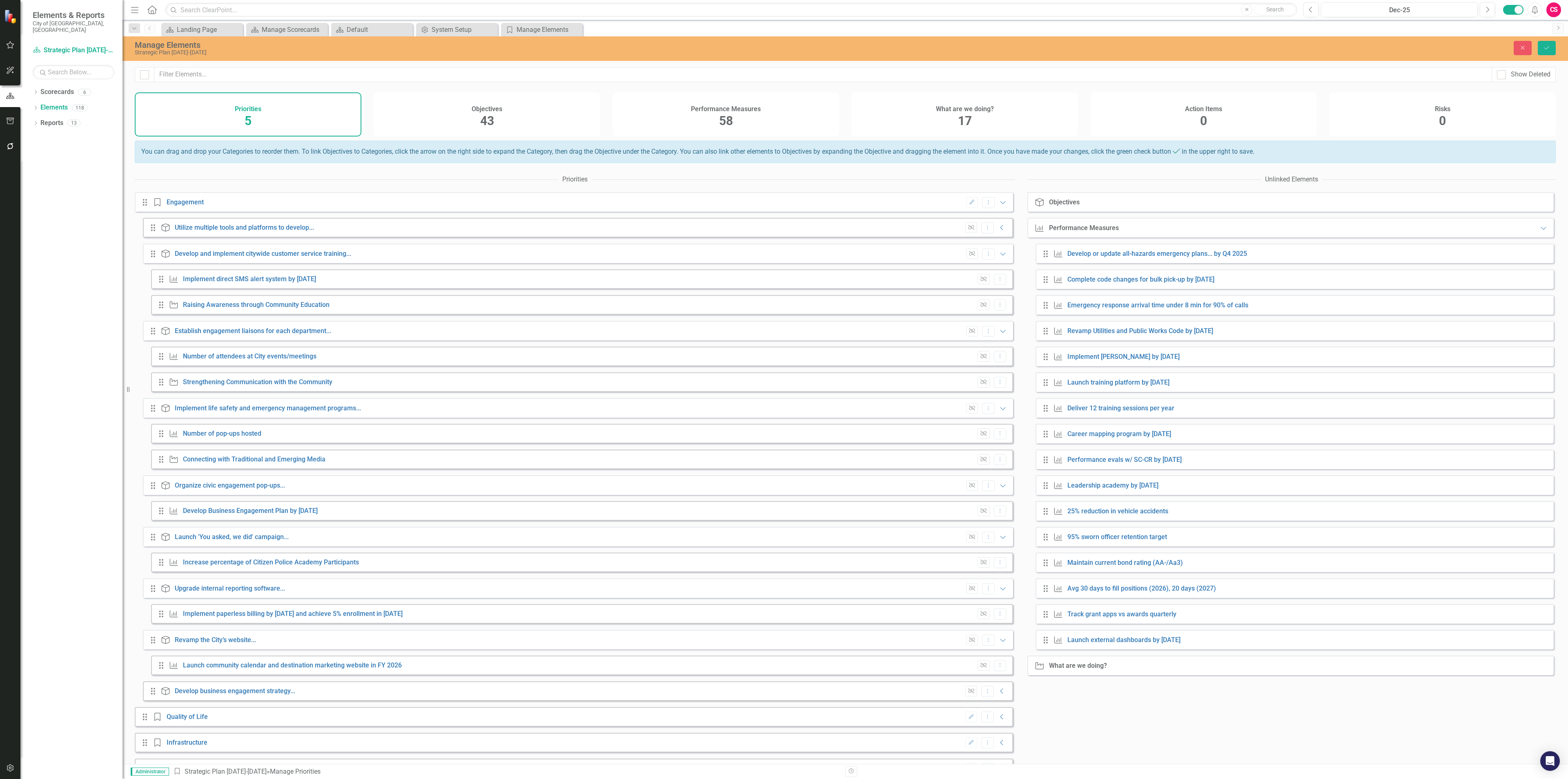
click at [998, 697] on div "Unlink Dropdown Menu Collapse" at bounding box center [984, 691] width 45 height 11
click at [998, 694] on icon "Collapse" at bounding box center [1002, 691] width 8 height 7
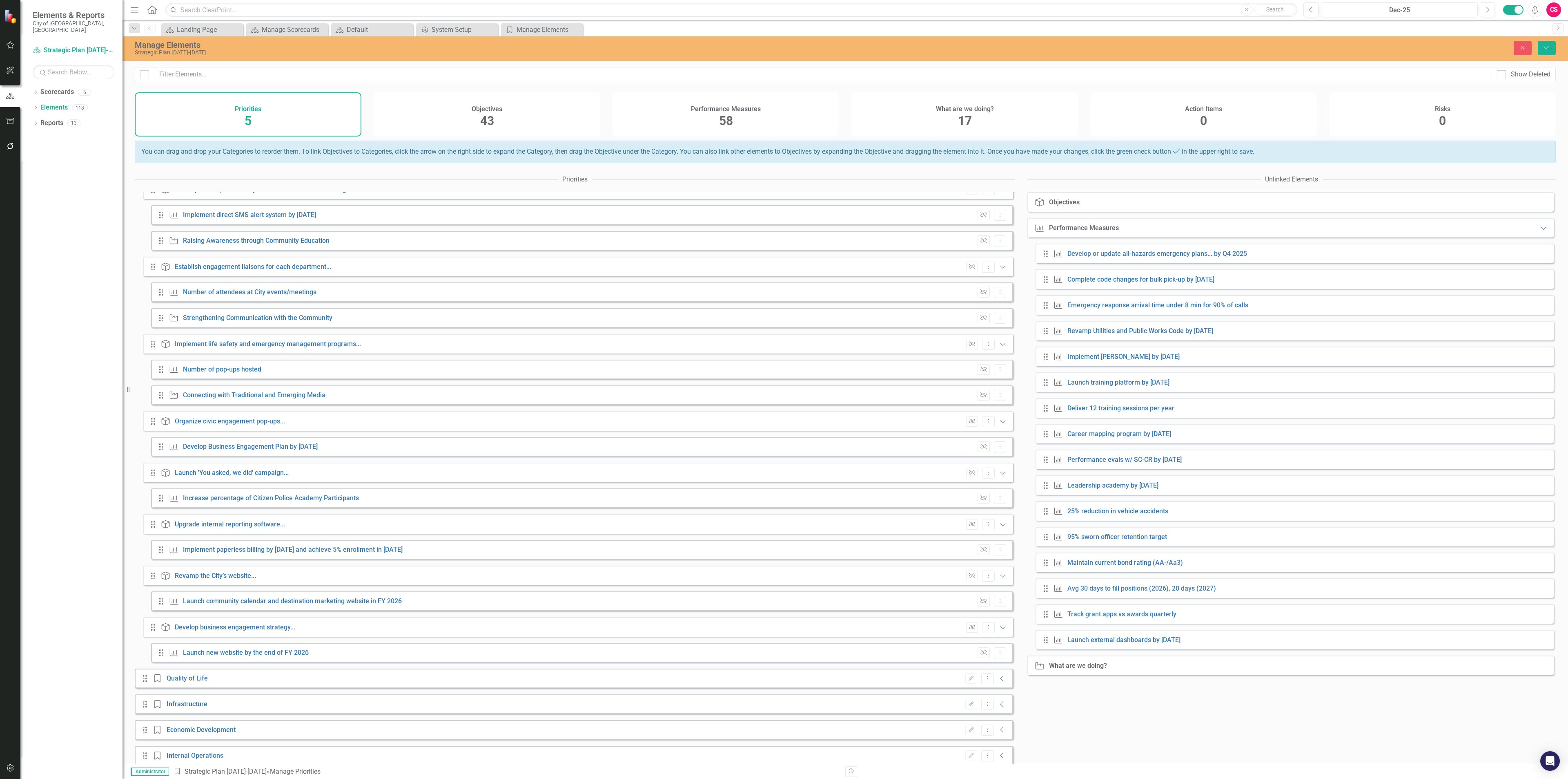
scroll to position [80, 0]
click at [998, 669] on icon "Collapse" at bounding box center [1002, 670] width 8 height 7
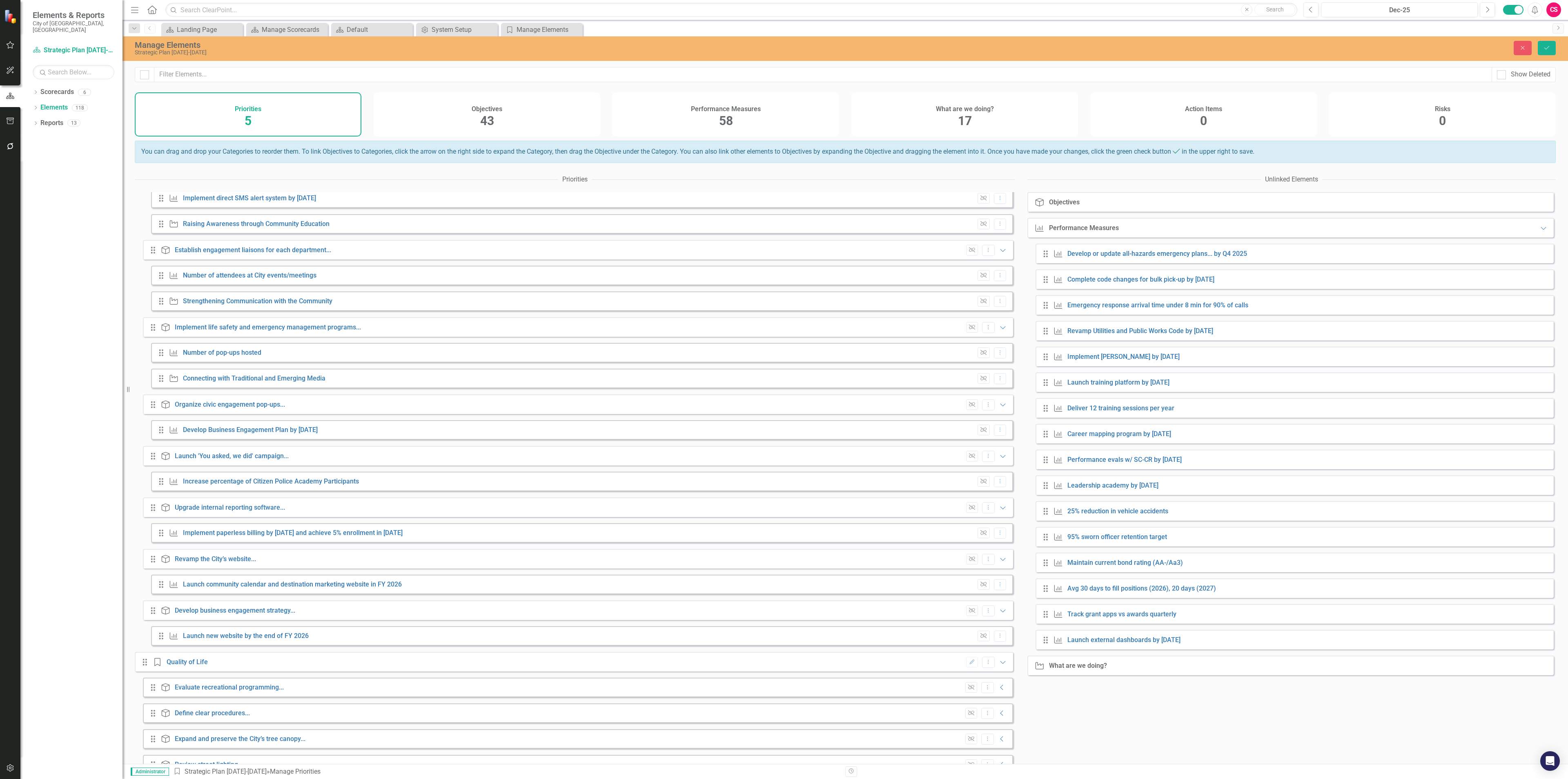
scroll to position [81, 0]
click at [998, 690] on icon "Collapse" at bounding box center [1002, 686] width 8 height 7
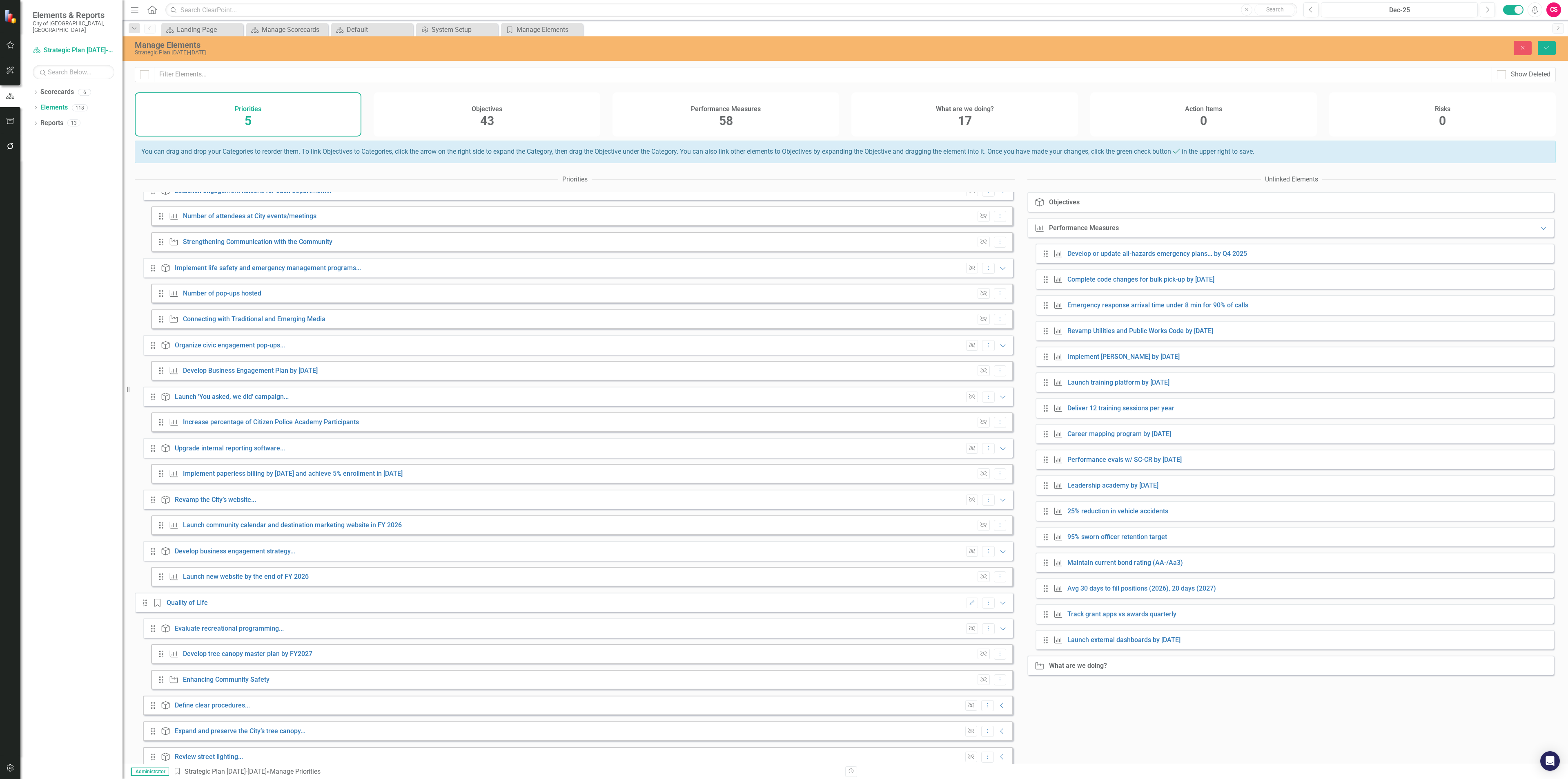
scroll to position [337, 0]
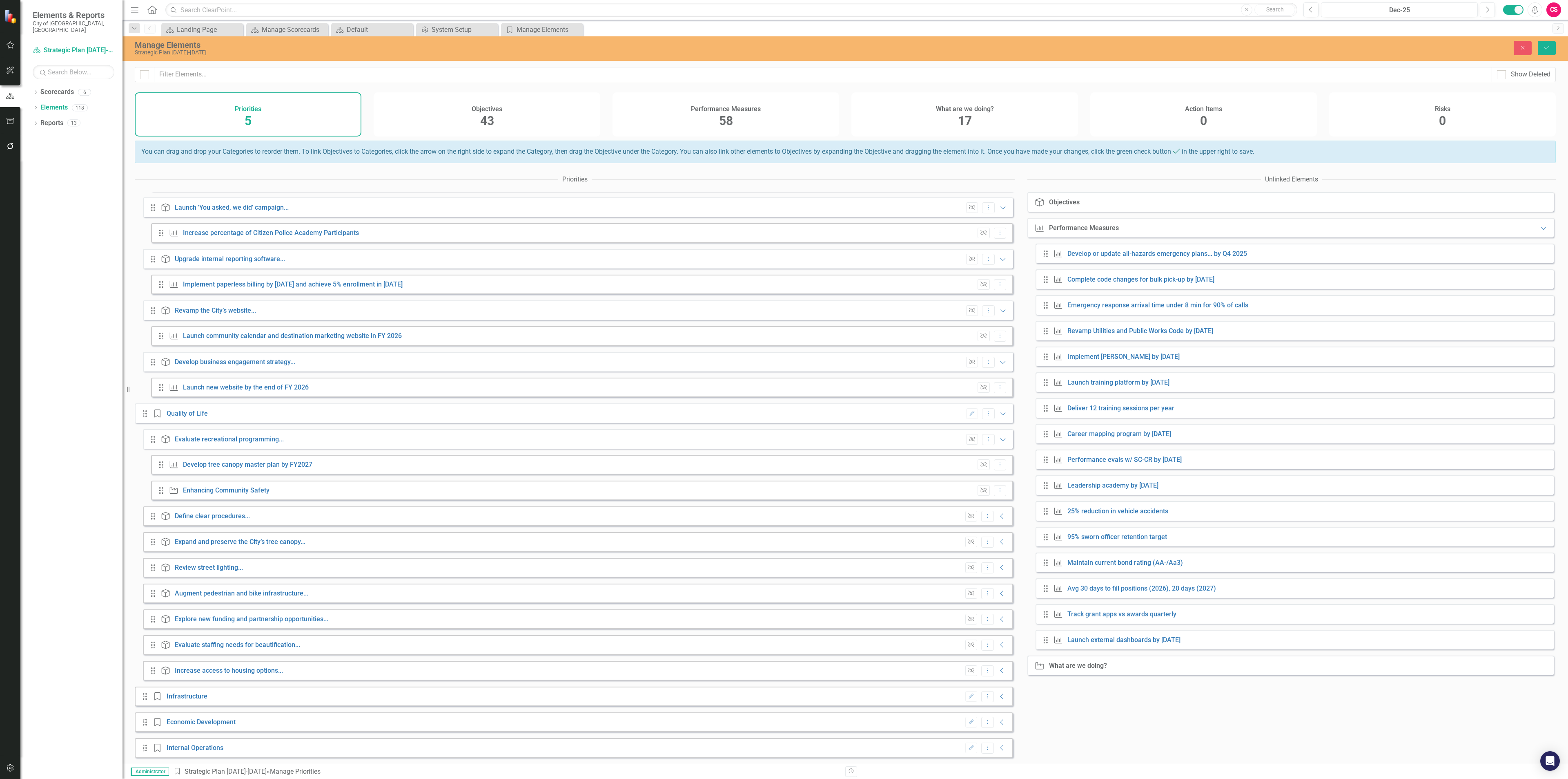
click at [997, 610] on div "Drag Objective Explore new funding and partnership opportunities... Unlink Drop…" at bounding box center [578, 619] width 870 height 19
click at [998, 616] on icon "Collapse" at bounding box center [1002, 619] width 8 height 7
click at [998, 589] on icon "Collapse" at bounding box center [1002, 585] width 8 height 7
click at [996, 569] on div "Drag Objective Review street lighting... Unlink Dropdown Menu Collapse" at bounding box center [578, 560] width 870 height 19
click at [998, 563] on icon "Collapse" at bounding box center [1002, 560] width 8 height 7
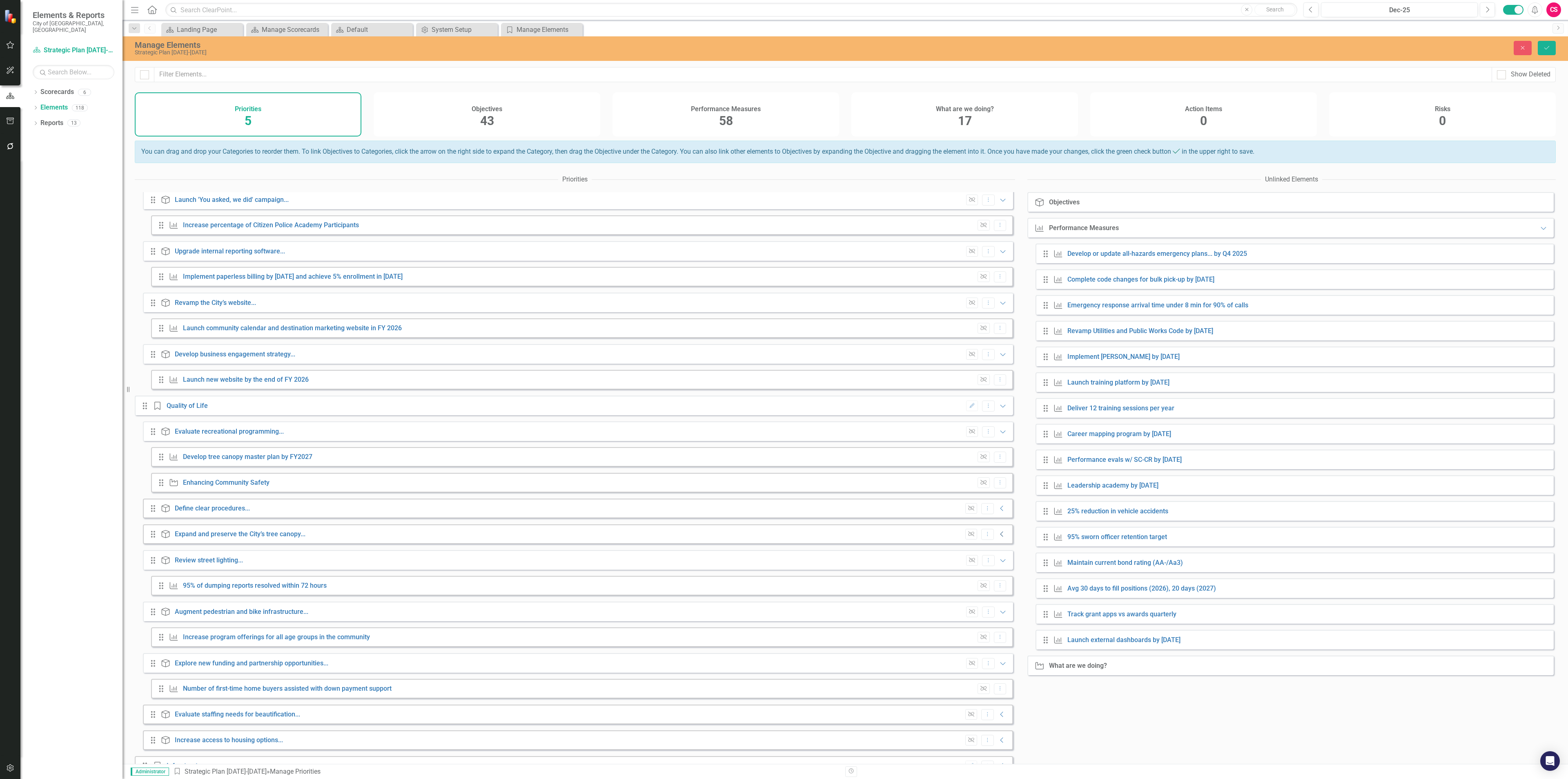
click at [998, 537] on icon "Collapse" at bounding box center [1002, 534] width 8 height 7
click at [998, 512] on icon "Collapse" at bounding box center [1002, 508] width 8 height 7
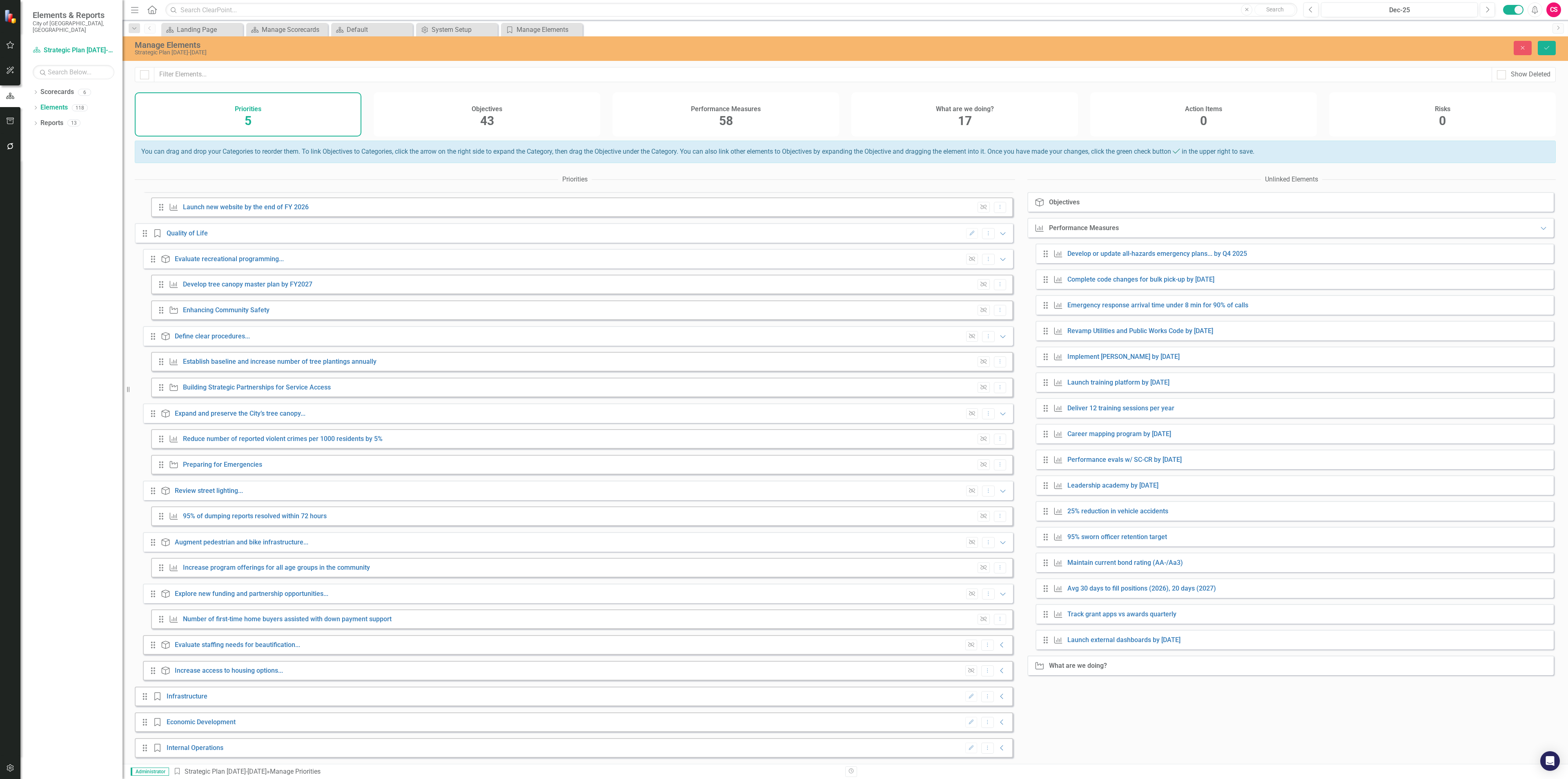
scroll to position [517, 0]
click at [998, 644] on icon "Collapse" at bounding box center [1002, 644] width 8 height 7
click at [999, 692] on icon "Collapse" at bounding box center [1002, 688] width 8 height 7
click at [998, 743] on icon "Collapse" at bounding box center [1002, 740] width 8 height 7
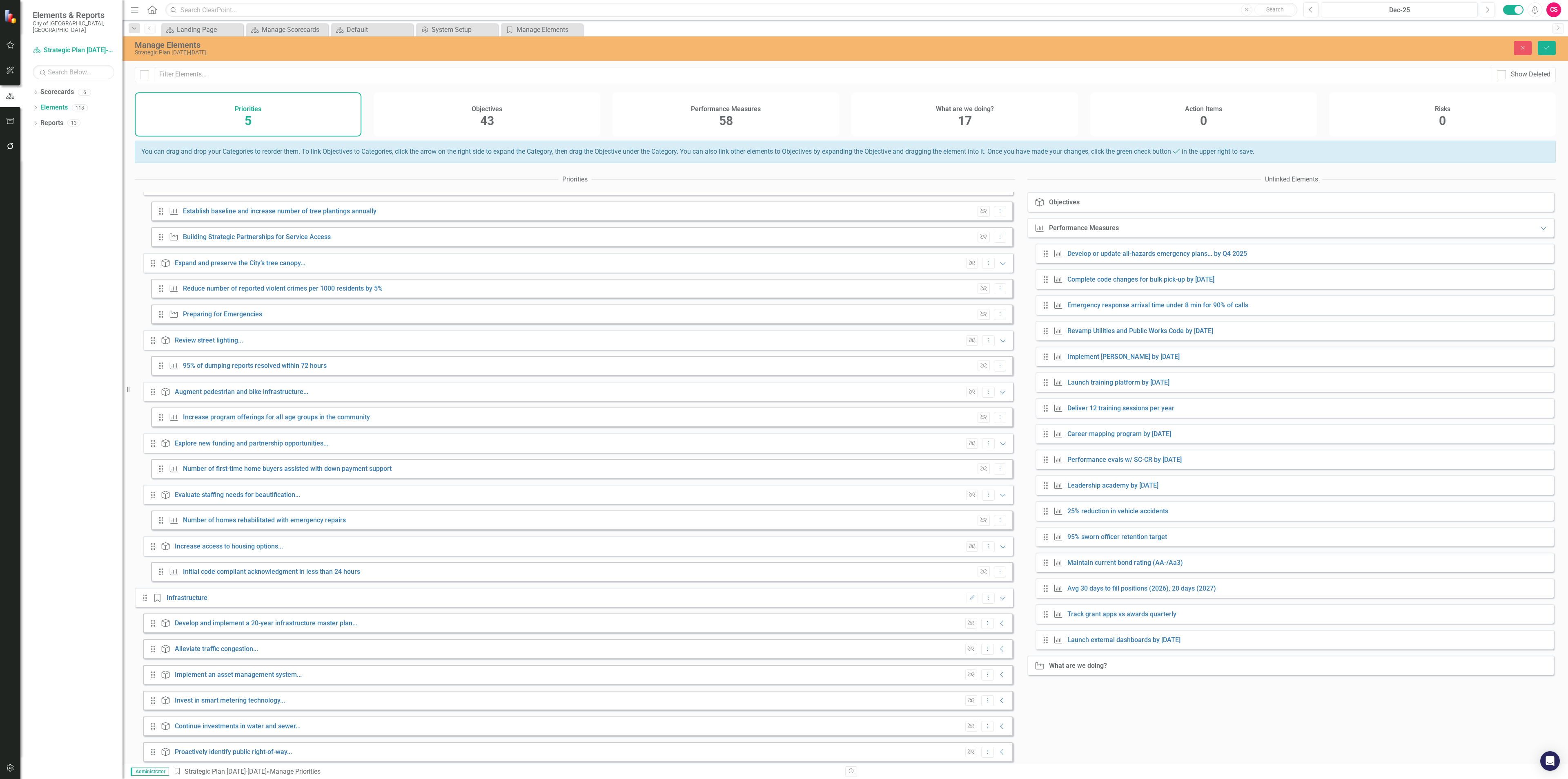
scroll to position [775, 0]
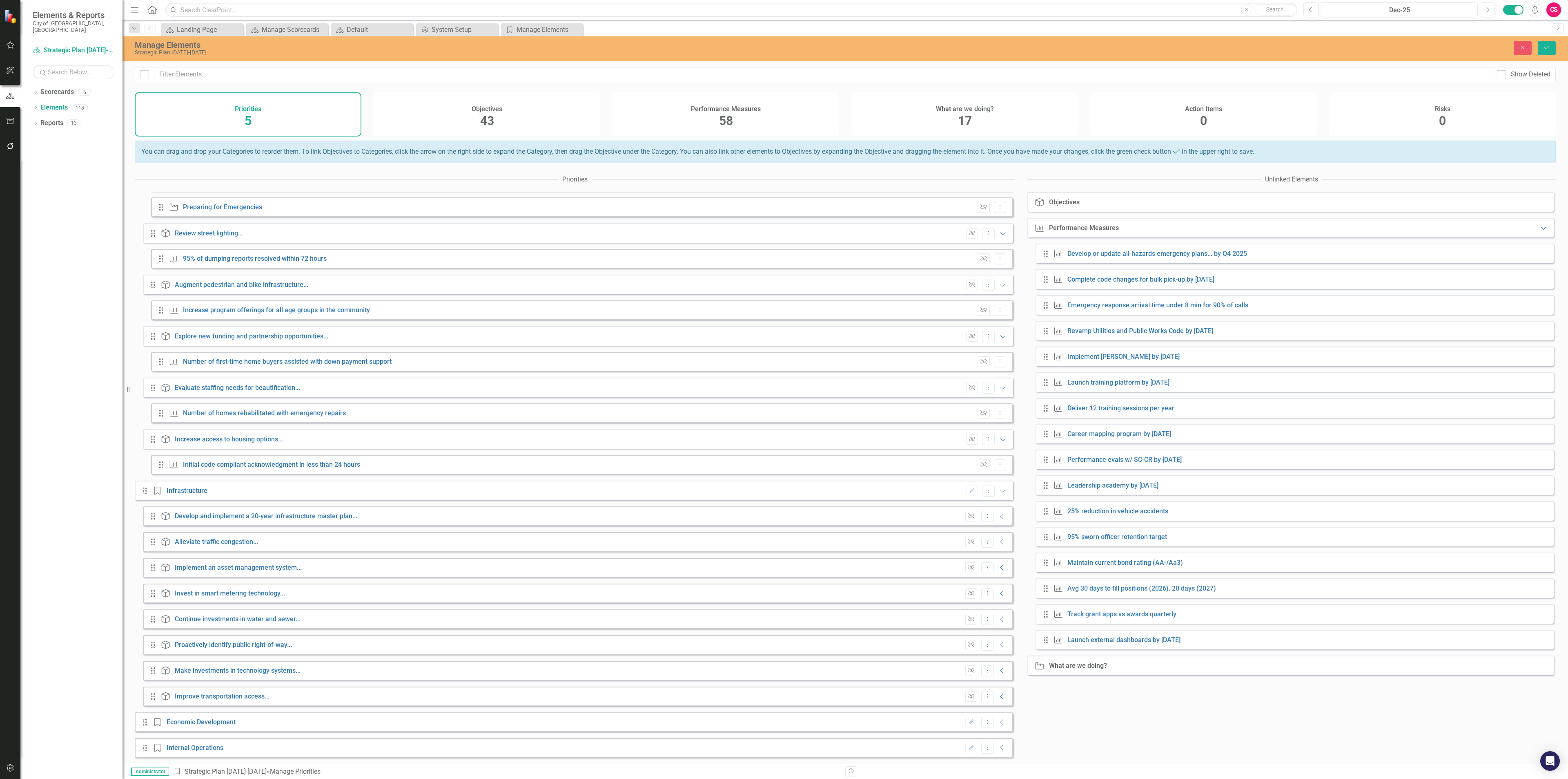
click at [998, 747] on icon "Collapse" at bounding box center [1002, 747] width 8 height 7
click at [999, 717] on icon "Collapse" at bounding box center [1002, 714] width 8 height 7
click at [998, 692] on icon "Collapse" at bounding box center [1002, 688] width 8 height 7
click at [998, 666] on icon "Collapse" at bounding box center [1002, 663] width 8 height 7
click at [998, 640] on icon "Collapse" at bounding box center [1002, 636] width 8 height 7
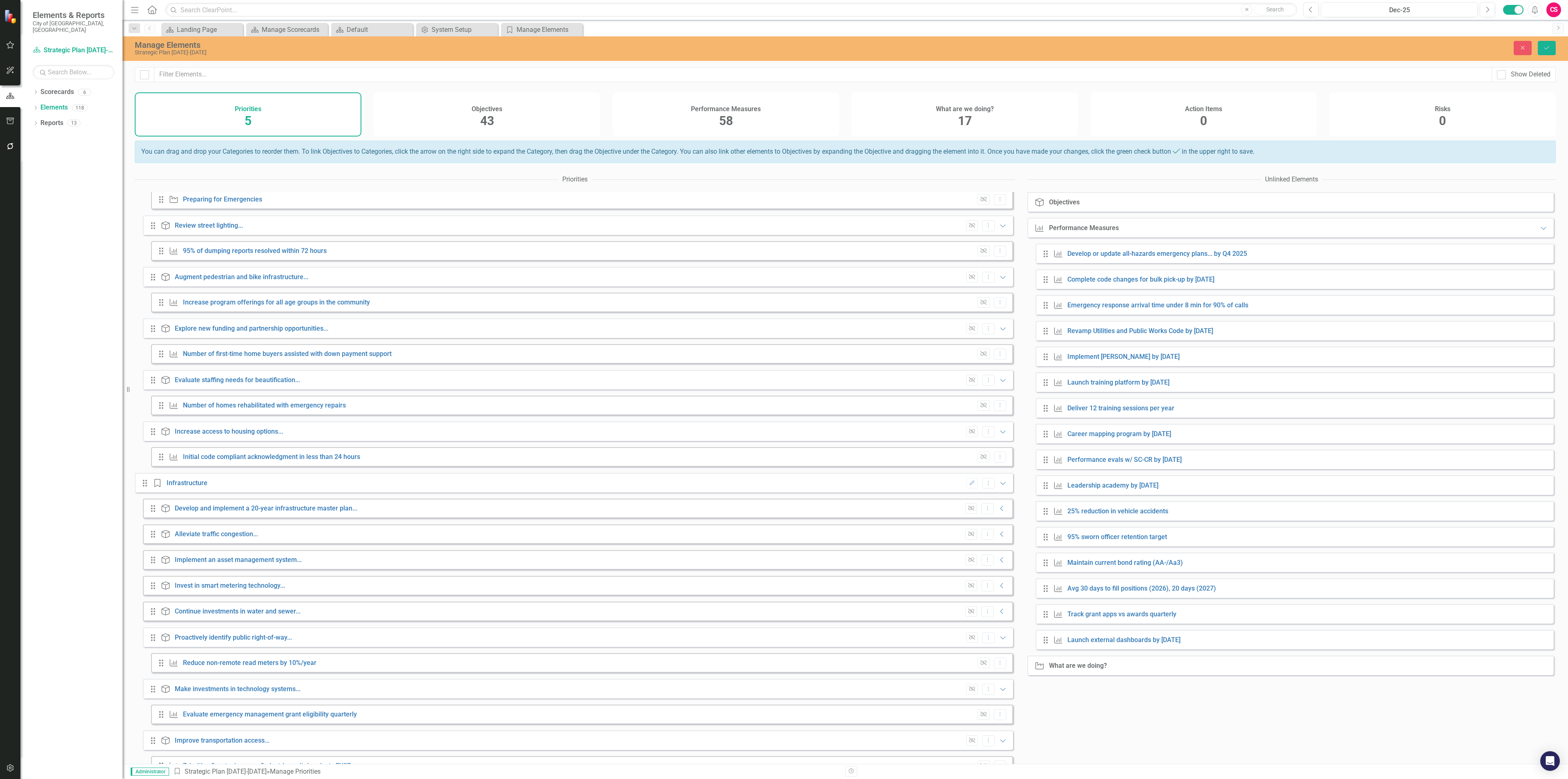
click at [995, 617] on div "Unlink Dropdown Menu Collapse" at bounding box center [984, 612] width 45 height 11
click at [998, 615] on icon "Collapse" at bounding box center [1002, 611] width 8 height 7
click at [998, 589] on icon "Collapse" at bounding box center [1002, 585] width 8 height 7
click at [998, 563] on icon "Collapse" at bounding box center [1002, 560] width 8 height 7
click at [998, 540] on div "Unlink Dropdown Menu Collapse" at bounding box center [984, 534] width 45 height 11
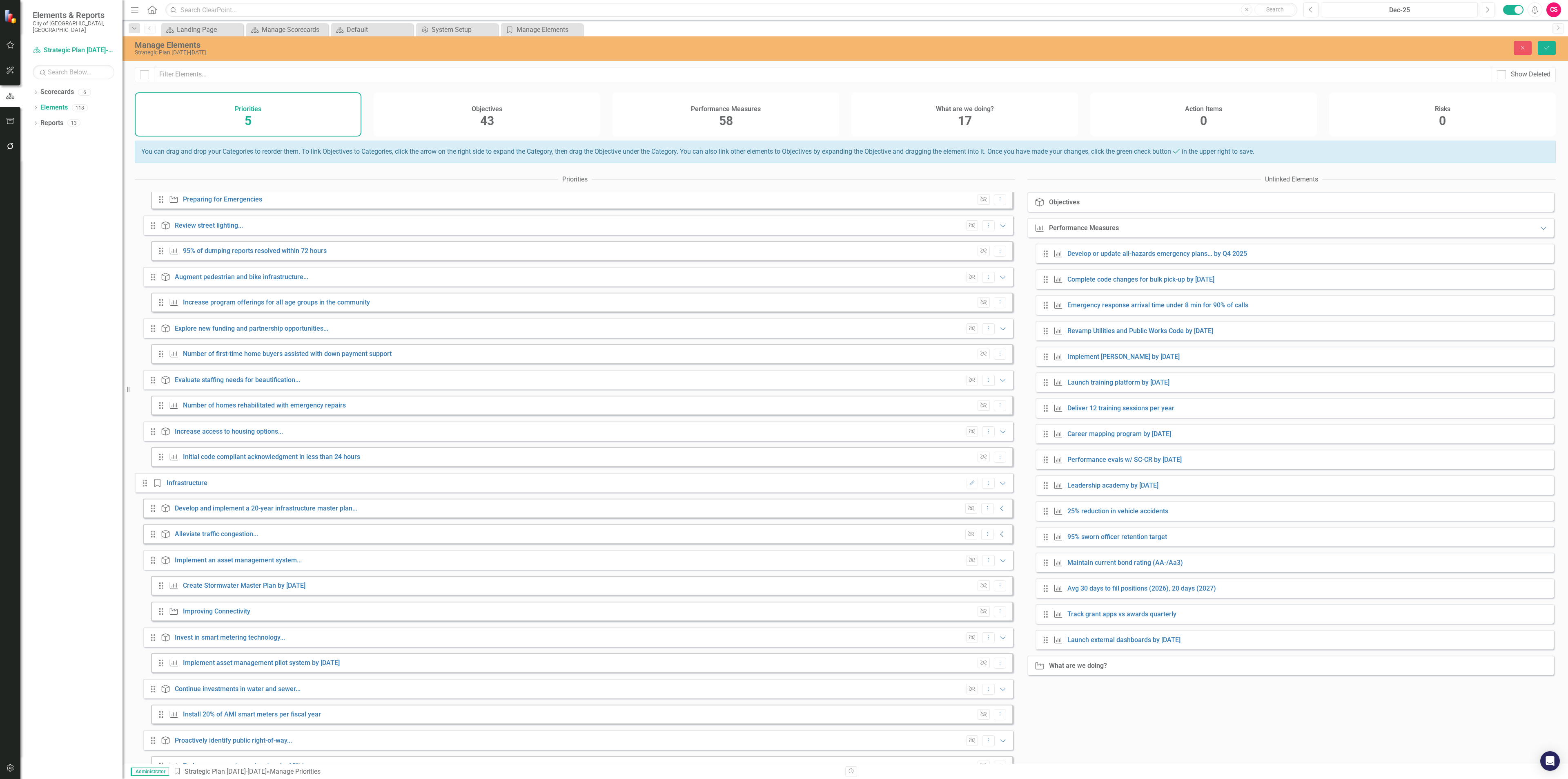
click at [998, 537] on icon "Collapse" at bounding box center [1002, 534] width 8 height 7
click at [998, 512] on icon "Collapse" at bounding box center [1002, 508] width 8 height 7
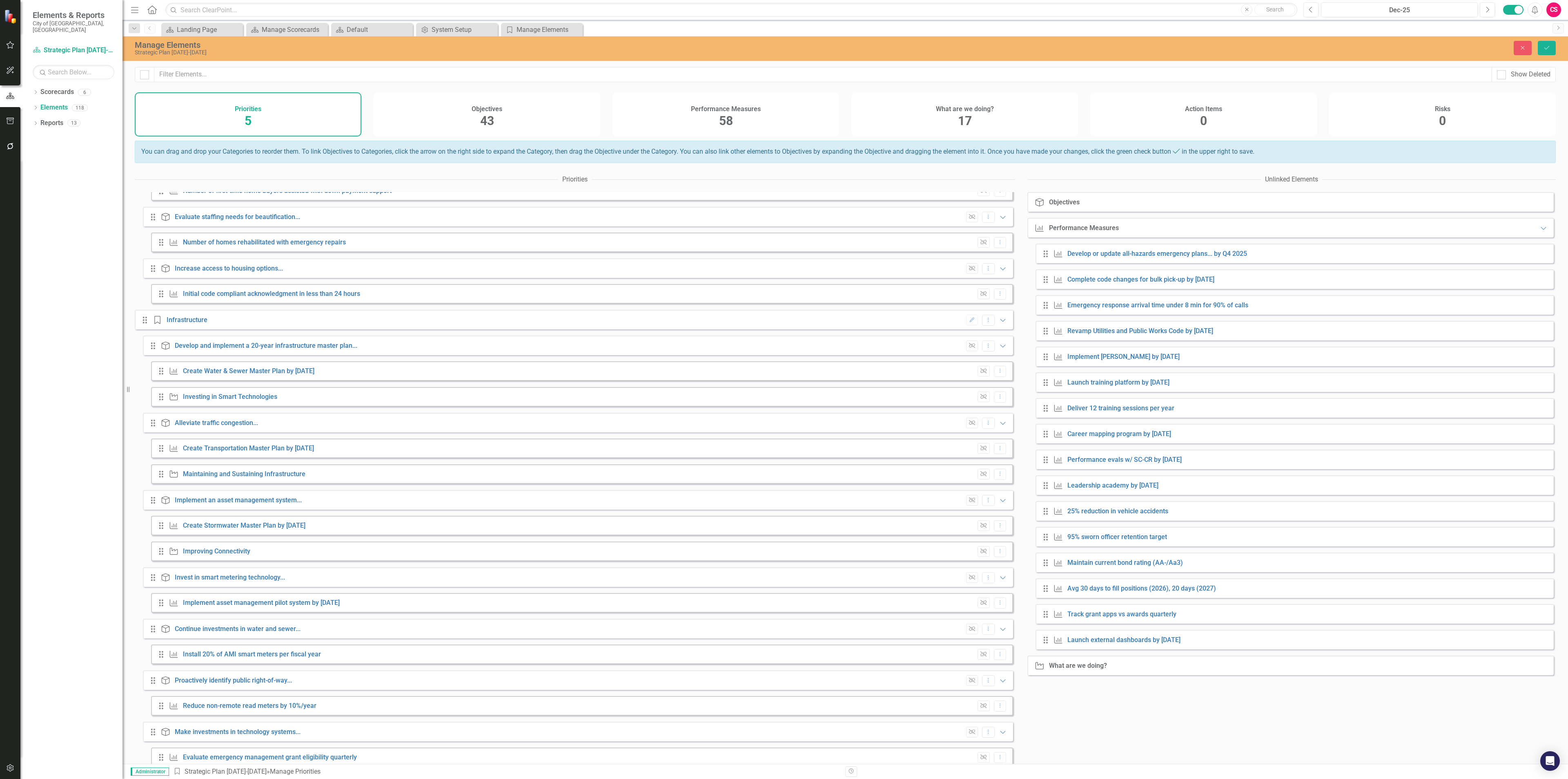
scroll to position [1521, 0]
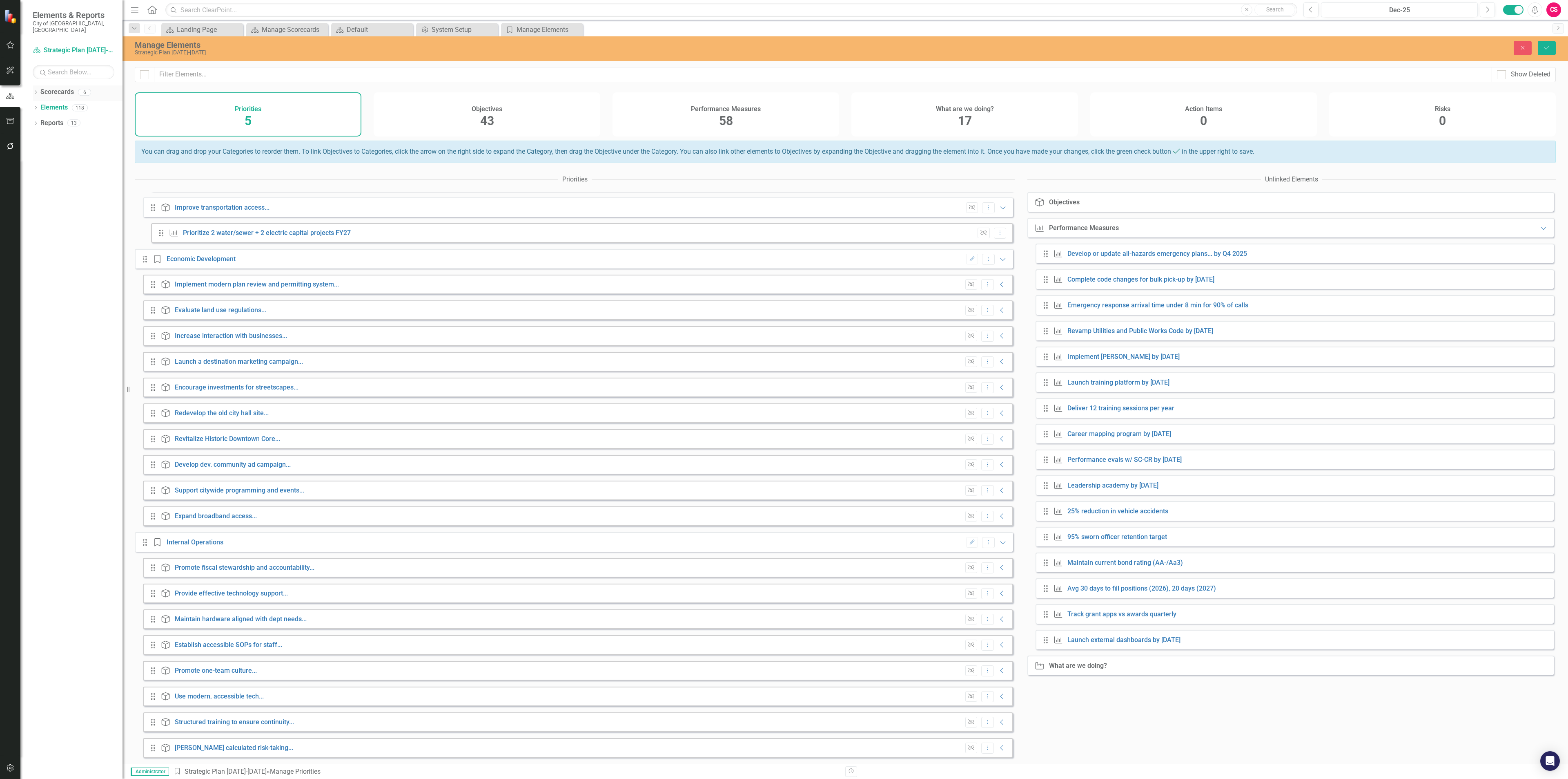
click at [58, 89] on link "Scorecards" at bounding box center [57, 92] width 33 height 9
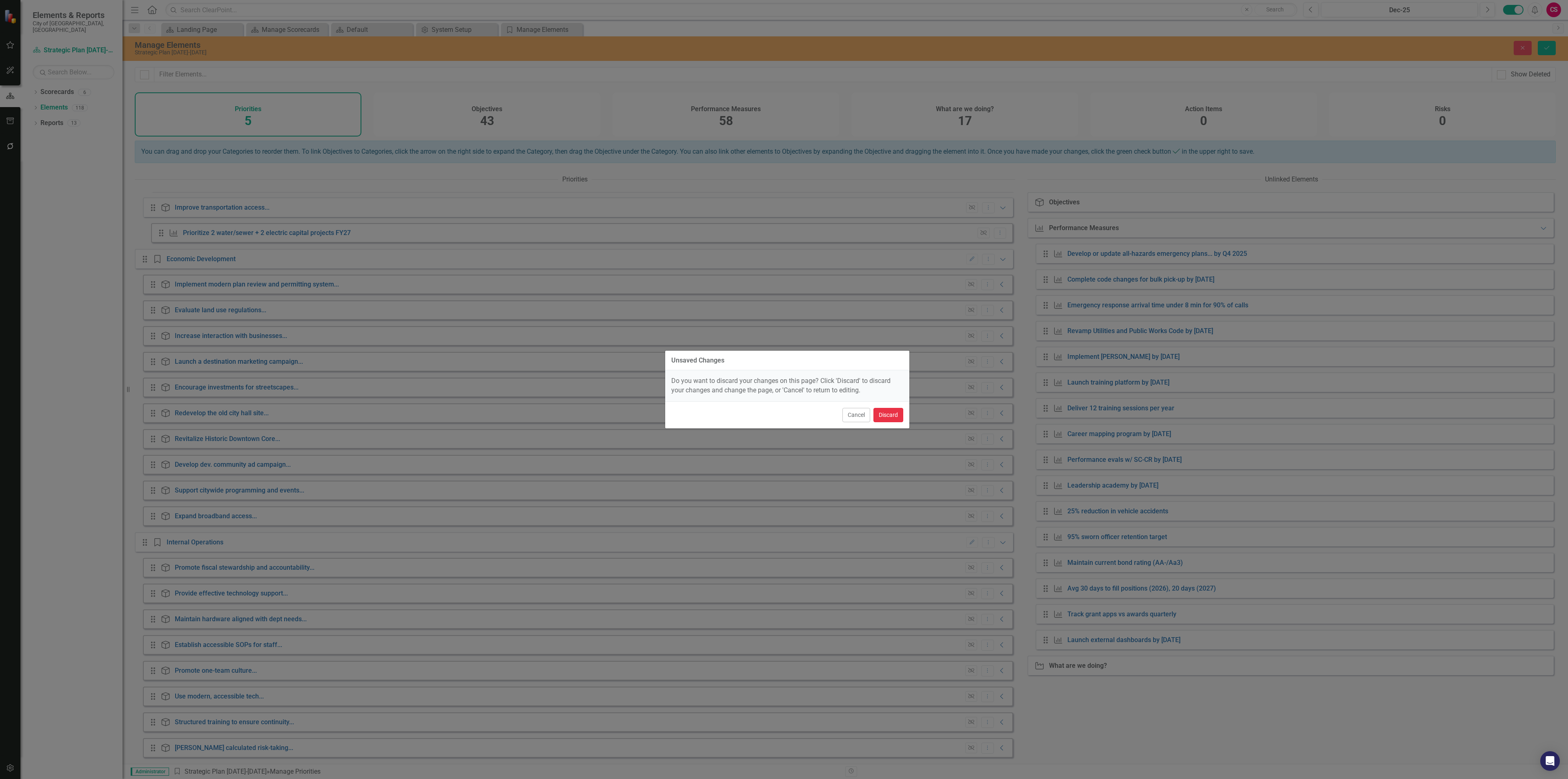
click at [893, 411] on button "Discard" at bounding box center [888, 414] width 30 height 14
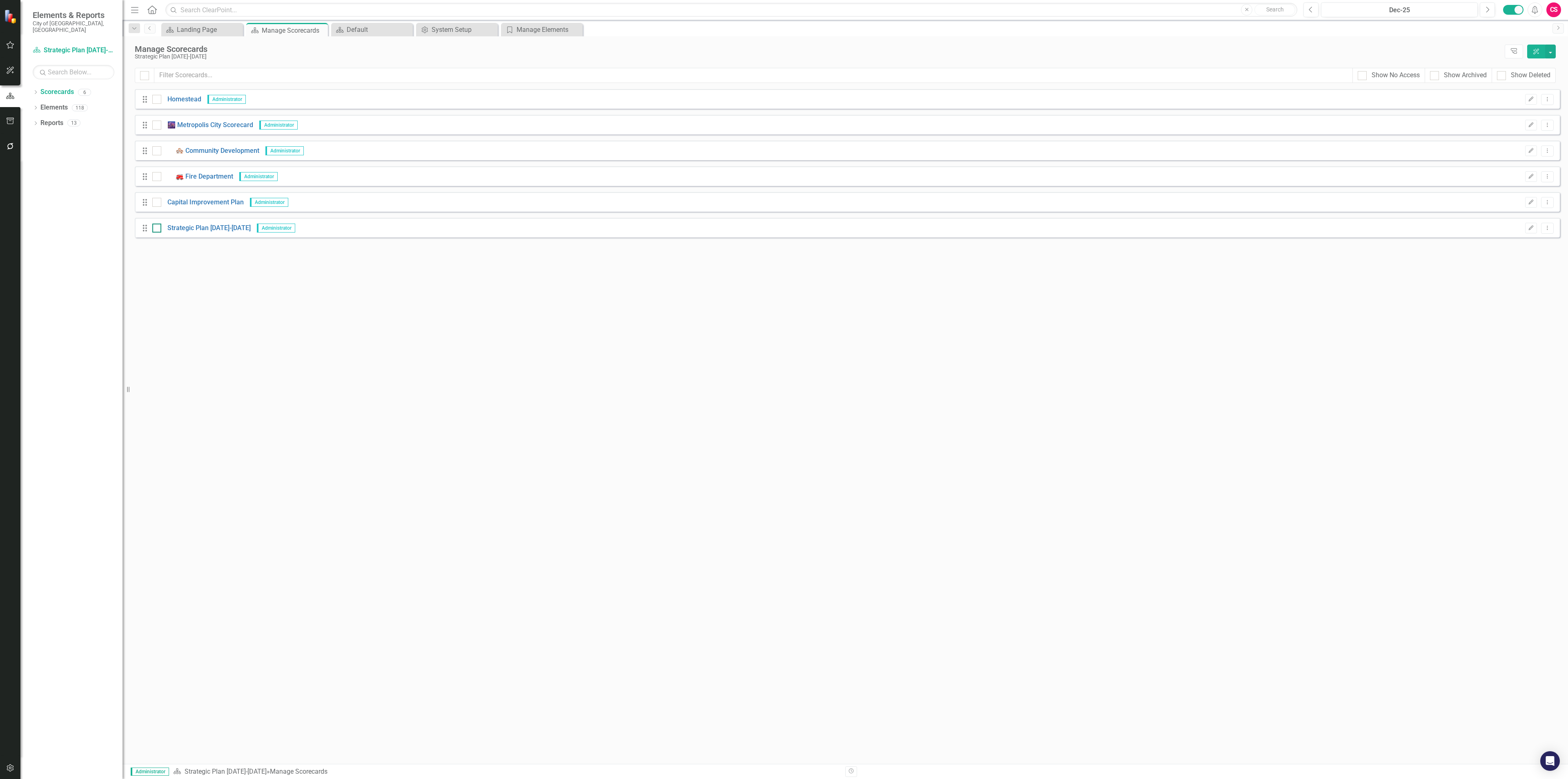
click at [157, 228] on input "checkbox" at bounding box center [155, 226] width 5 height 5
checkbox input "true"
click at [1547, 230] on icon "Dropdown Menu" at bounding box center [1547, 228] width 7 height 5
click at [1551, 51] on button "button" at bounding box center [1550, 51] width 10 height 14
click at [1513, 125] on link "Trash Delete Multiple" at bounding box center [1513, 129] width 85 height 15
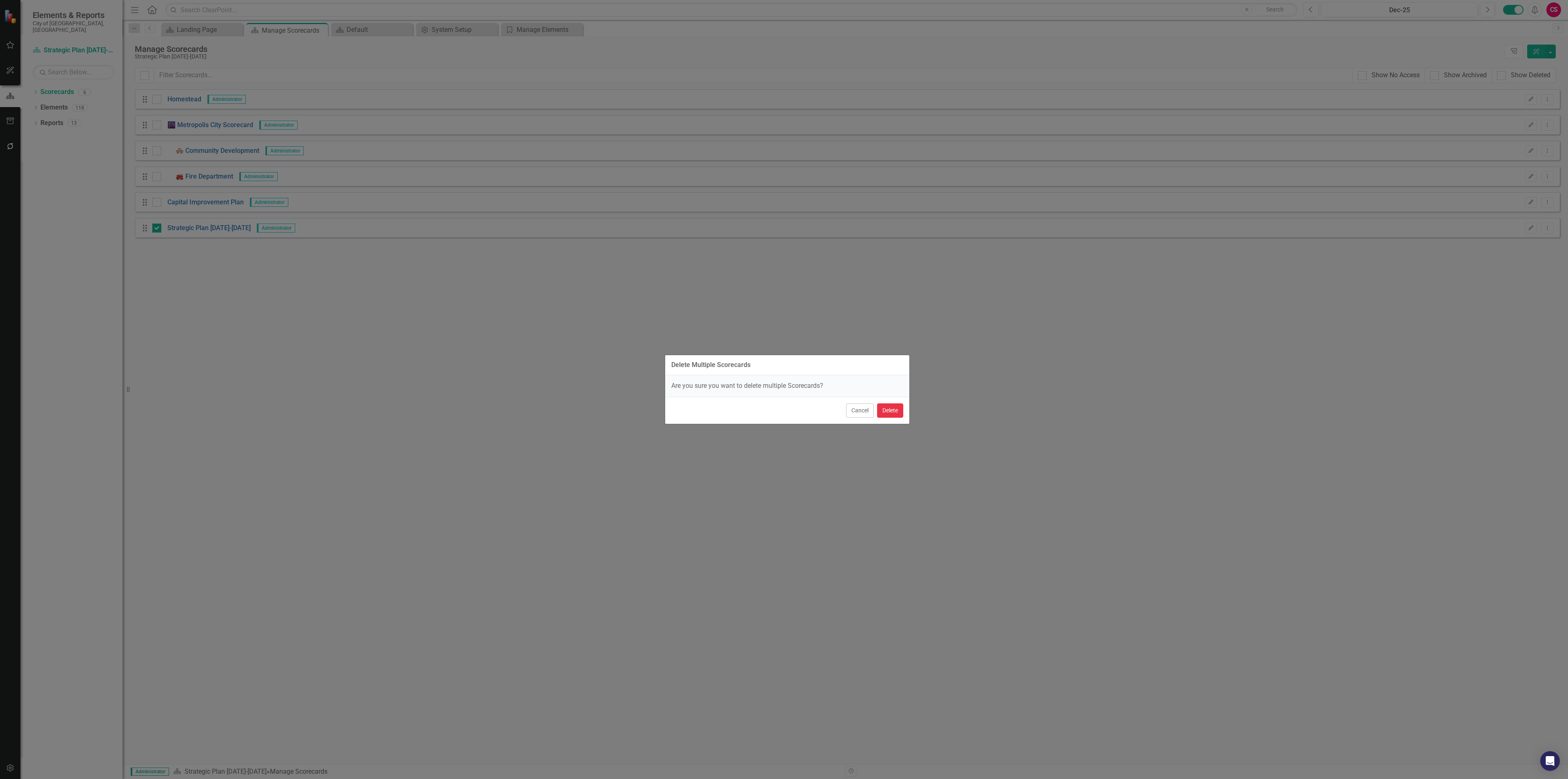
click at [886, 412] on button "Delete" at bounding box center [890, 410] width 26 height 14
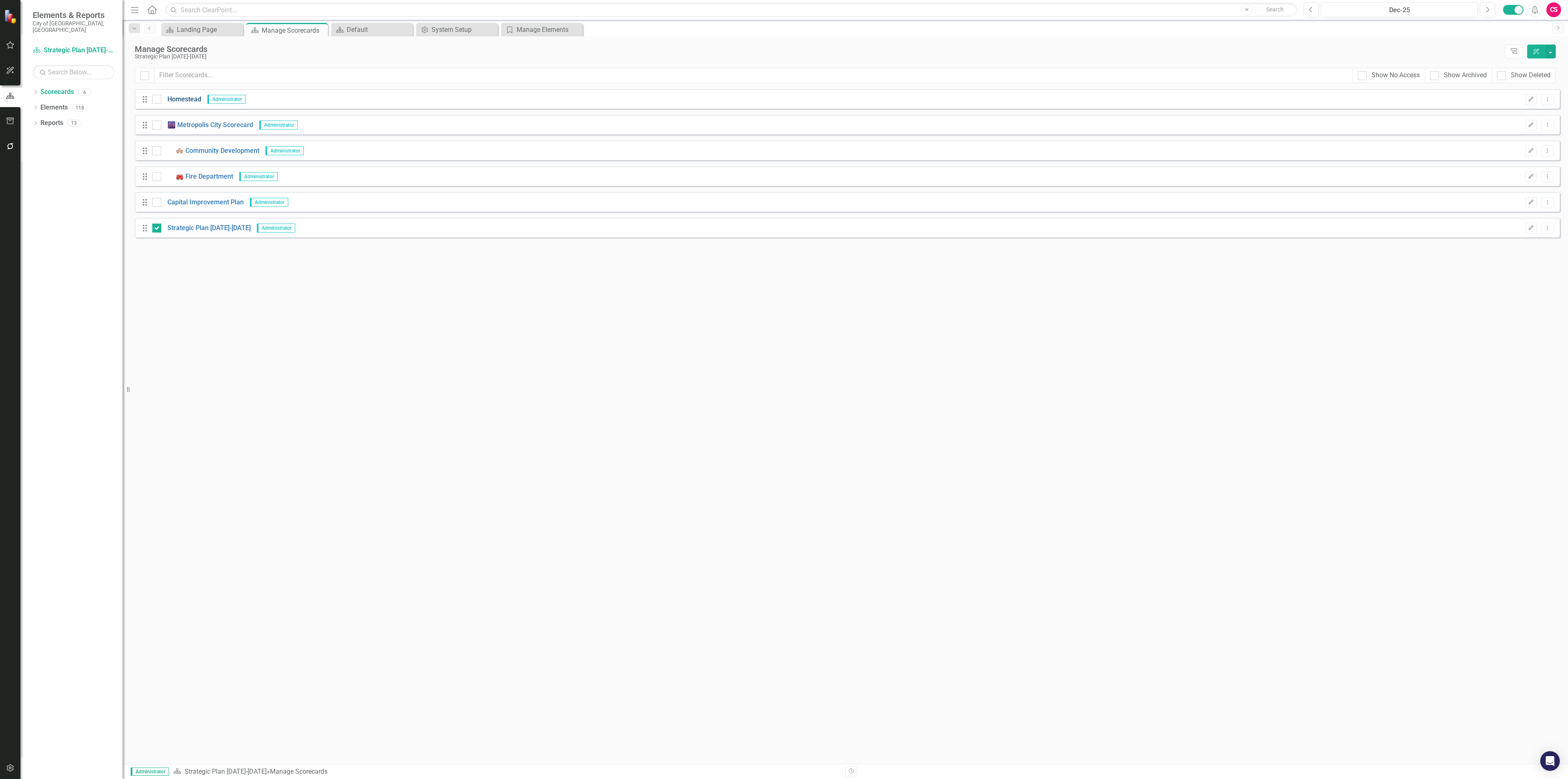
click at [183, 99] on link "Homestead" at bounding box center [181, 99] width 40 height 9
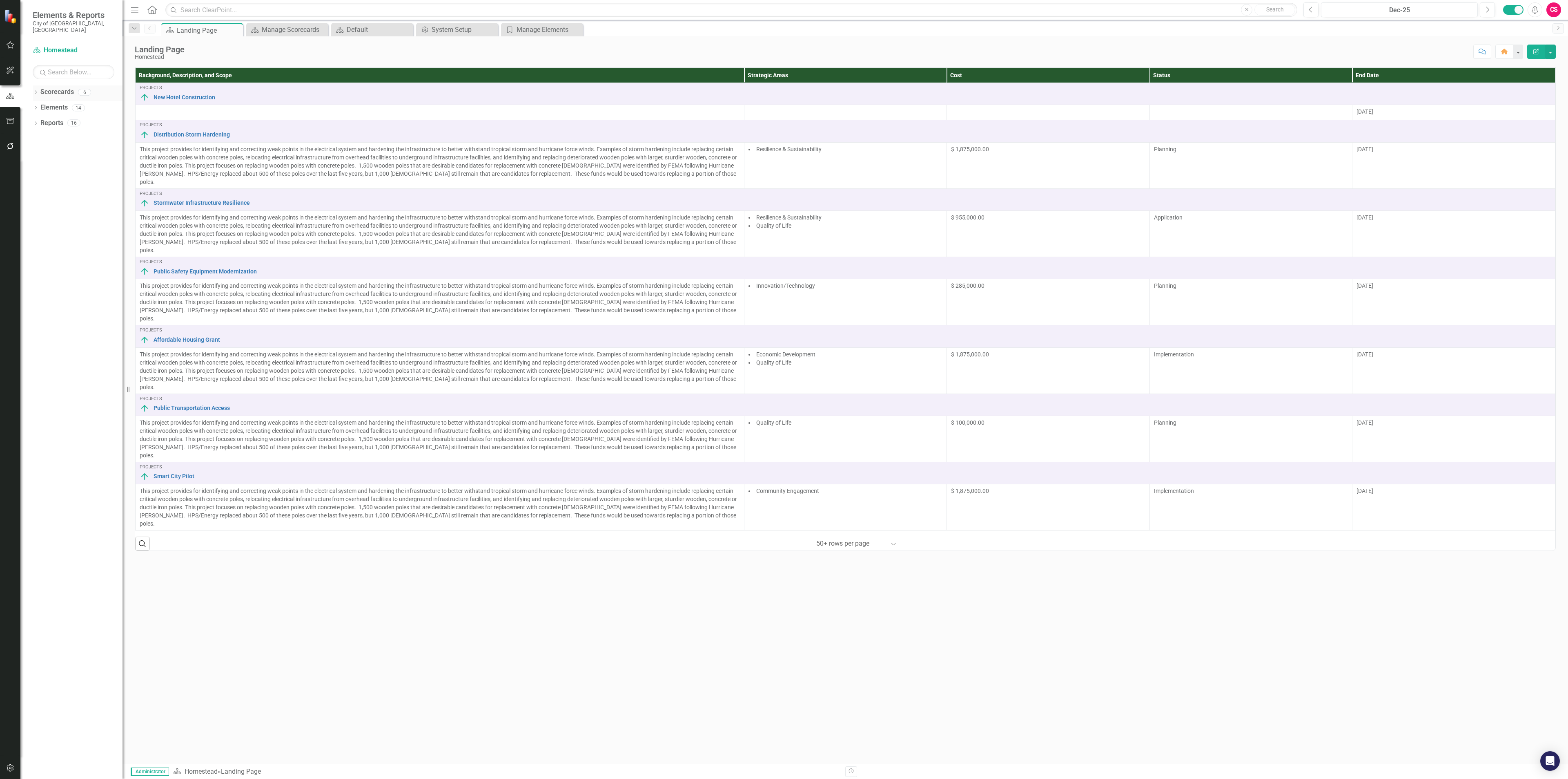
click at [61, 88] on link "Scorecards" at bounding box center [57, 92] width 33 height 9
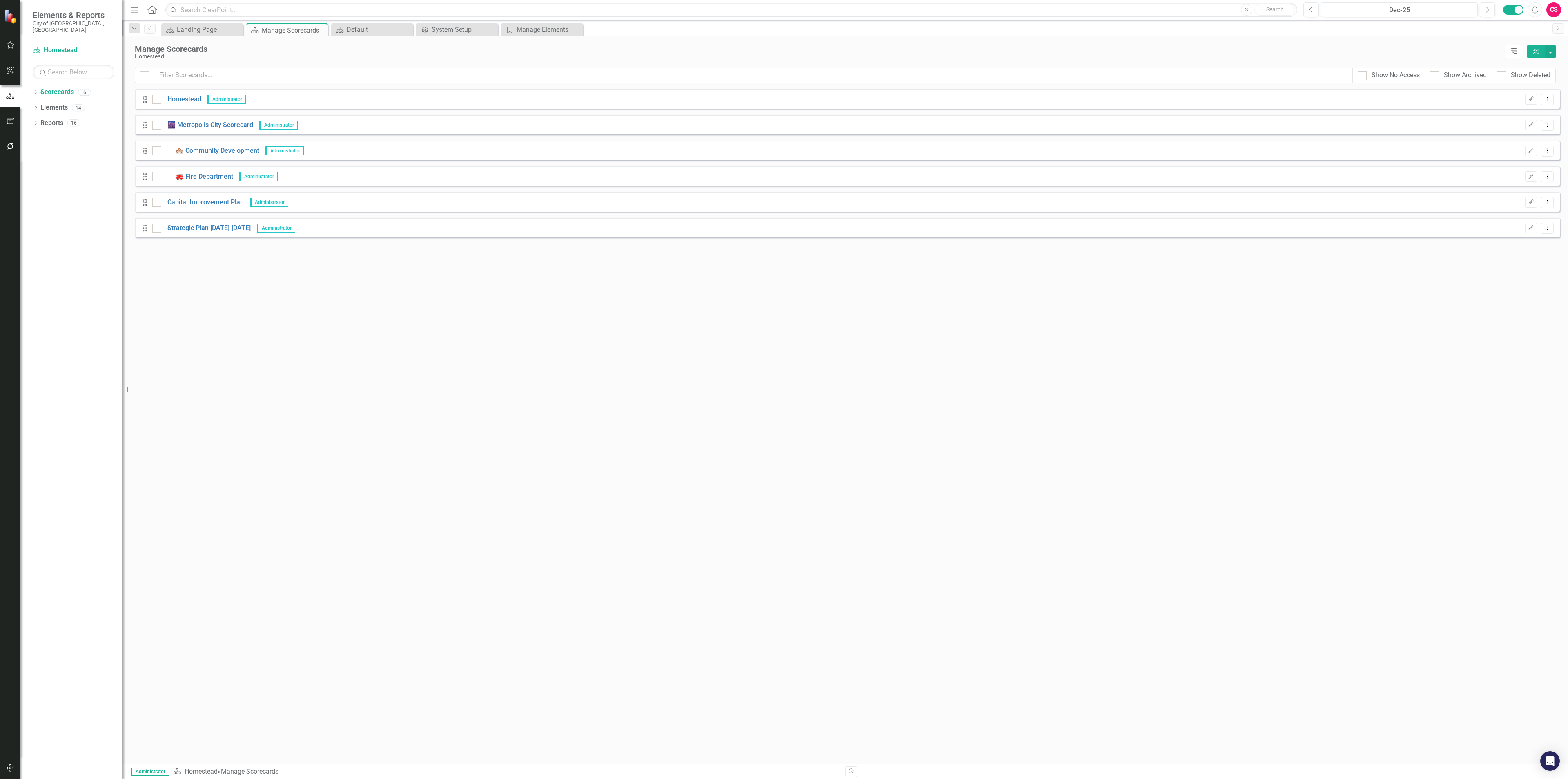
click at [157, 222] on div "Drag Strategic Plan 2025-2030 Administrator Edit Dropdown Menu" at bounding box center [847, 228] width 1425 height 19
click at [157, 224] on input "checkbox" at bounding box center [155, 226] width 5 height 5
click at [1547, 51] on button "button" at bounding box center [1550, 51] width 10 height 14
click at [1511, 129] on link "Trash Delete Multiple" at bounding box center [1513, 129] width 85 height 15
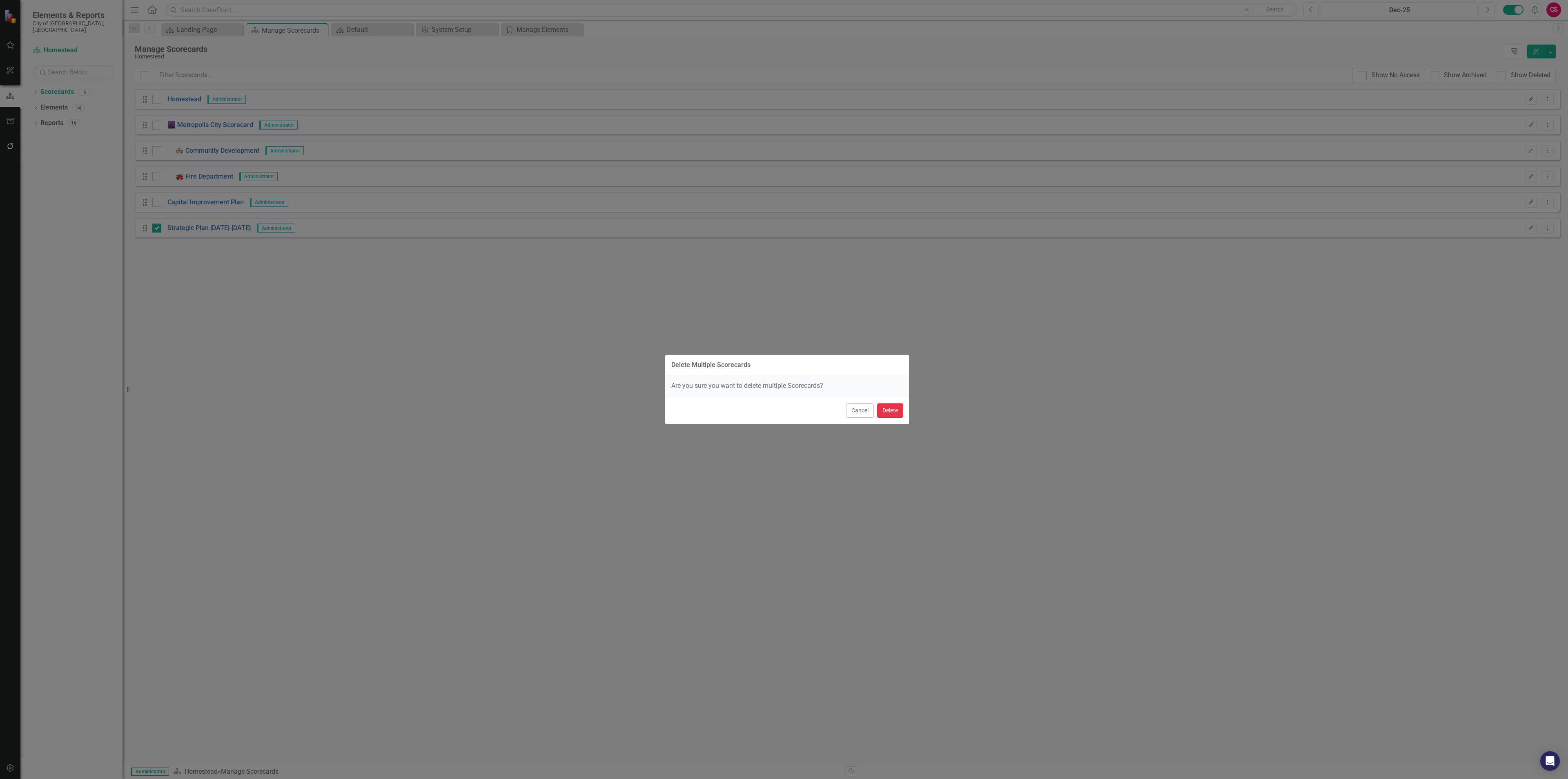
click at [896, 410] on button "Delete" at bounding box center [890, 410] width 26 height 14
checkbox input "false"
